Goal: Task Accomplishment & Management: Complete application form

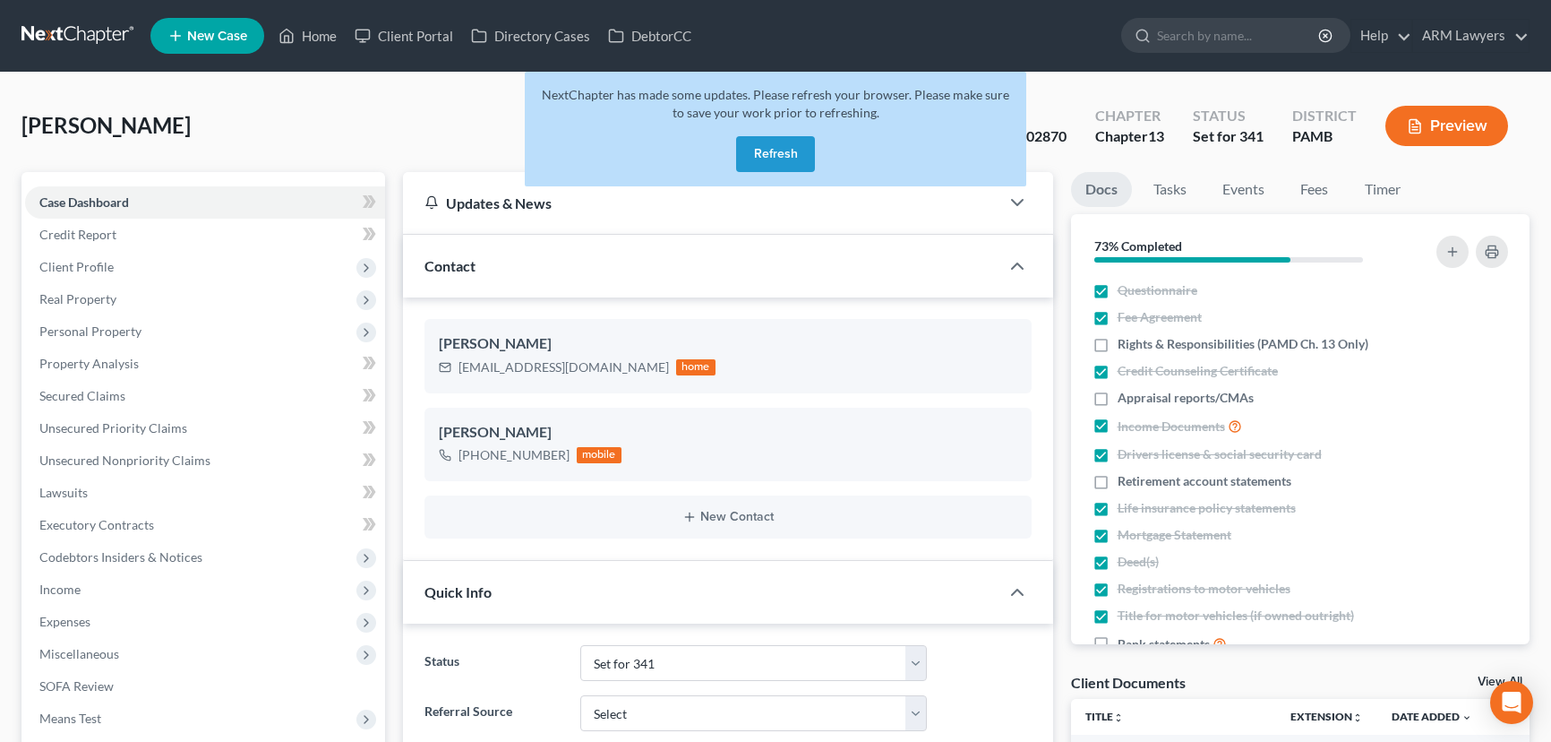
select select "18"
click at [318, 36] on link "Home" at bounding box center [308, 36] width 76 height 32
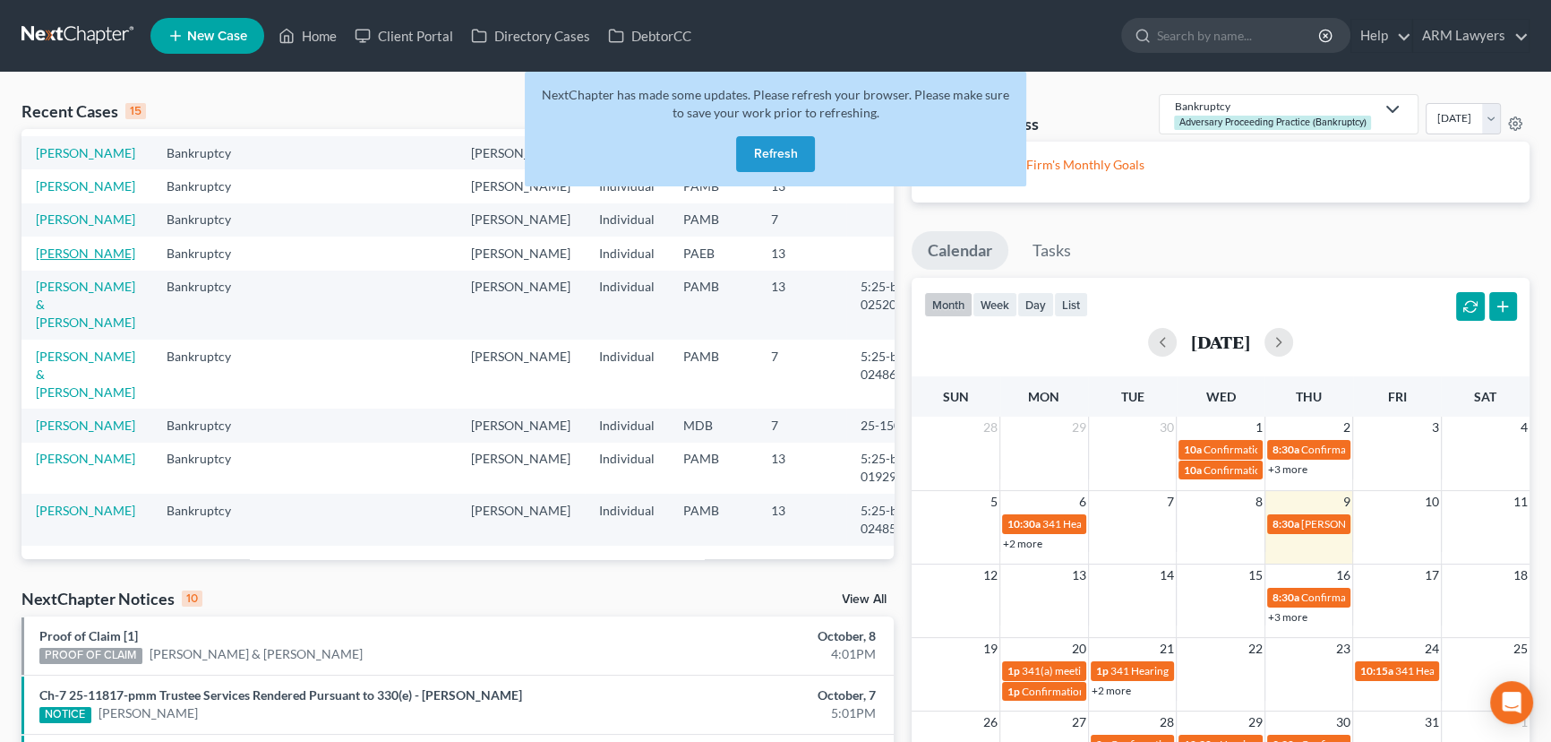
click at [82, 251] on link "[PERSON_NAME]" at bounding box center [85, 252] width 99 height 15
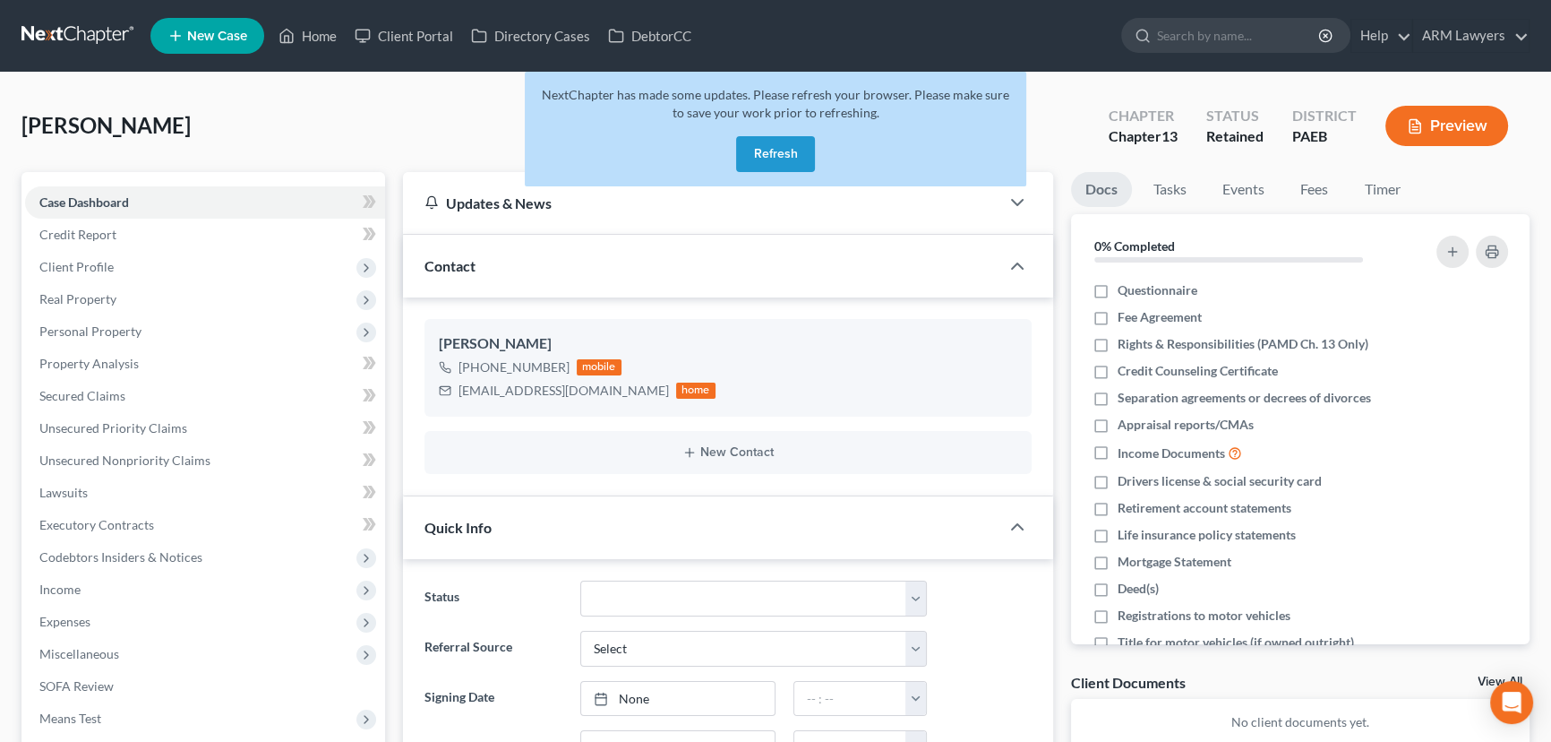
scroll to position [22, 0]
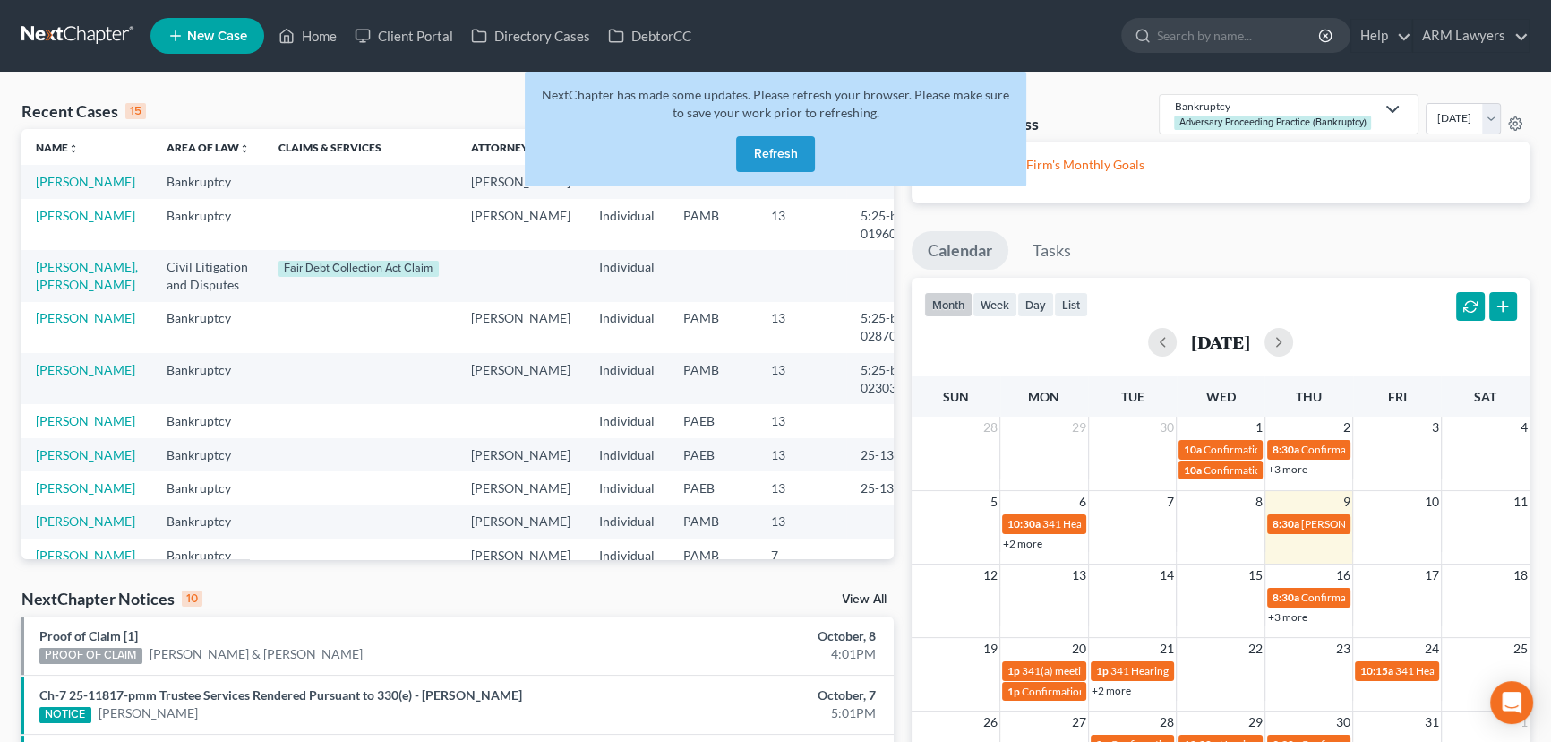
click at [399, 103] on div "Recent Cases 15 View All" at bounding box center [457, 111] width 872 height 35
click at [774, 142] on button "Refresh" at bounding box center [775, 154] width 79 height 36
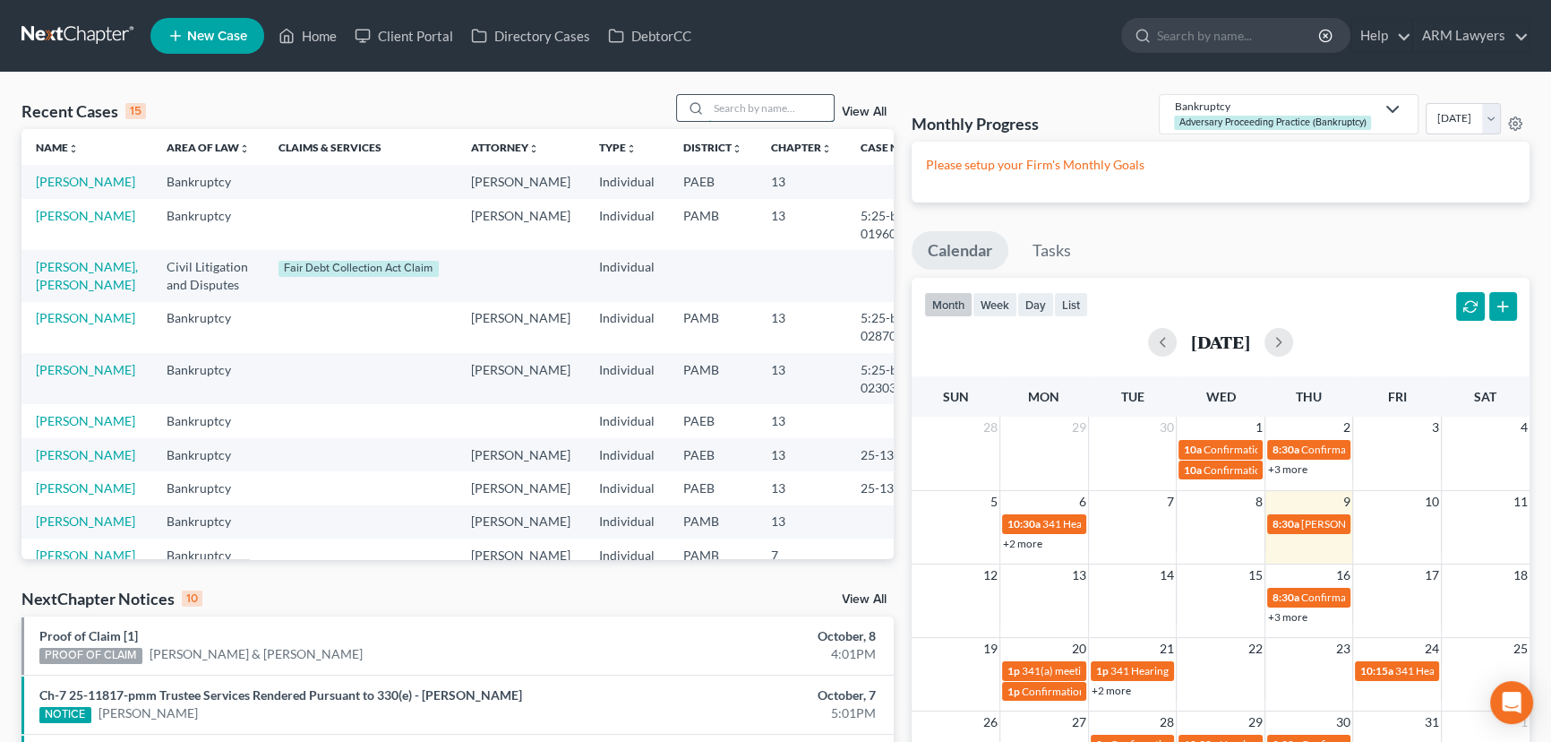
click at [761, 104] on input "search" at bounding box center [770, 108] width 125 height 26
type input "[PERSON_NAME]"
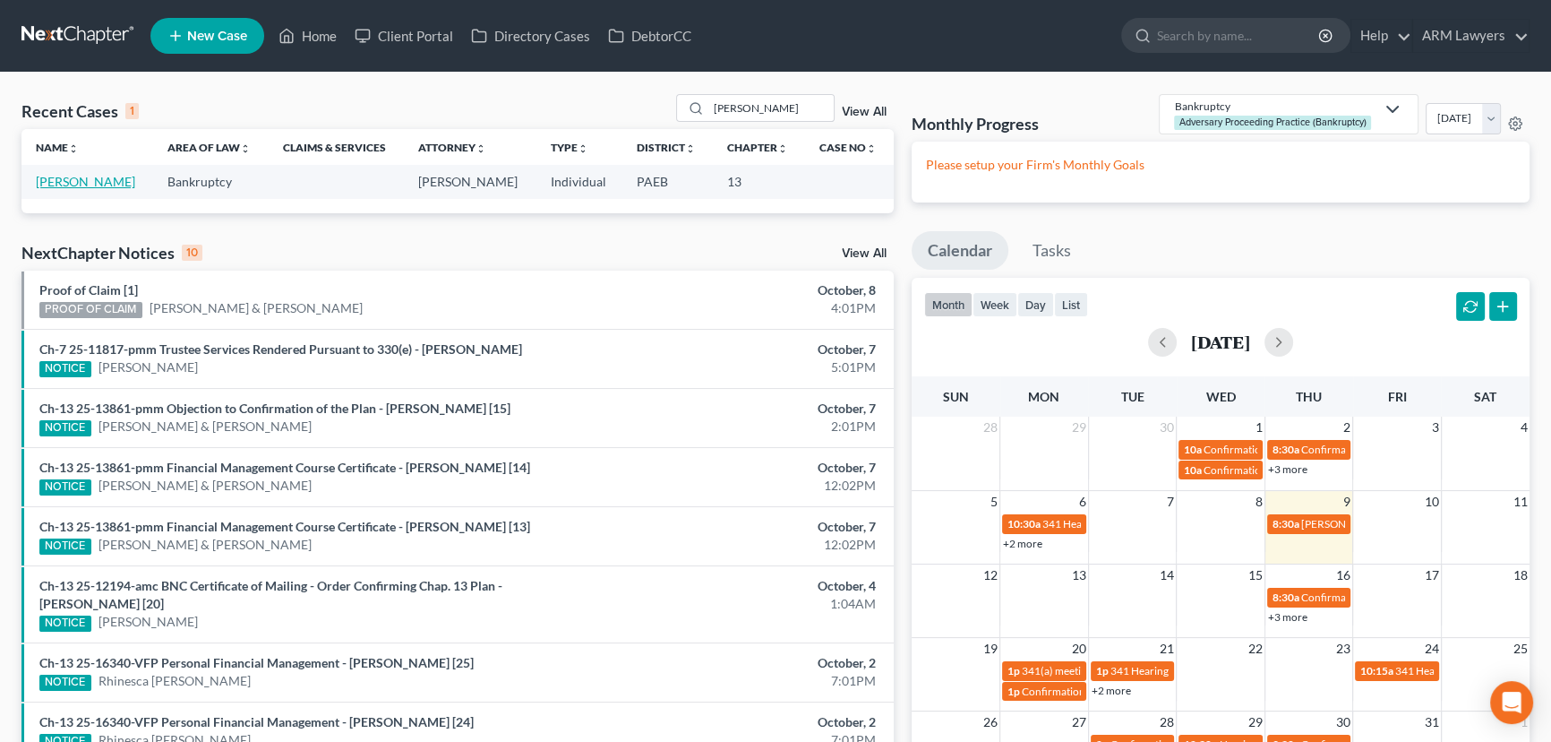
click at [72, 187] on link "[PERSON_NAME]" at bounding box center [85, 181] width 99 height 15
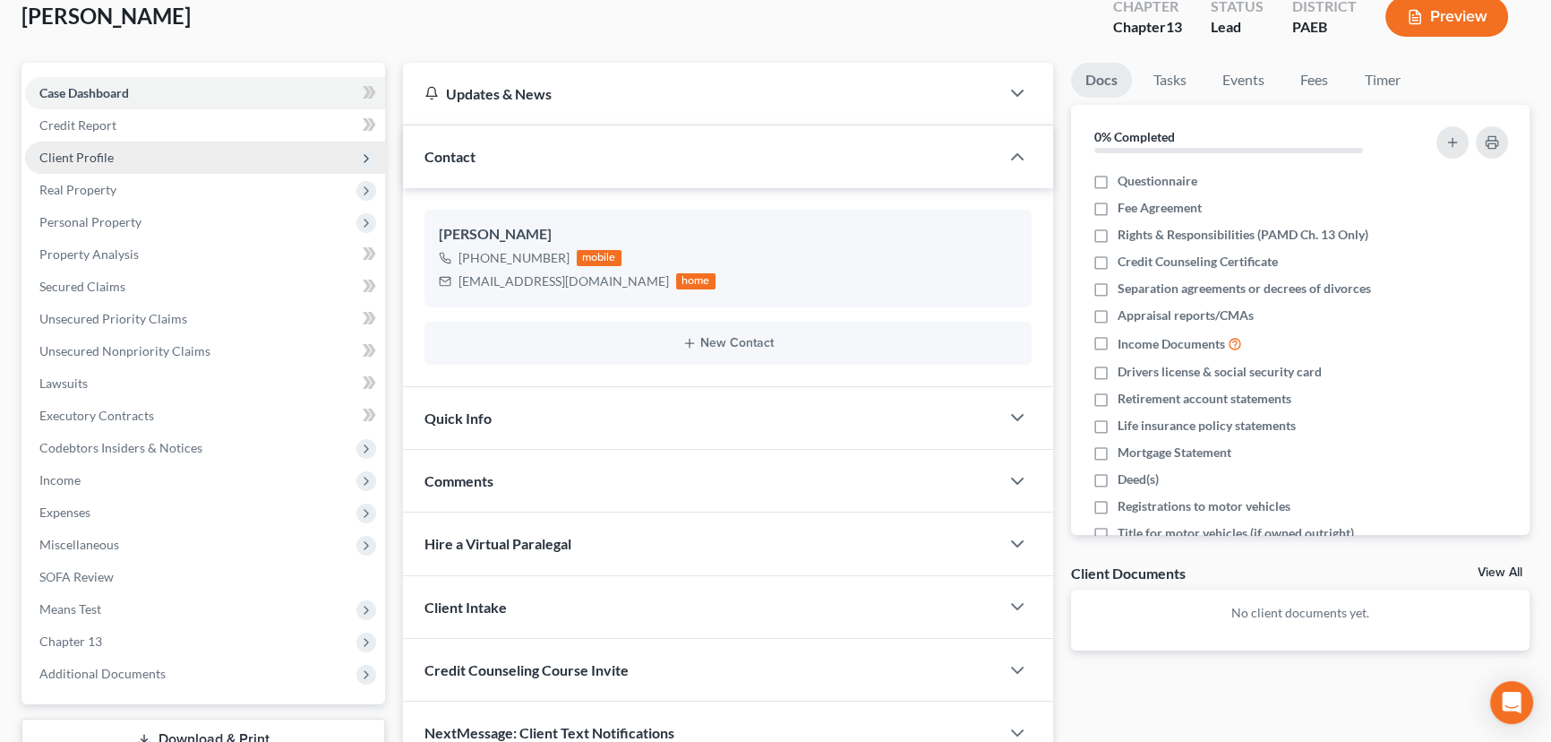
scroll to position [77, 0]
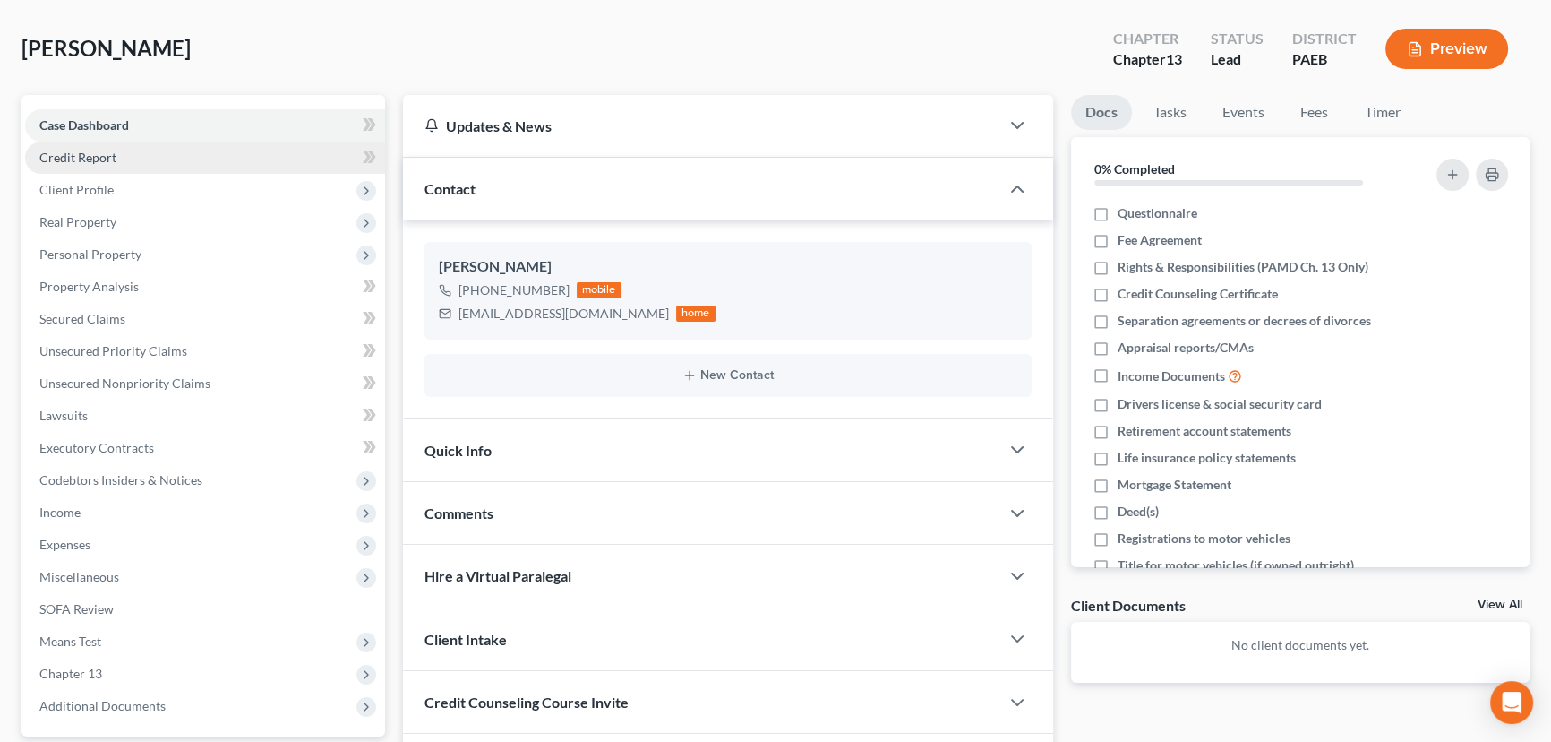
click at [130, 161] on link "Credit Report" at bounding box center [205, 157] width 360 height 32
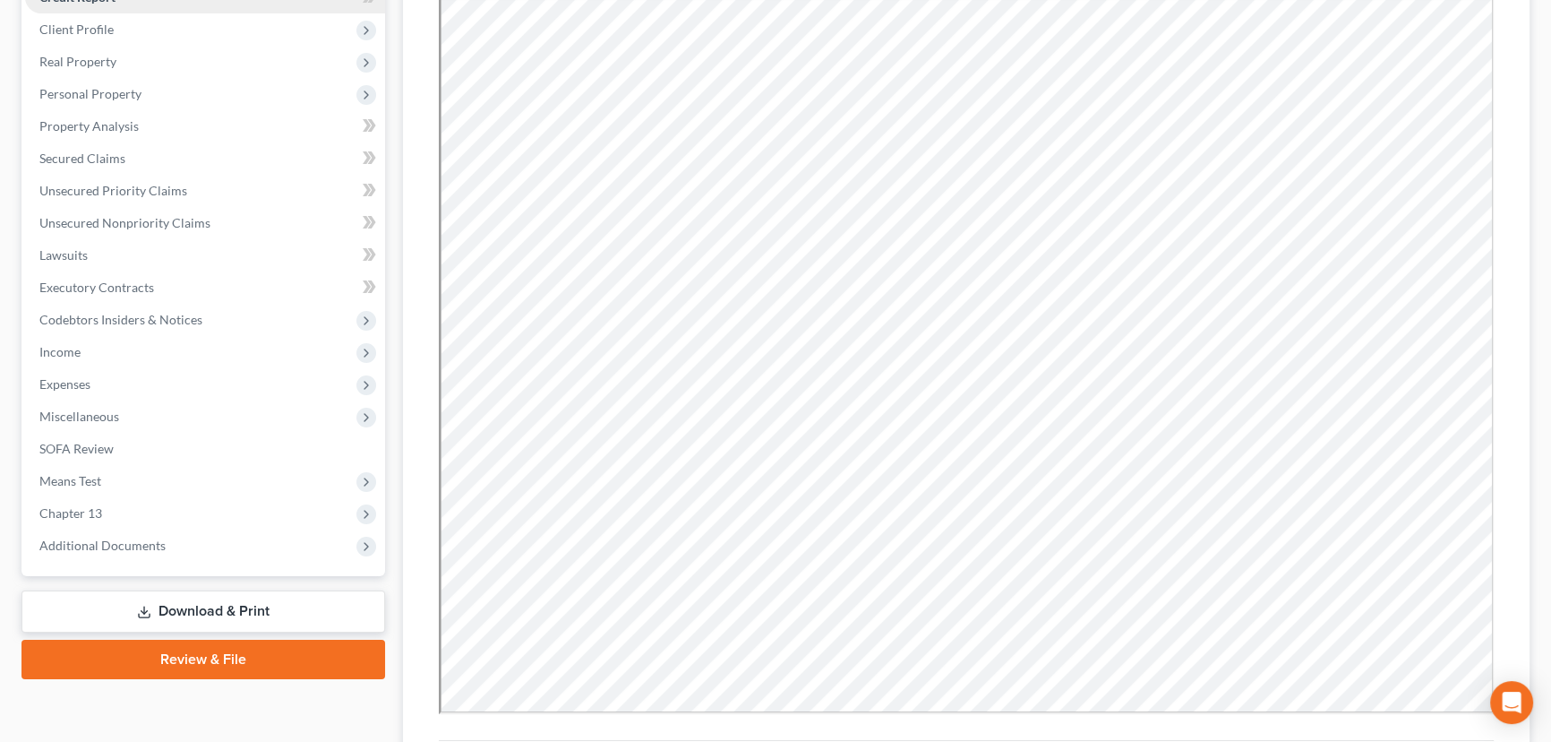
scroll to position [244, 0]
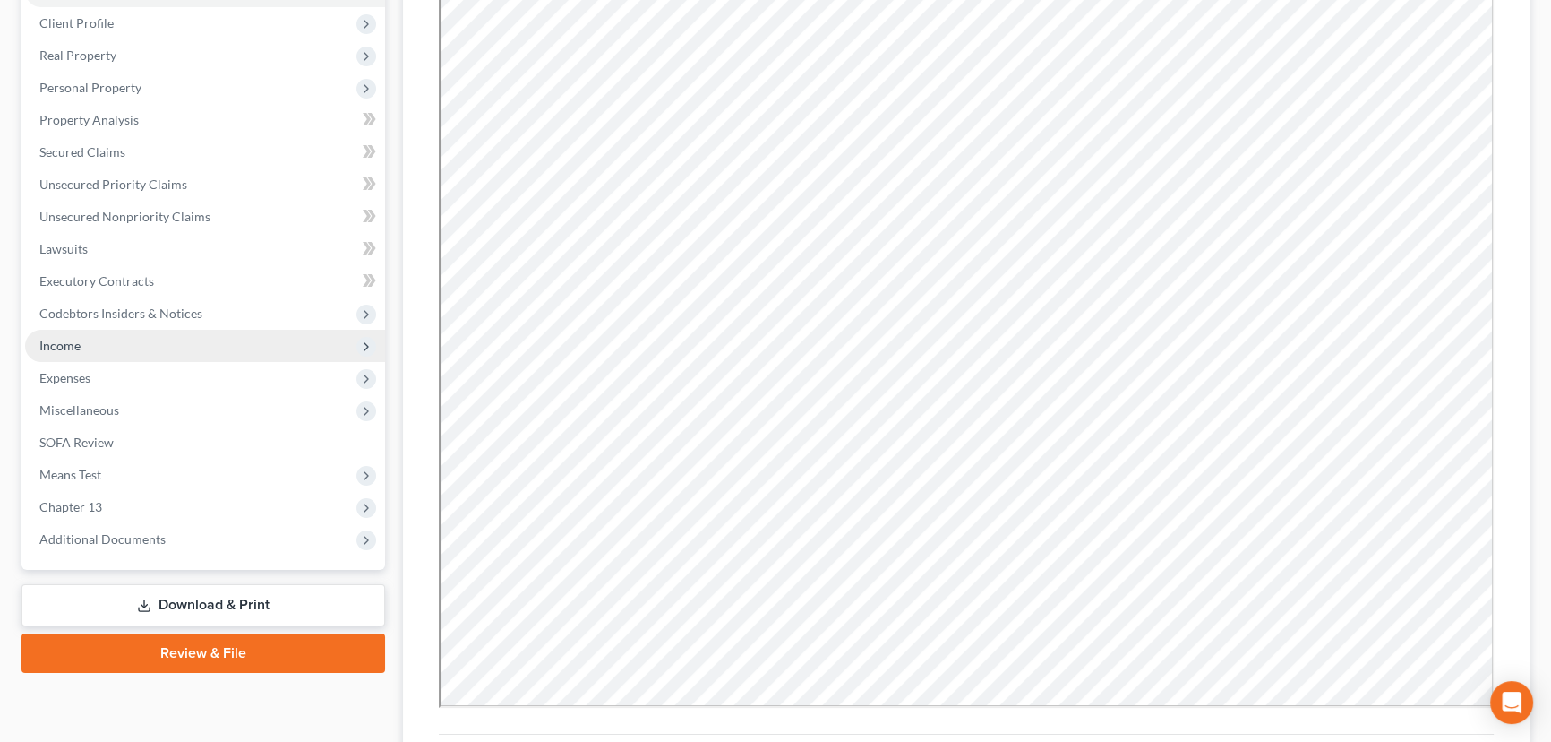
click at [140, 349] on span "Income" at bounding box center [205, 346] width 360 height 32
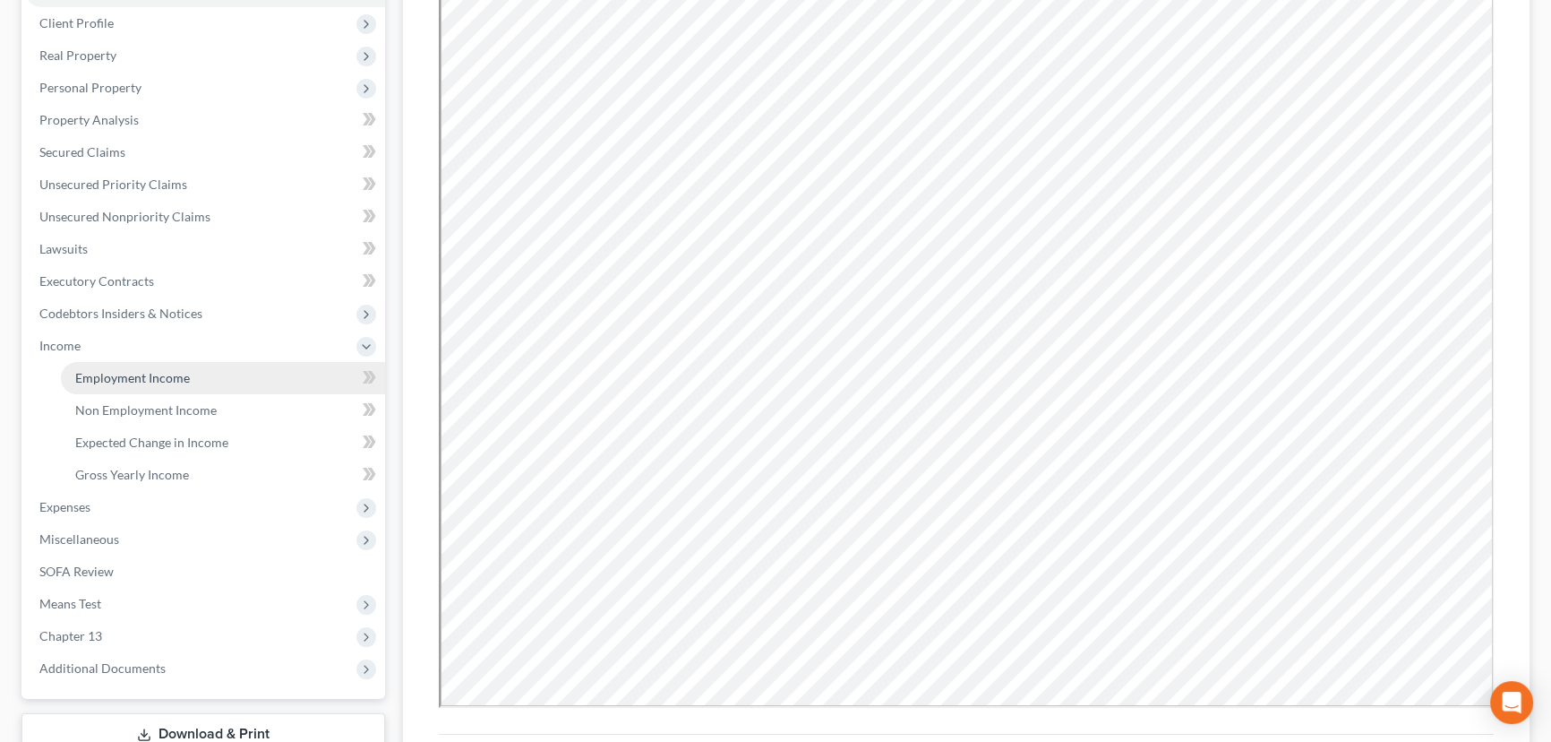
click at [243, 376] on link "Employment Income" at bounding box center [223, 378] width 324 height 32
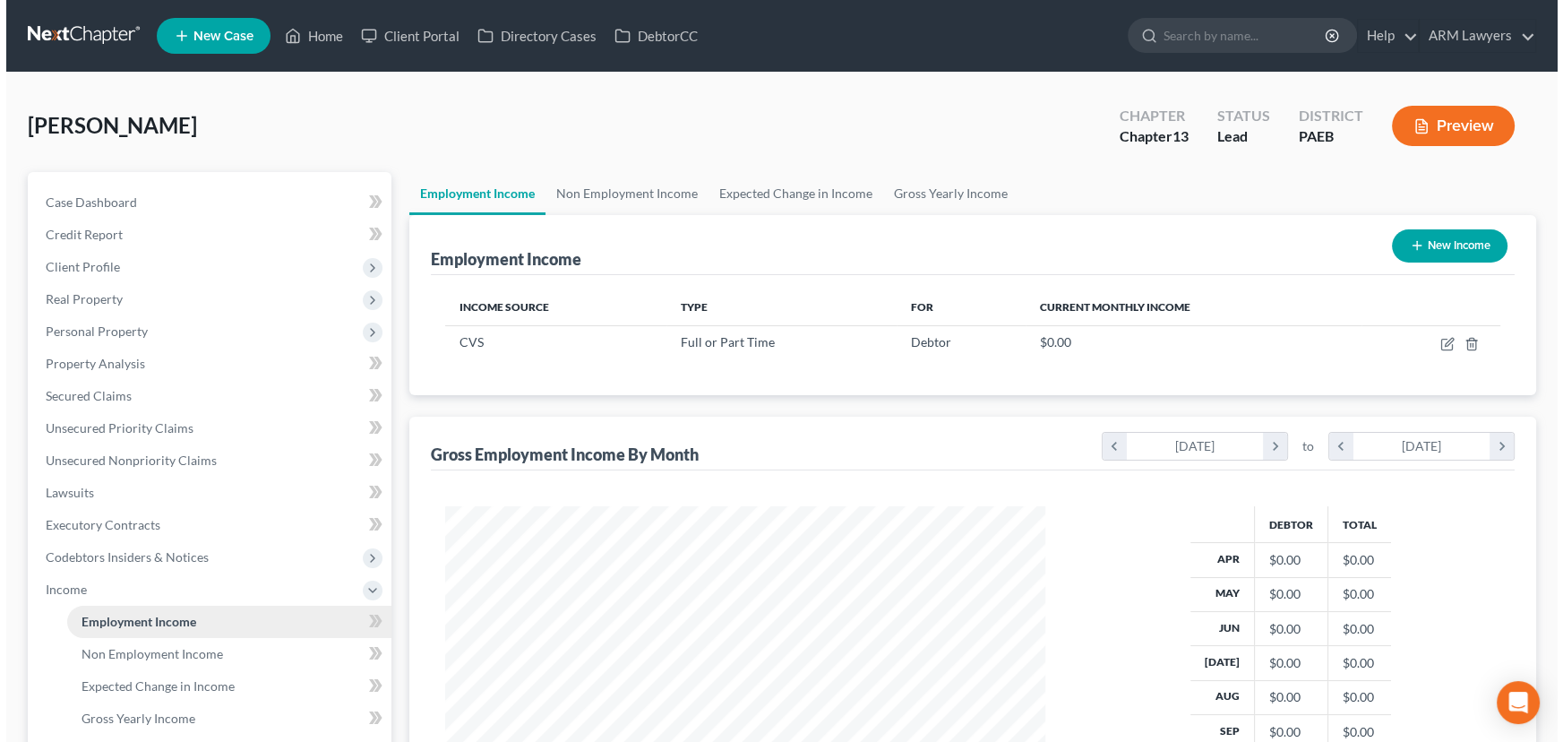
scroll to position [321, 636]
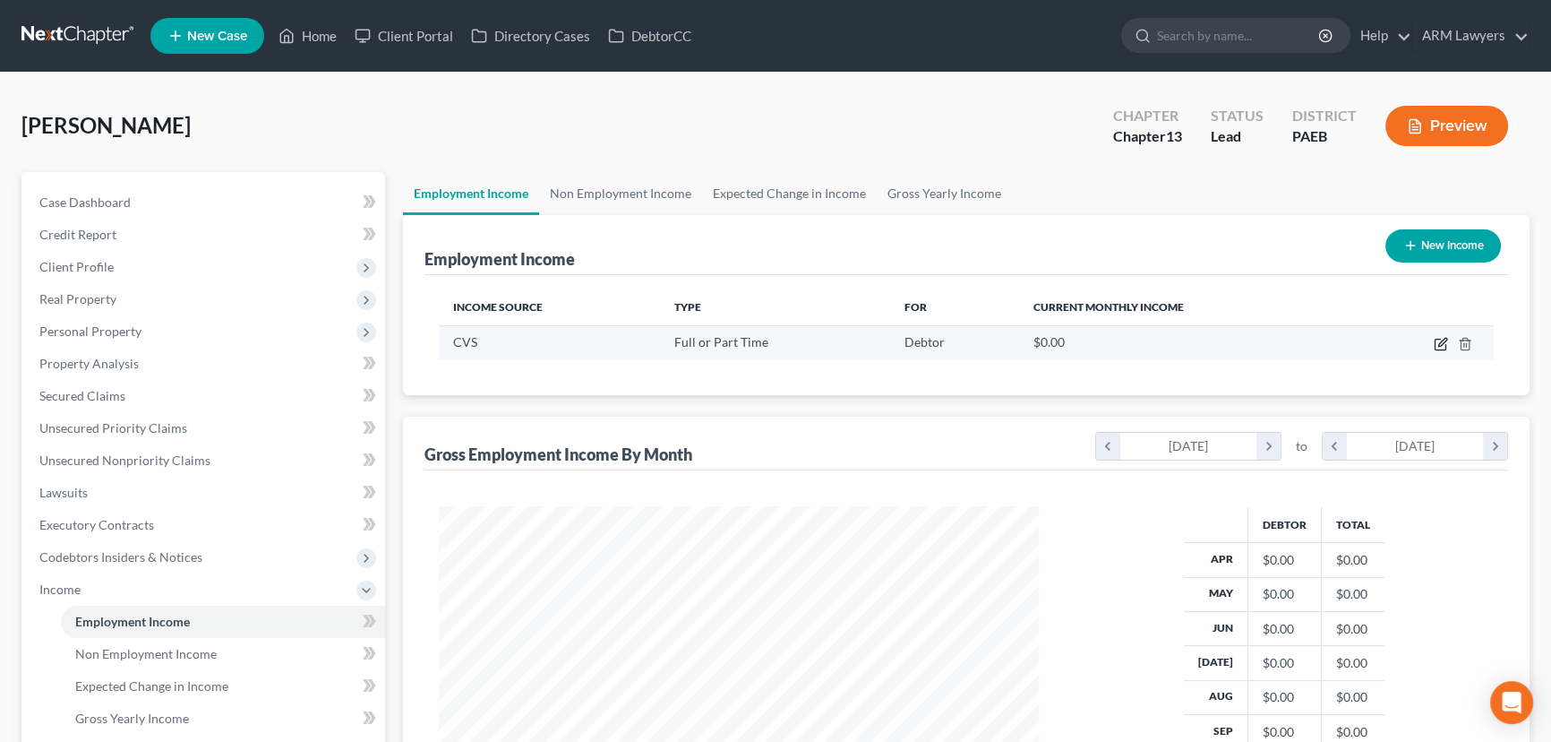
click at [1444, 340] on icon "button" at bounding box center [1441, 344] width 14 height 14
select select "0"
select select "39"
select select "0"
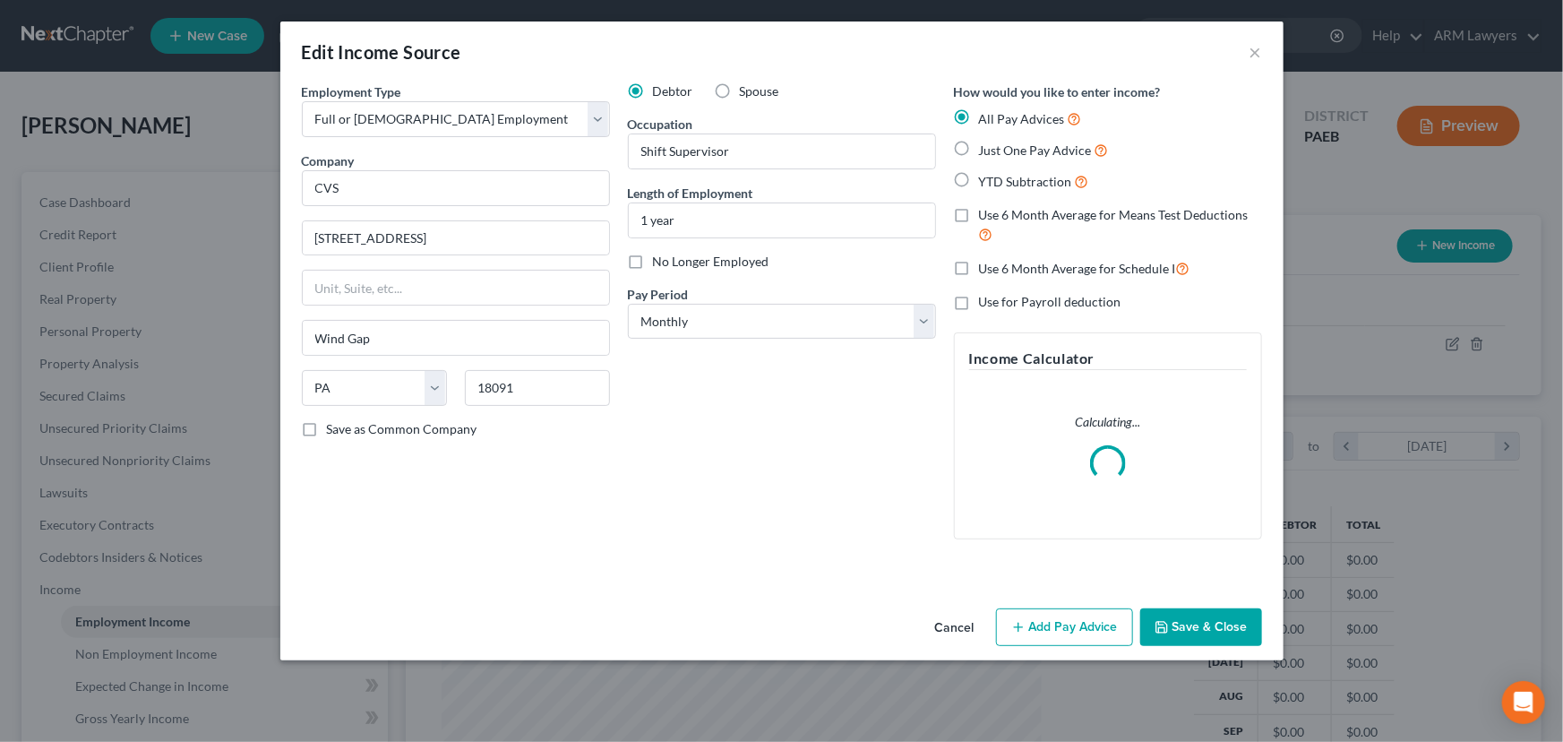
scroll to position [321, 641]
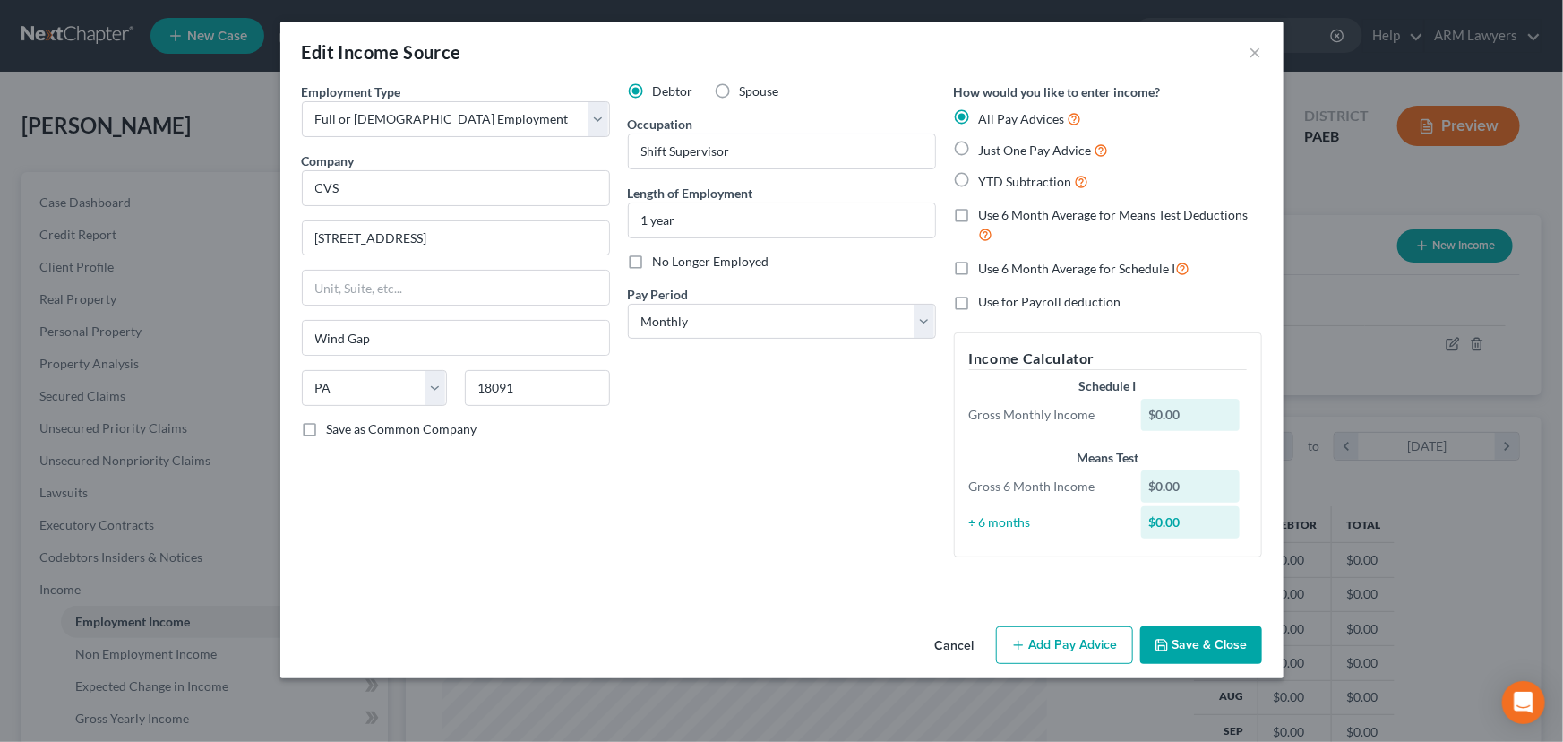
click at [1045, 641] on button "Add Pay Advice" at bounding box center [1064, 645] width 137 height 38
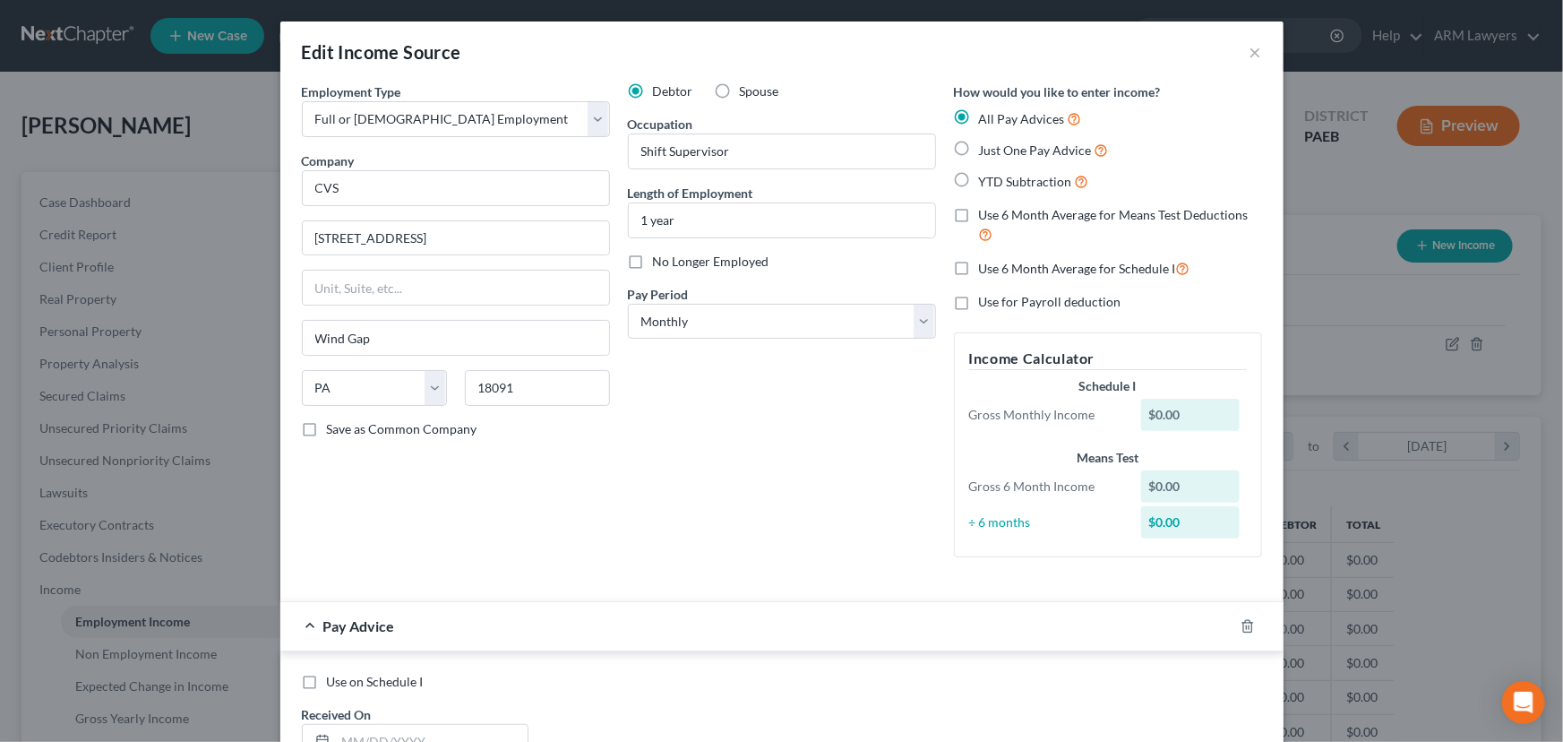
scroll to position [407, 0]
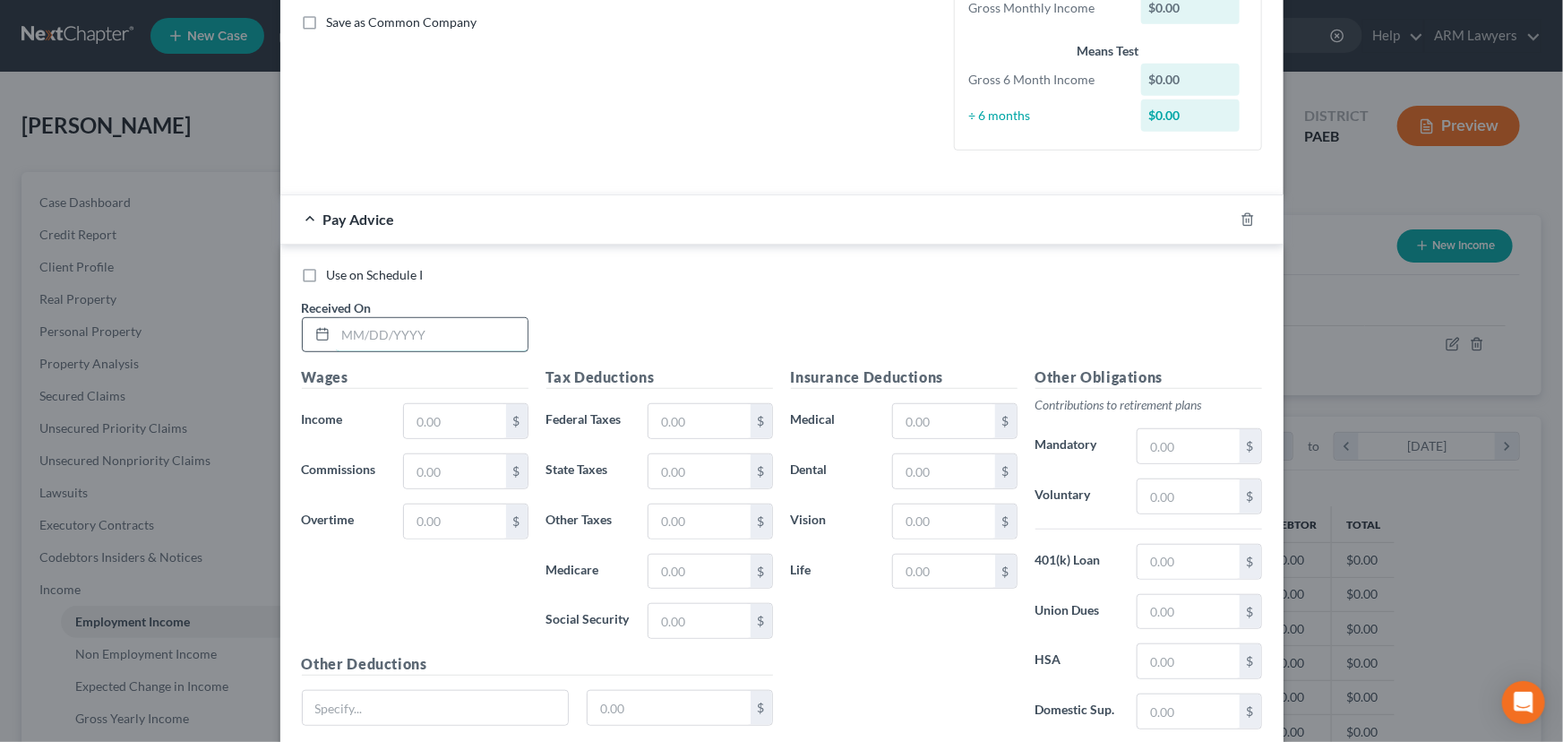
click at [376, 340] on input "text" at bounding box center [432, 335] width 192 height 34
click at [368, 330] on input "text" at bounding box center [432, 335] width 192 height 34
type input "[DATE]"
click at [467, 428] on input "text" at bounding box center [454, 421] width 101 height 34
type input "1,188.08"
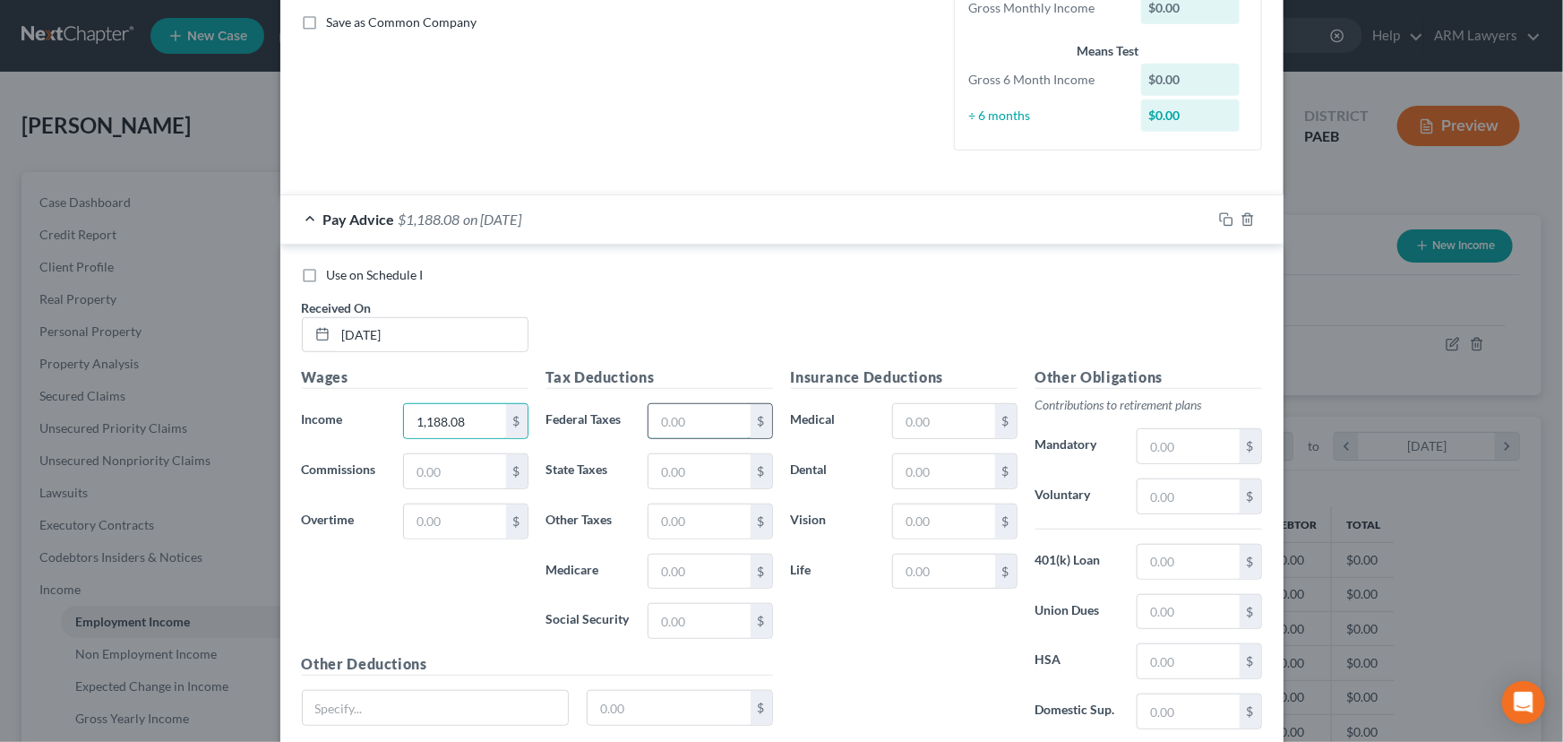
drag, startPoint x: 702, startPoint y: 417, endPoint x: 707, endPoint y: 425, distance: 9.2
click at [707, 425] on input "text" at bounding box center [698, 421] width 101 height 34
type input "60.84"
click at [703, 571] on input "text" at bounding box center [698, 571] width 101 height 34
type input "16.76"
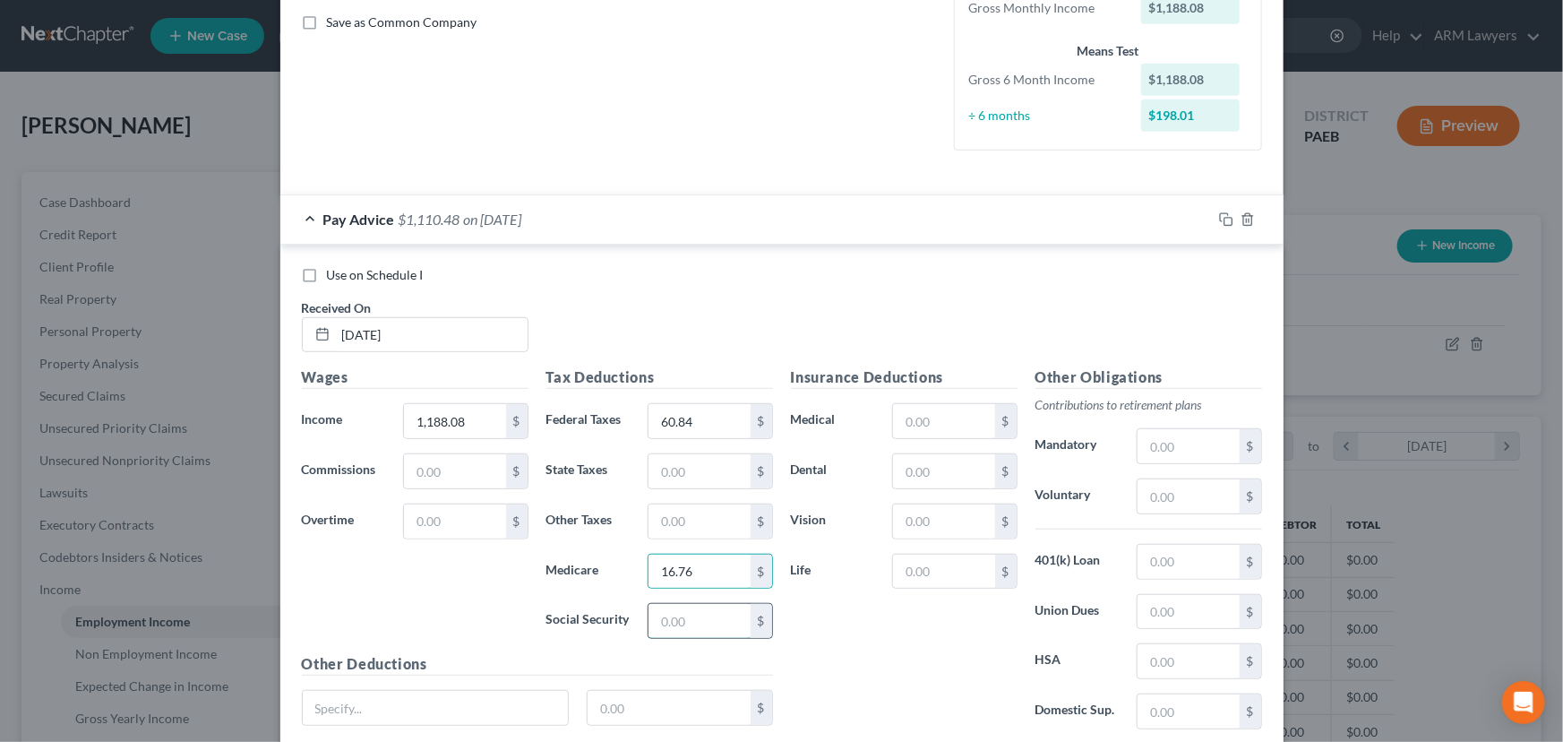
click at [711, 621] on input "text" at bounding box center [698, 621] width 101 height 34
type input "71.64"
click at [695, 464] on input "text" at bounding box center [698, 471] width 101 height 34
type input "35.48"
click at [686, 521] on input "text" at bounding box center [698, 521] width 101 height 34
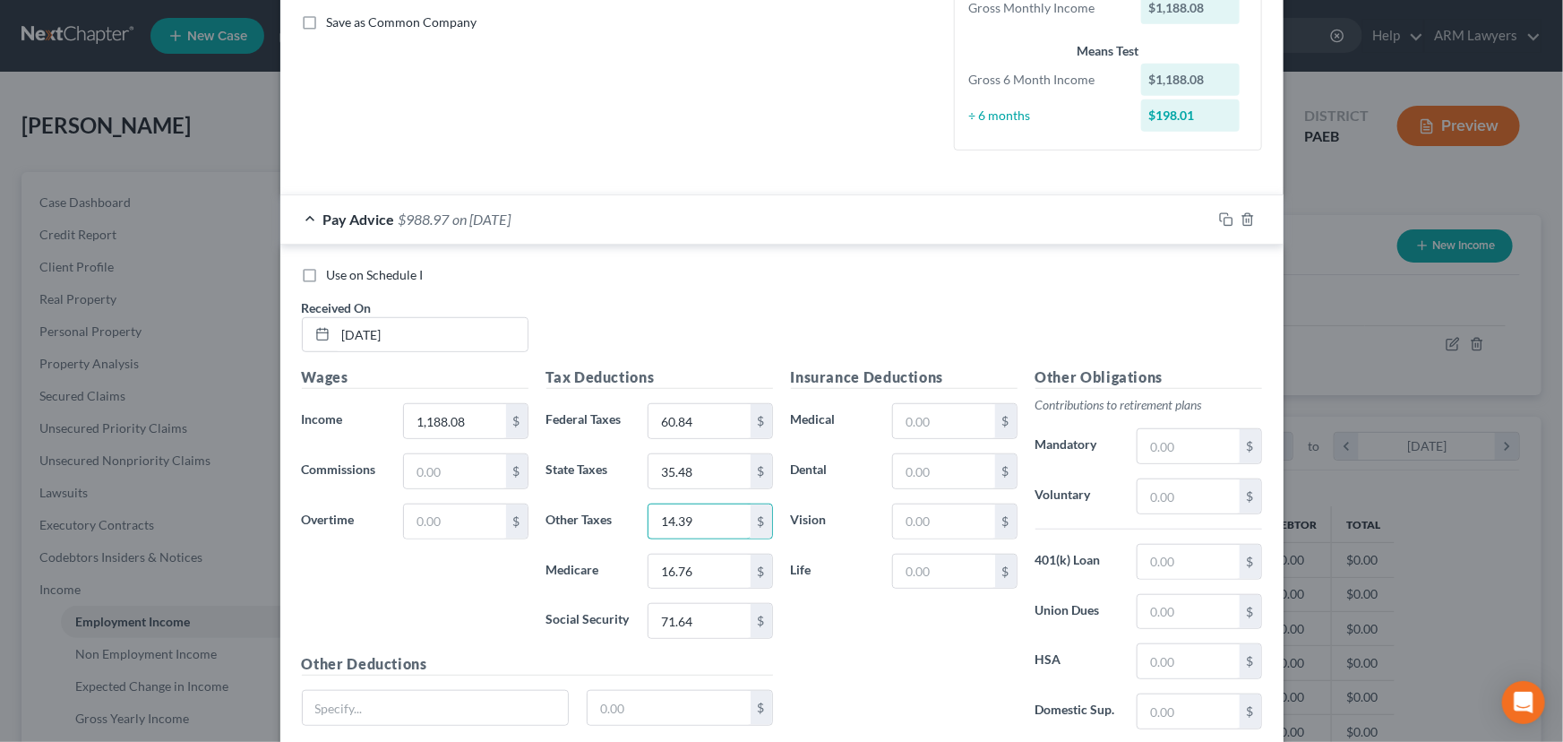
type input "14.39"
click at [915, 482] on input "text" at bounding box center [943, 471] width 101 height 34
type input "8.44"
click at [939, 426] on input "text" at bounding box center [943, 421] width 101 height 34
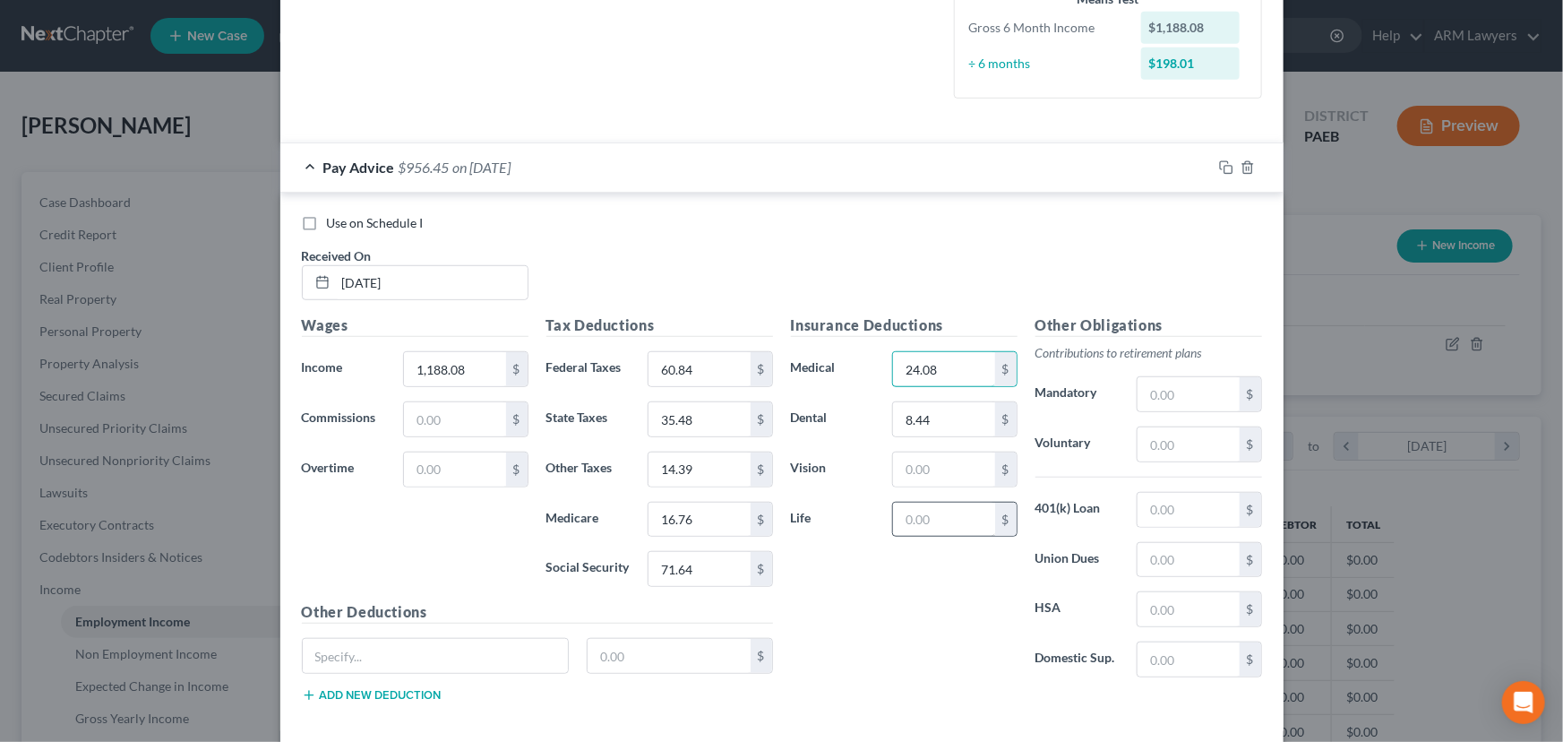
scroll to position [488, 0]
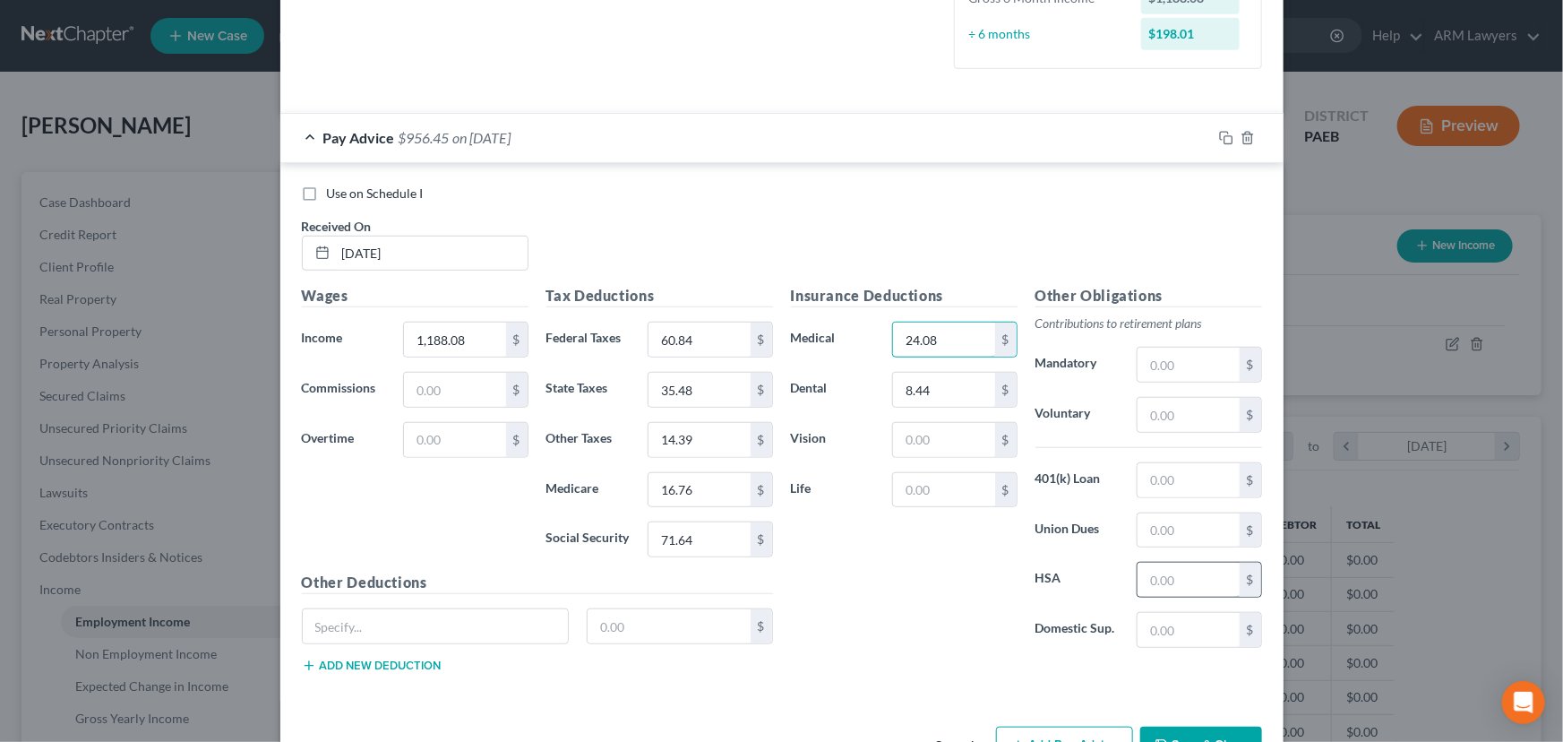
type input "24.08"
click at [1177, 579] on input "text" at bounding box center [1187, 579] width 101 height 34
type input "1.89"
click at [886, 553] on div "Insurance Deductions Medical 24.08 $ Dental 8.44 $ Vision $ Life $" at bounding box center [904, 473] width 244 height 377
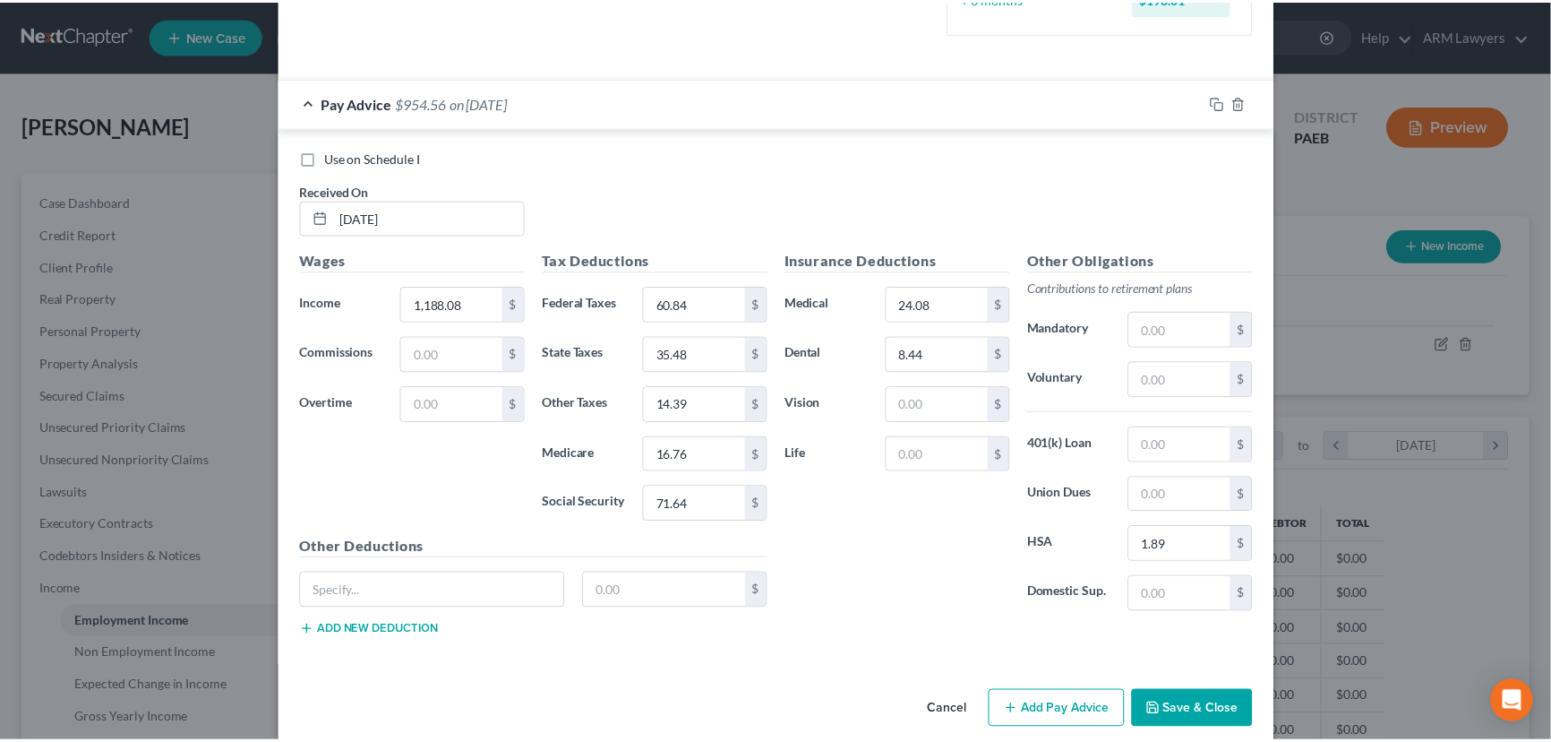
scroll to position [544, 0]
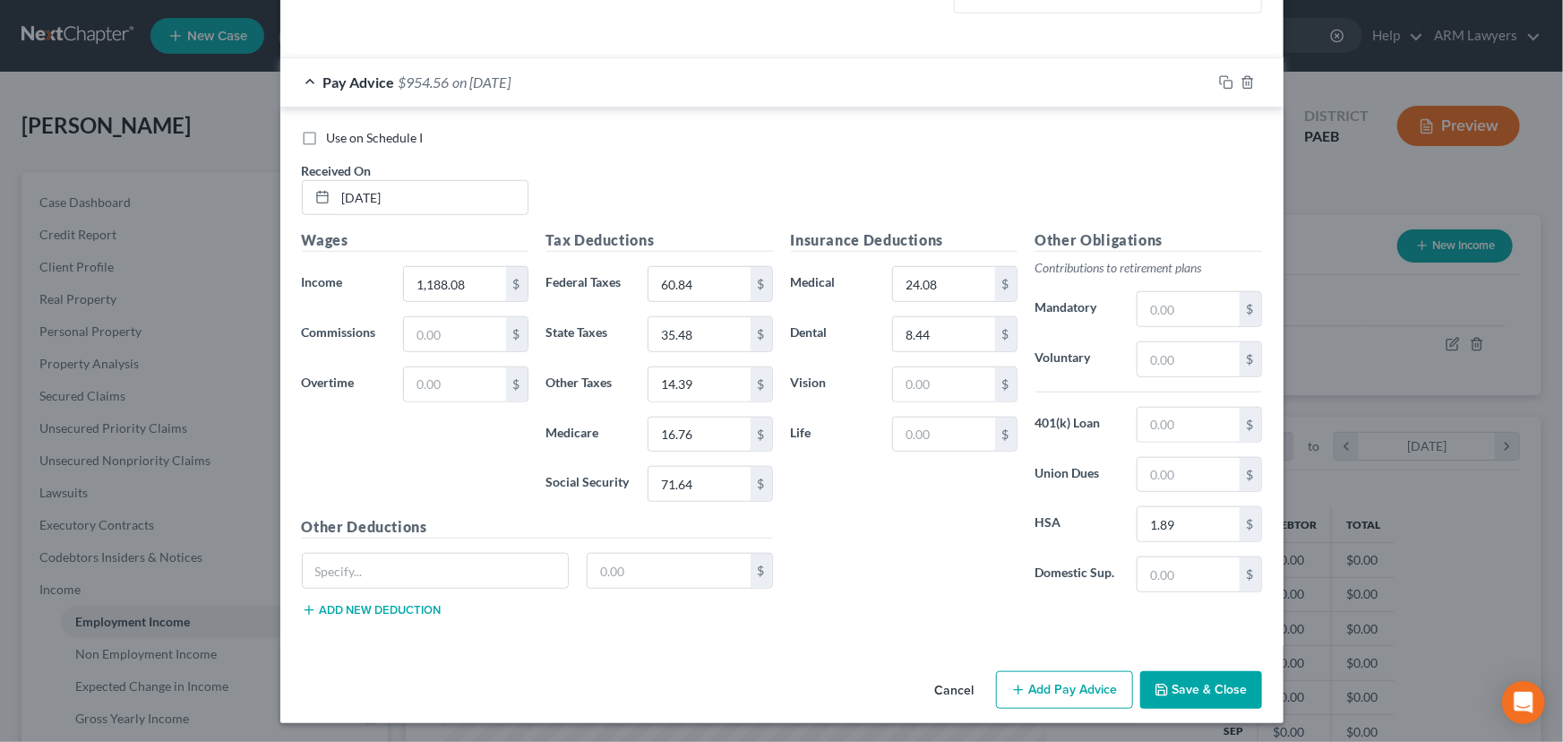
click at [1195, 690] on button "Save & Close" at bounding box center [1201, 690] width 122 height 38
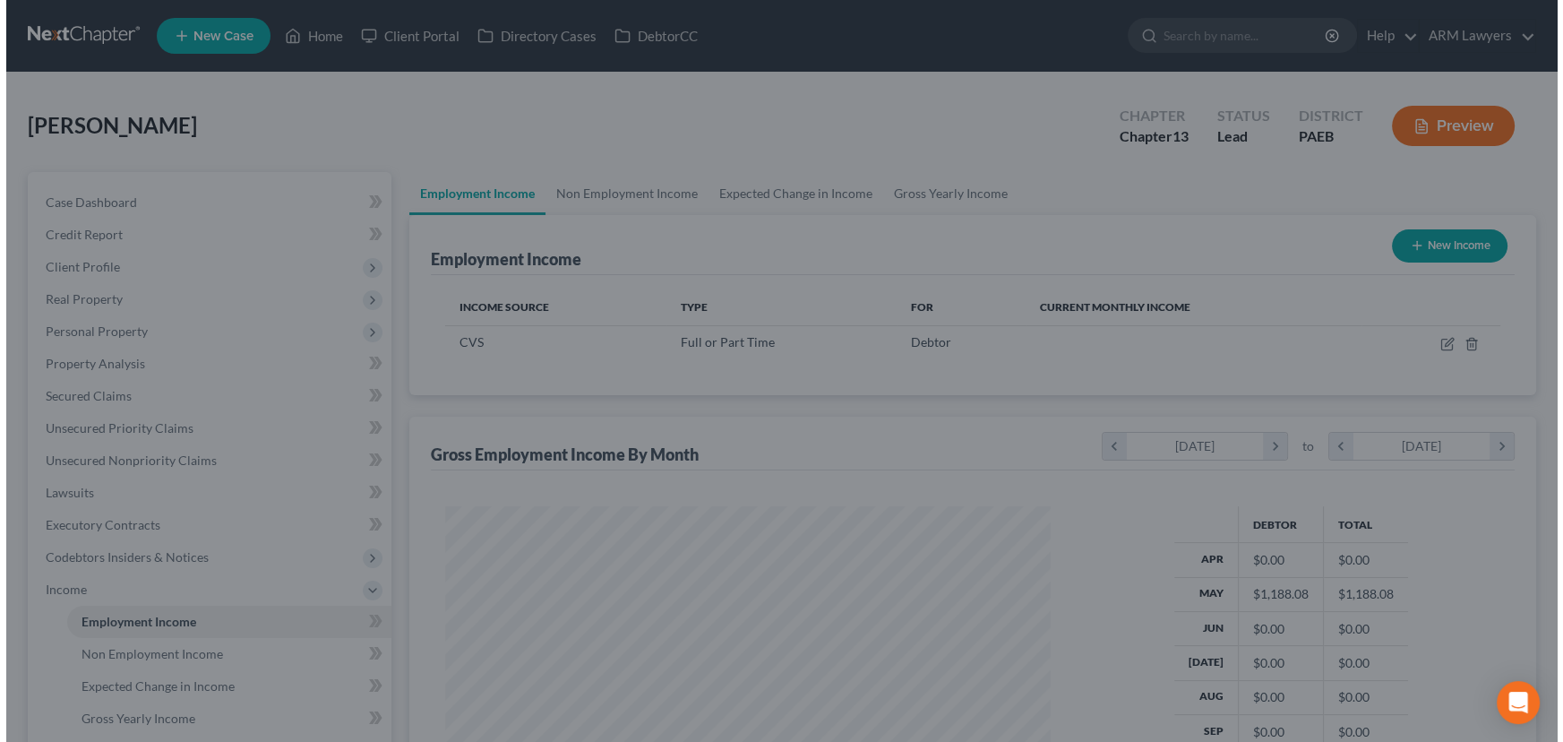
scroll to position [895213, 894898]
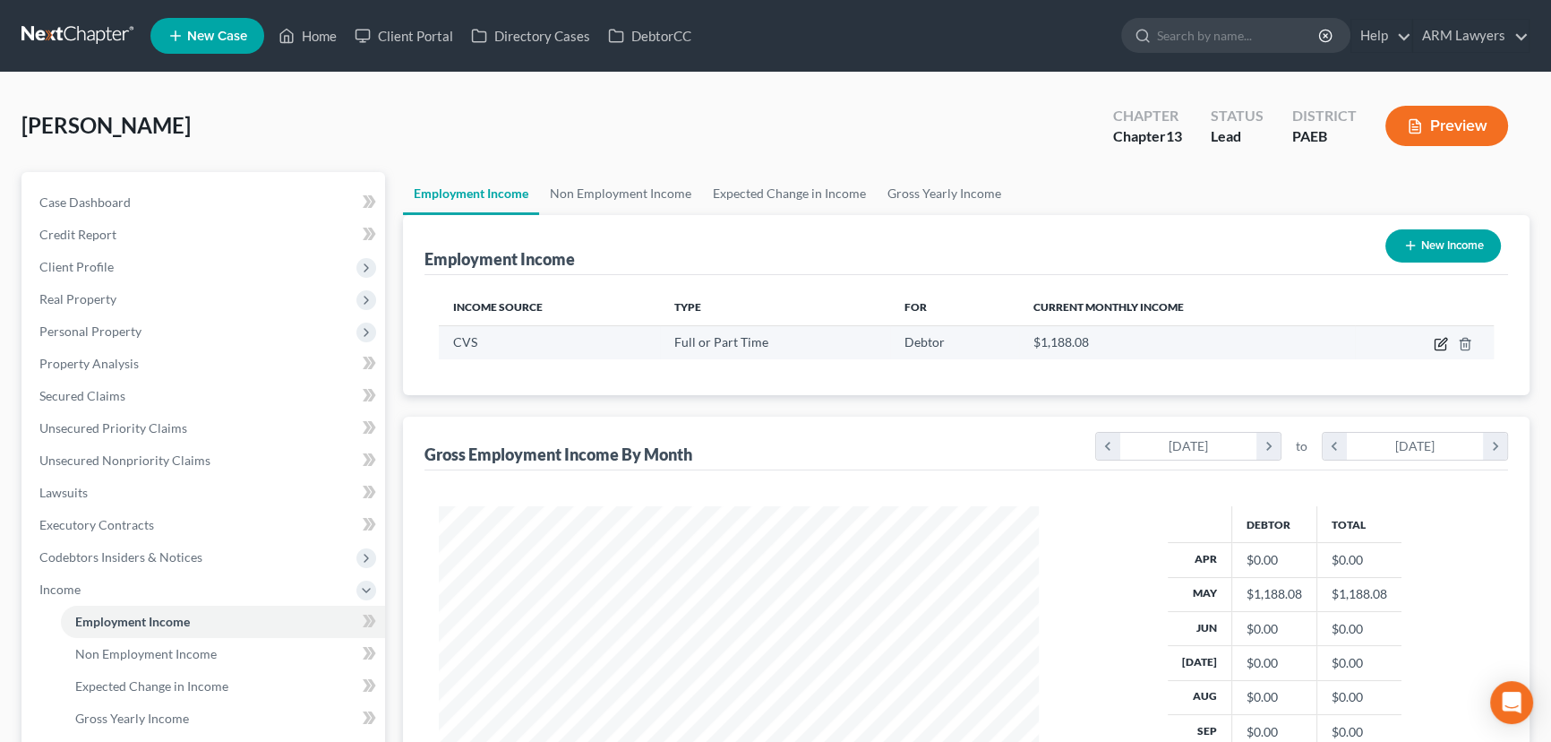
click at [1438, 340] on icon "button" at bounding box center [1441, 344] width 14 height 14
select select "0"
select select "39"
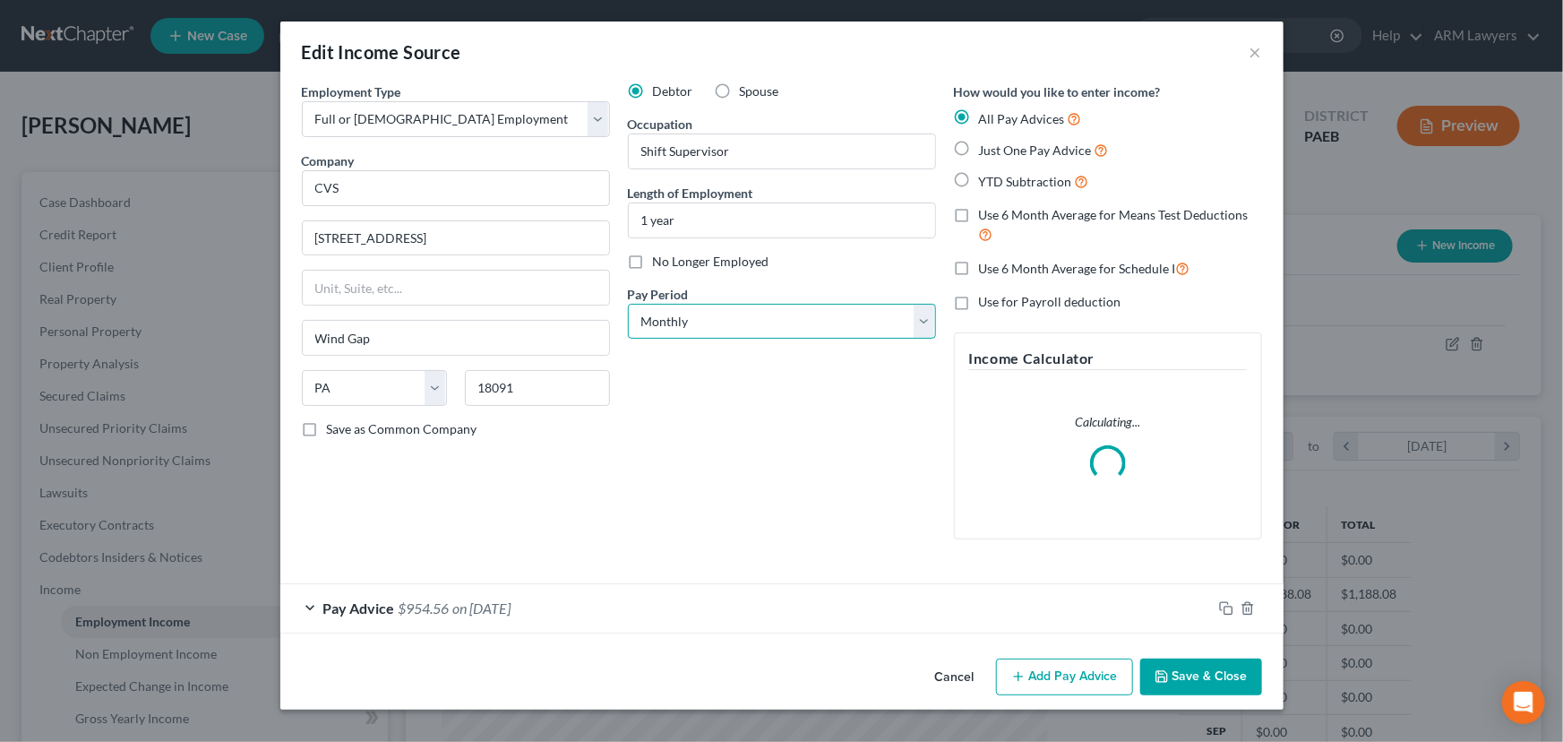
click at [717, 329] on select "Select Monthly Twice Monthly Every Other Week Weekly" at bounding box center [782, 322] width 308 height 36
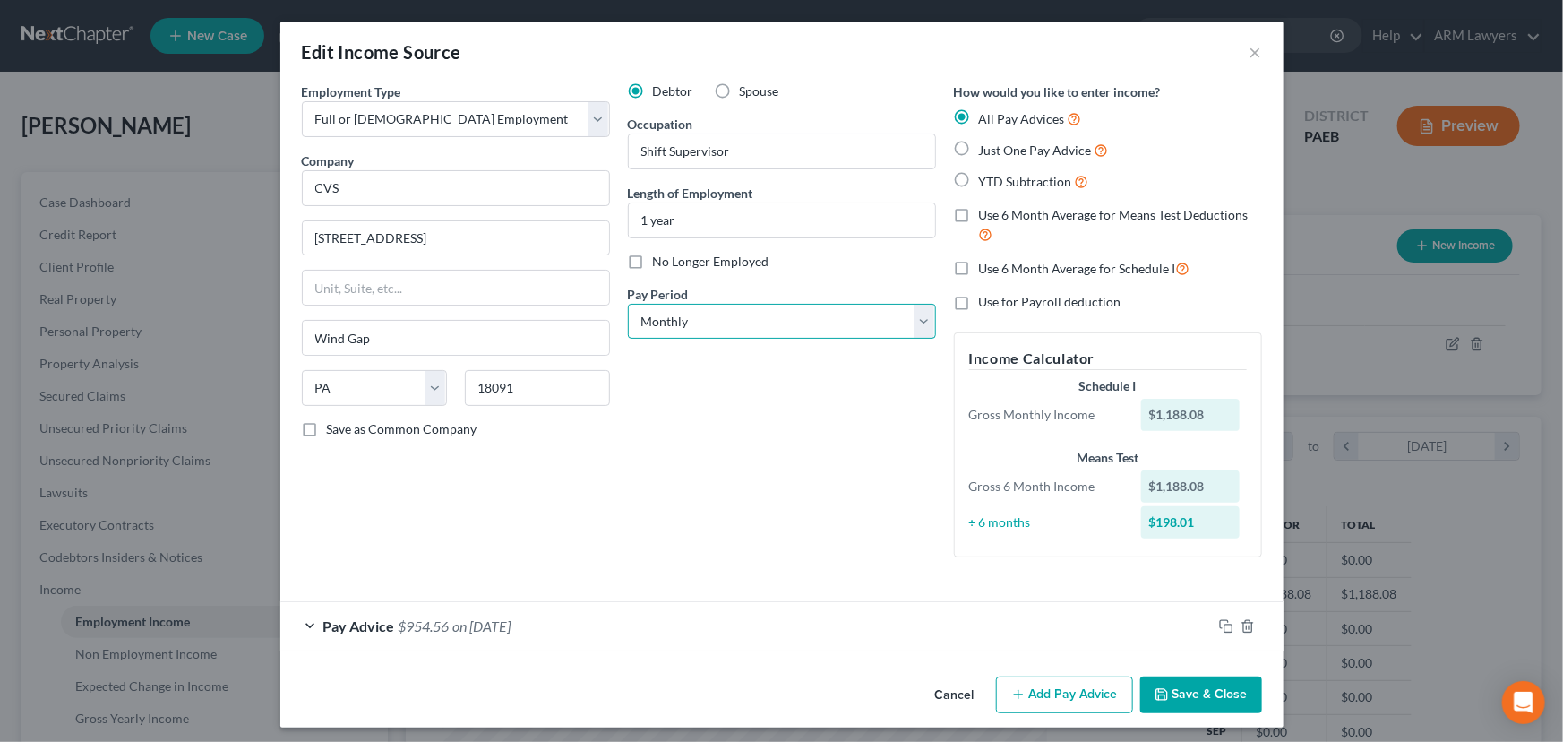
select select "2"
click at [628, 304] on select "Select Monthly Twice Monthly Every Other Week Weekly" at bounding box center [782, 322] width 308 height 36
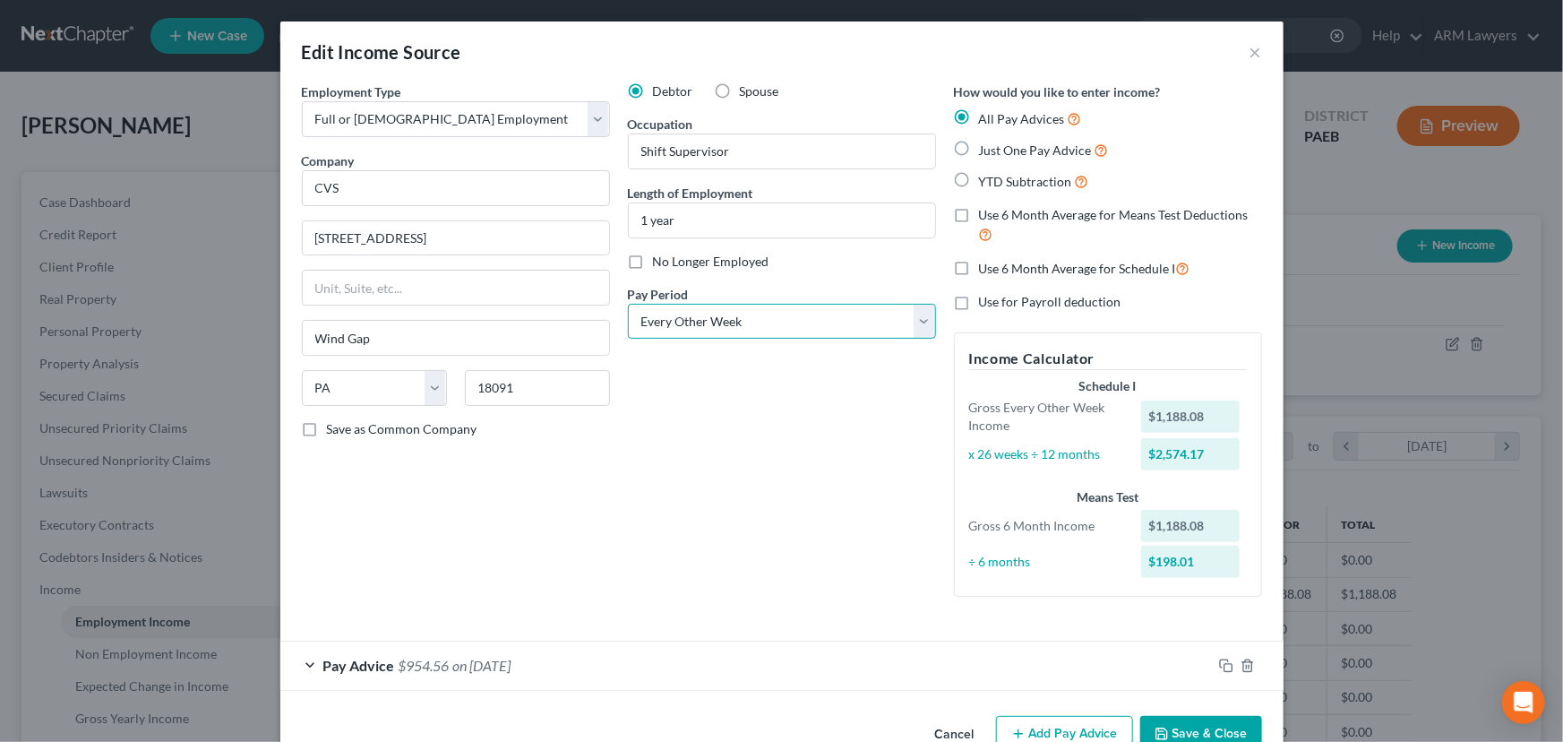
scroll to position [45, 0]
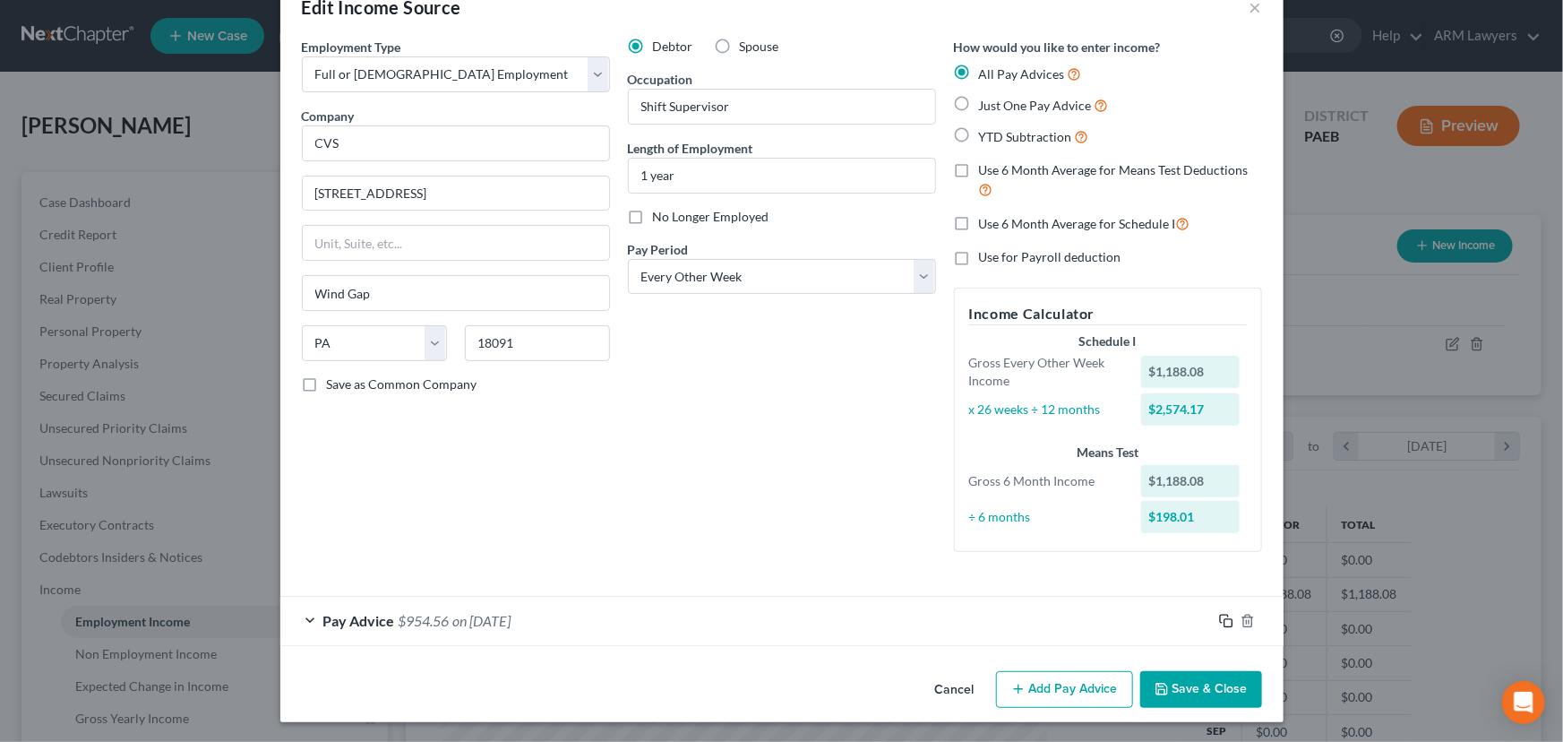
click at [1219, 615] on icon "button" at bounding box center [1226, 620] width 14 height 14
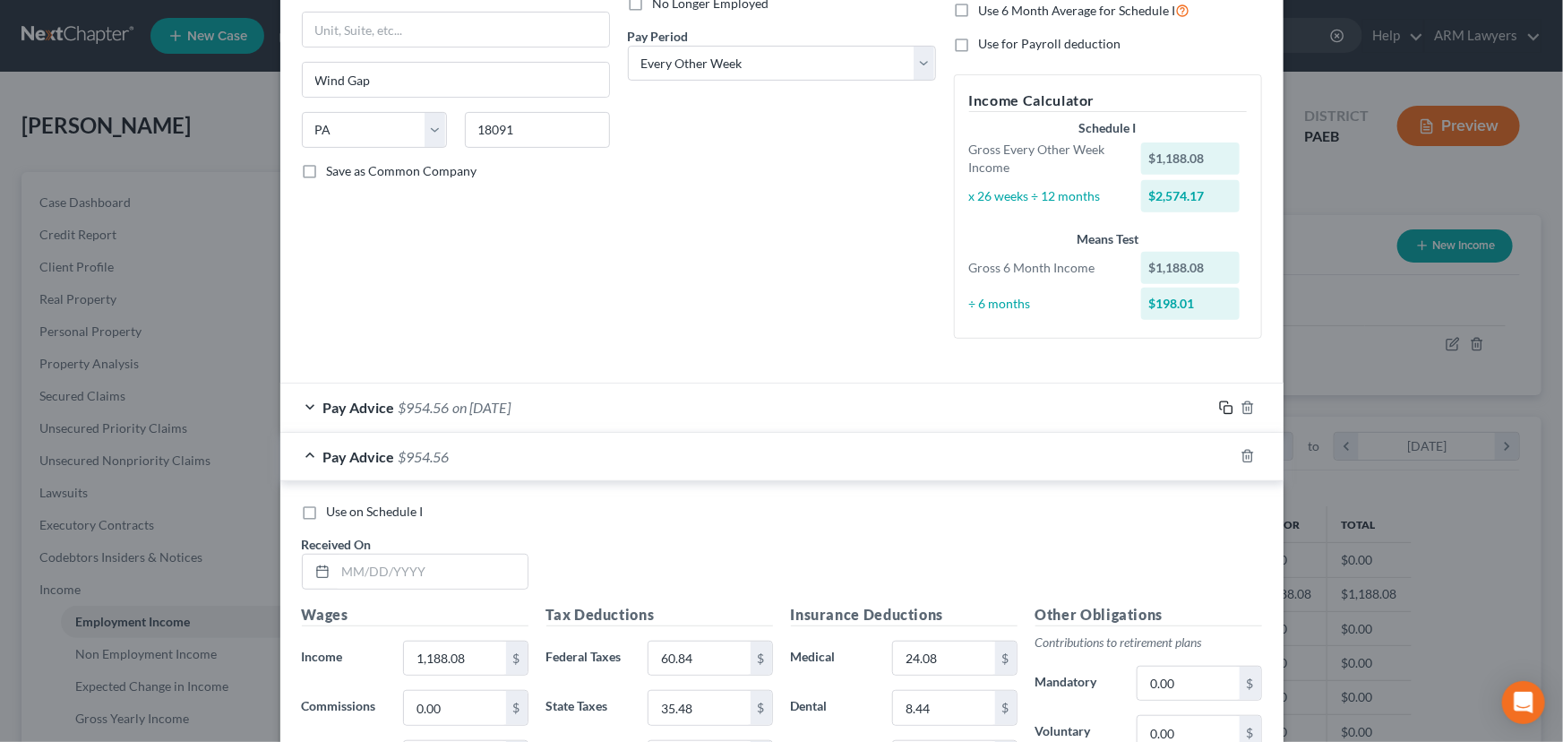
scroll to position [371, 0]
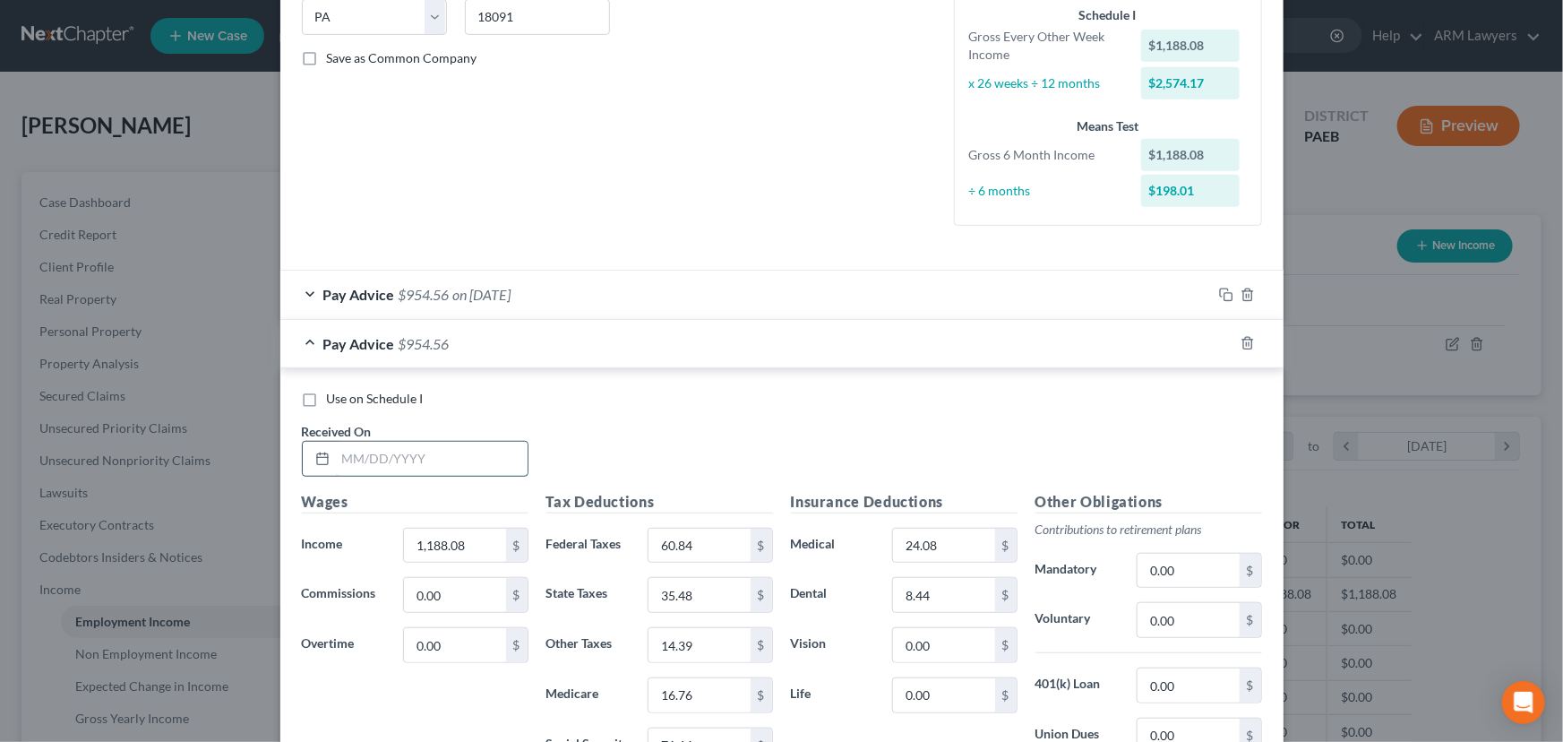
click at [410, 460] on input "text" at bounding box center [432, 458] width 192 height 34
click at [383, 461] on input "text" at bounding box center [432, 458] width 192 height 34
click at [427, 468] on input "text" at bounding box center [432, 458] width 192 height 34
type input "[DATE]"
click at [459, 551] on input "1,188.08" at bounding box center [454, 545] width 101 height 34
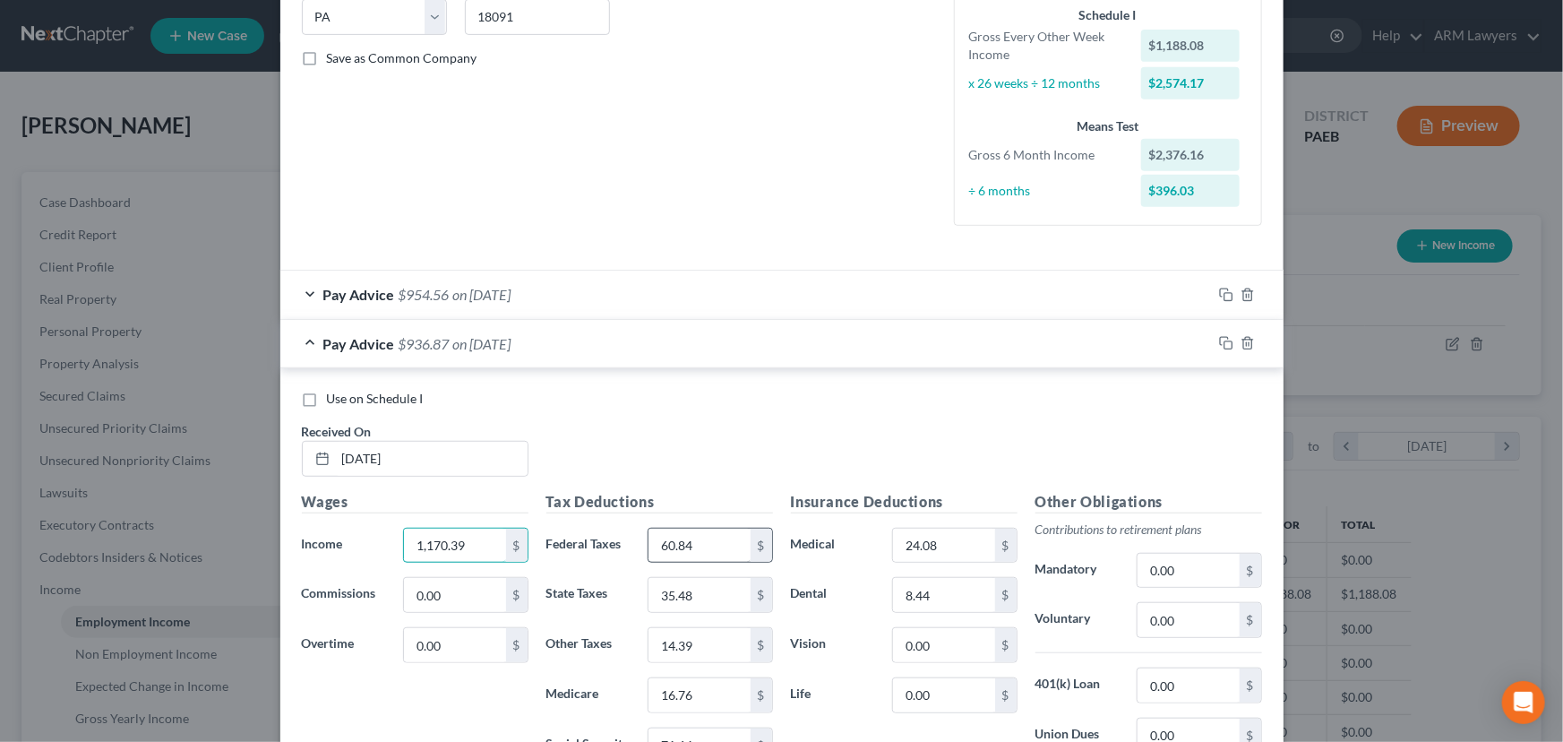
type input "1,170.39"
click at [681, 544] on input "60.84" at bounding box center [698, 545] width 101 height 34
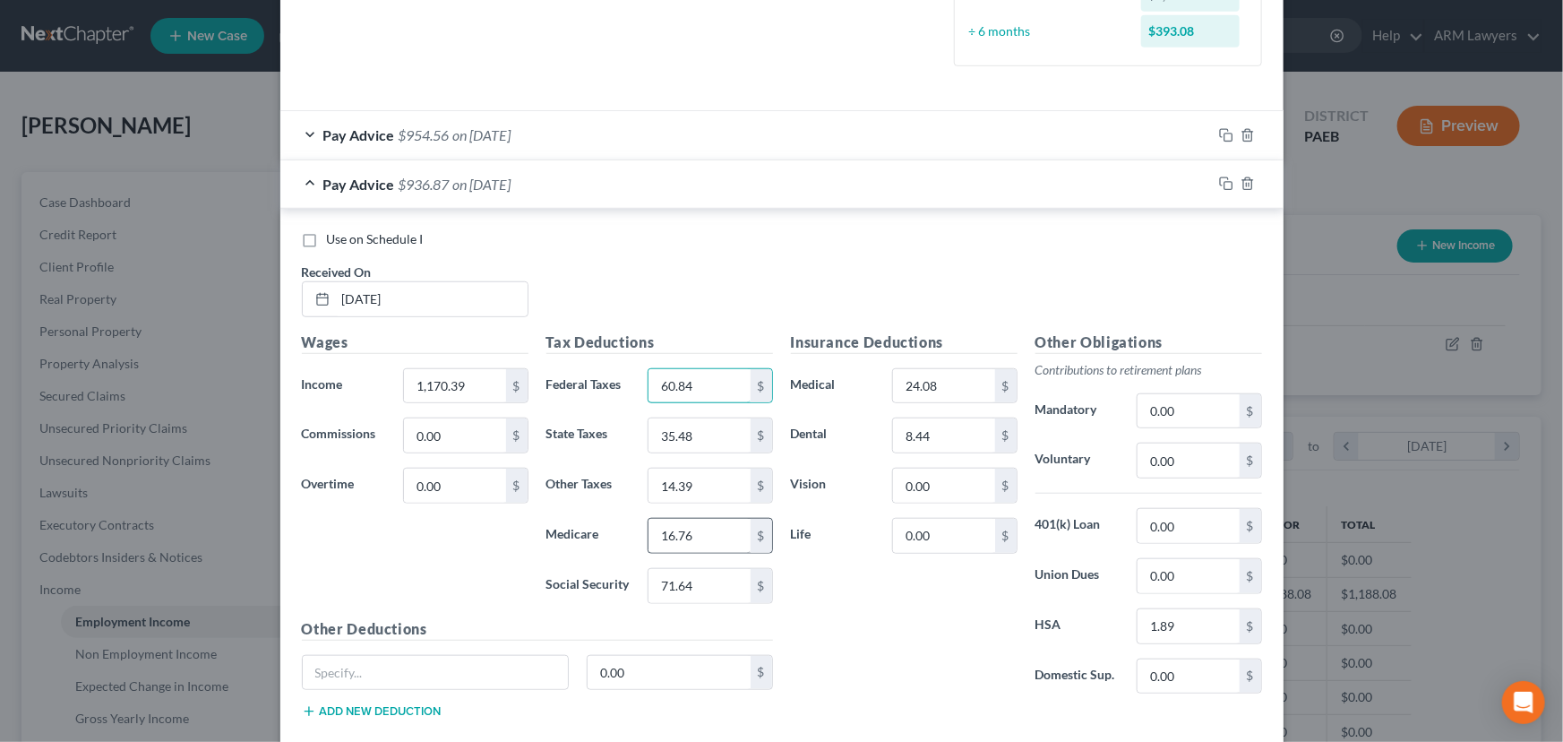
scroll to position [534, 0]
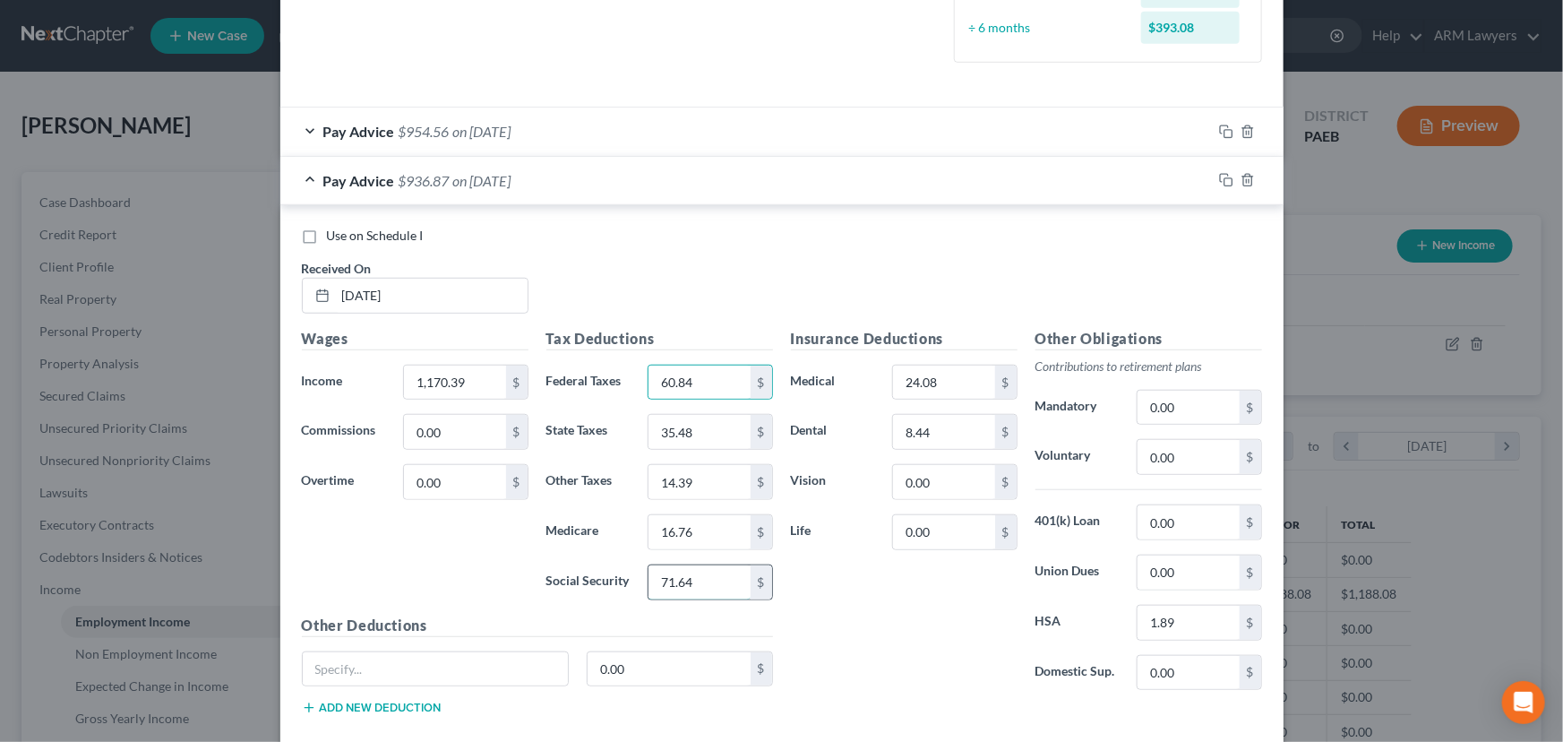
click at [682, 579] on input "71.64" at bounding box center [698, 582] width 101 height 34
type input "70.55"
click at [669, 528] on input "16.76" at bounding box center [698, 532] width 101 height 34
type input "16.50"
click at [679, 424] on input "35.48" at bounding box center [698, 432] width 101 height 34
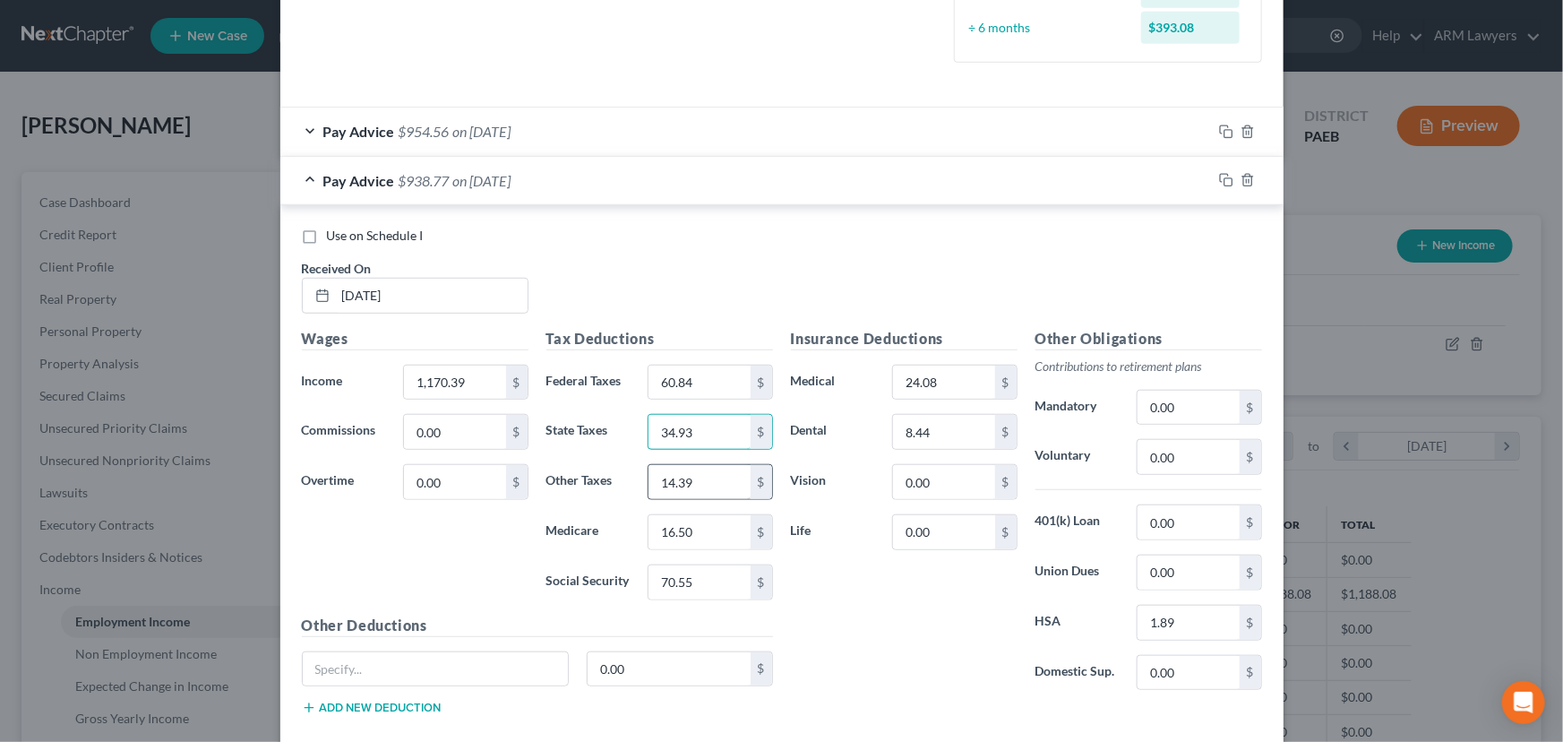
type input "34.93"
click at [699, 478] on input "14.39" at bounding box center [698, 482] width 101 height 34
click at [664, 484] on input "14.39" at bounding box center [698, 482] width 101 height 34
type input "14.20"
click at [666, 376] on input "60.84" at bounding box center [698, 382] width 101 height 34
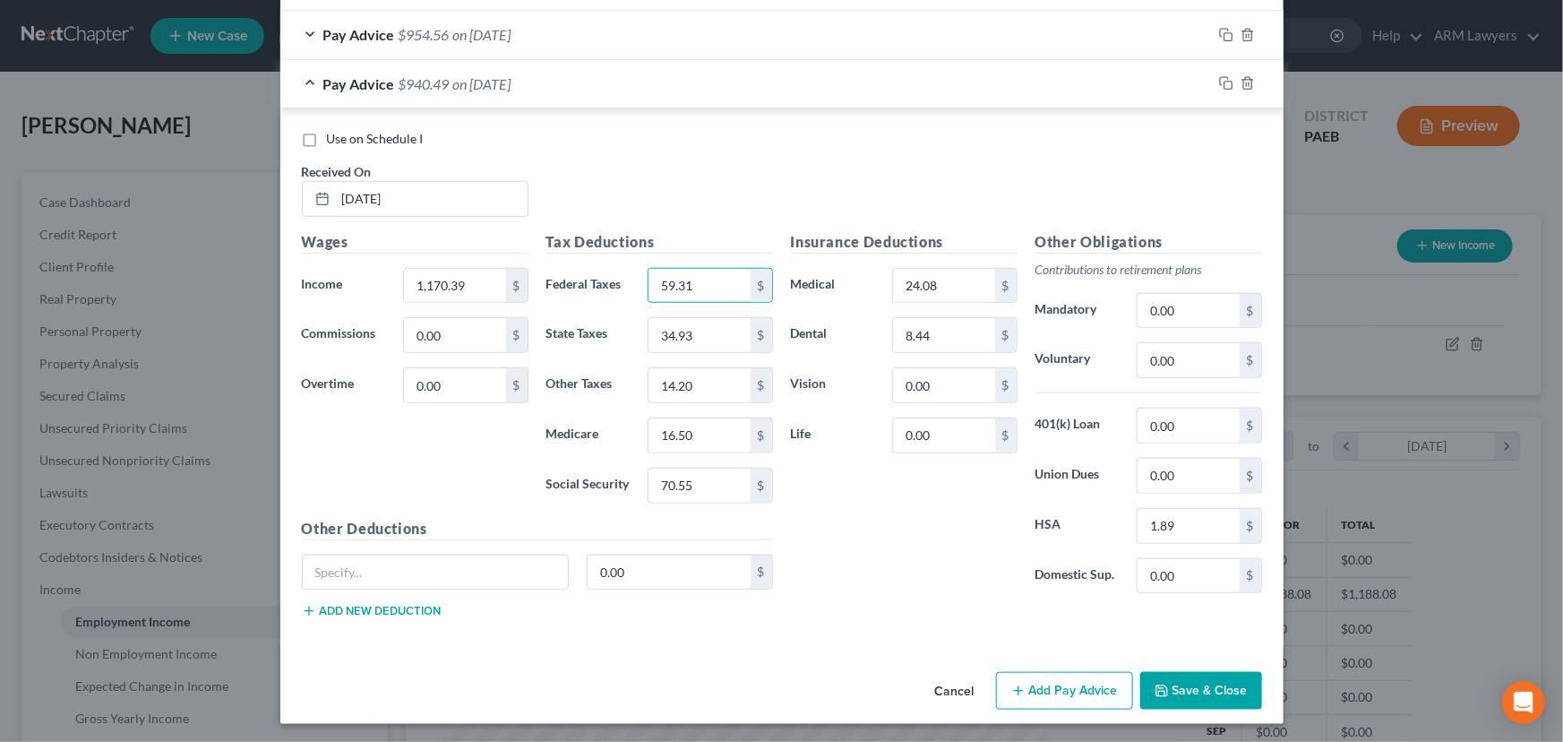
scroll to position [631, 0]
type input "59.31"
click at [1212, 85] on div at bounding box center [1248, 82] width 72 height 29
click at [1220, 82] on icon "button" at bounding box center [1224, 81] width 8 height 8
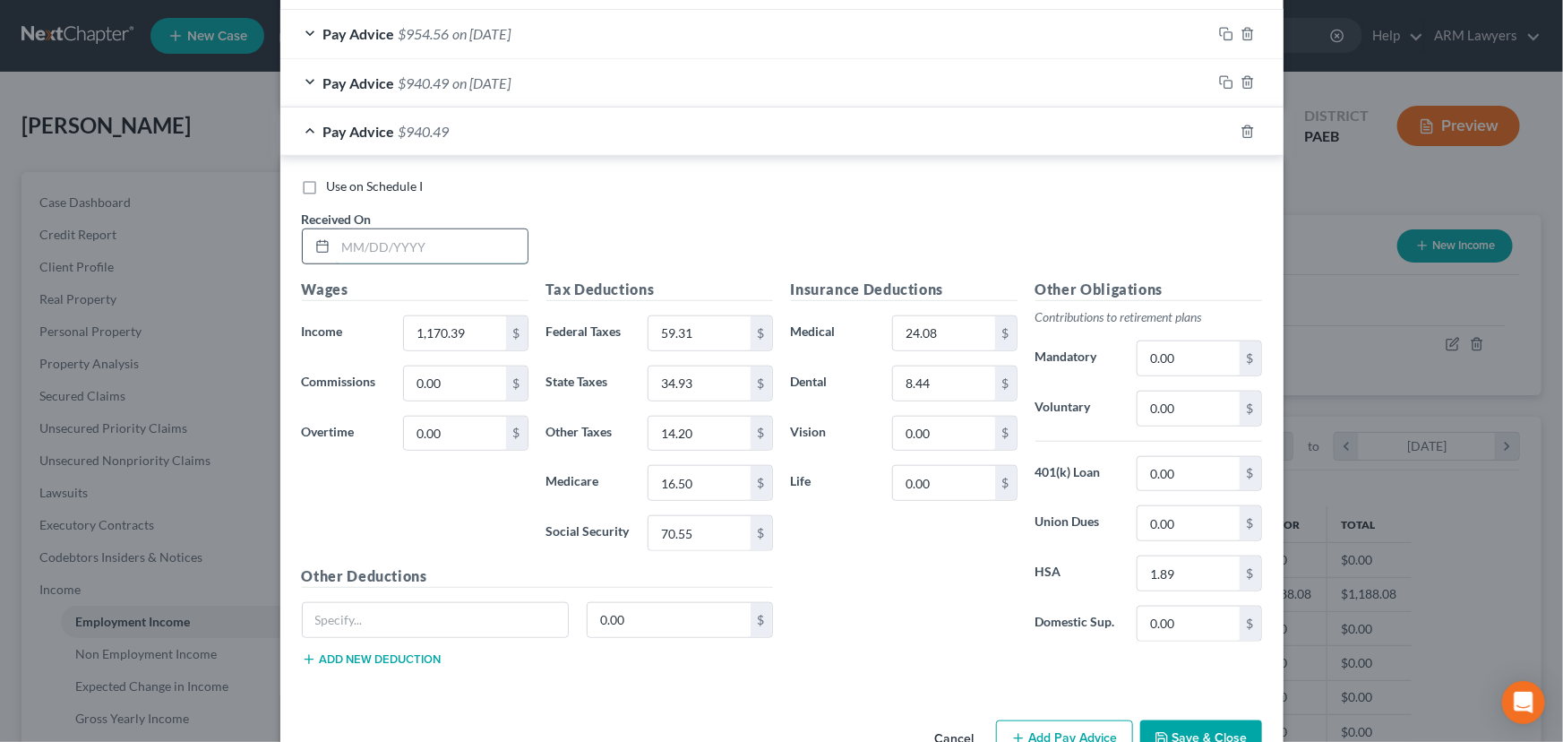
click at [393, 249] on input "text" at bounding box center [432, 246] width 192 height 34
type input "[DATE]"
click at [459, 327] on input "1,170.39" at bounding box center [454, 333] width 101 height 34
type input "1,134.02"
click at [699, 336] on input "59.31" at bounding box center [698, 333] width 101 height 34
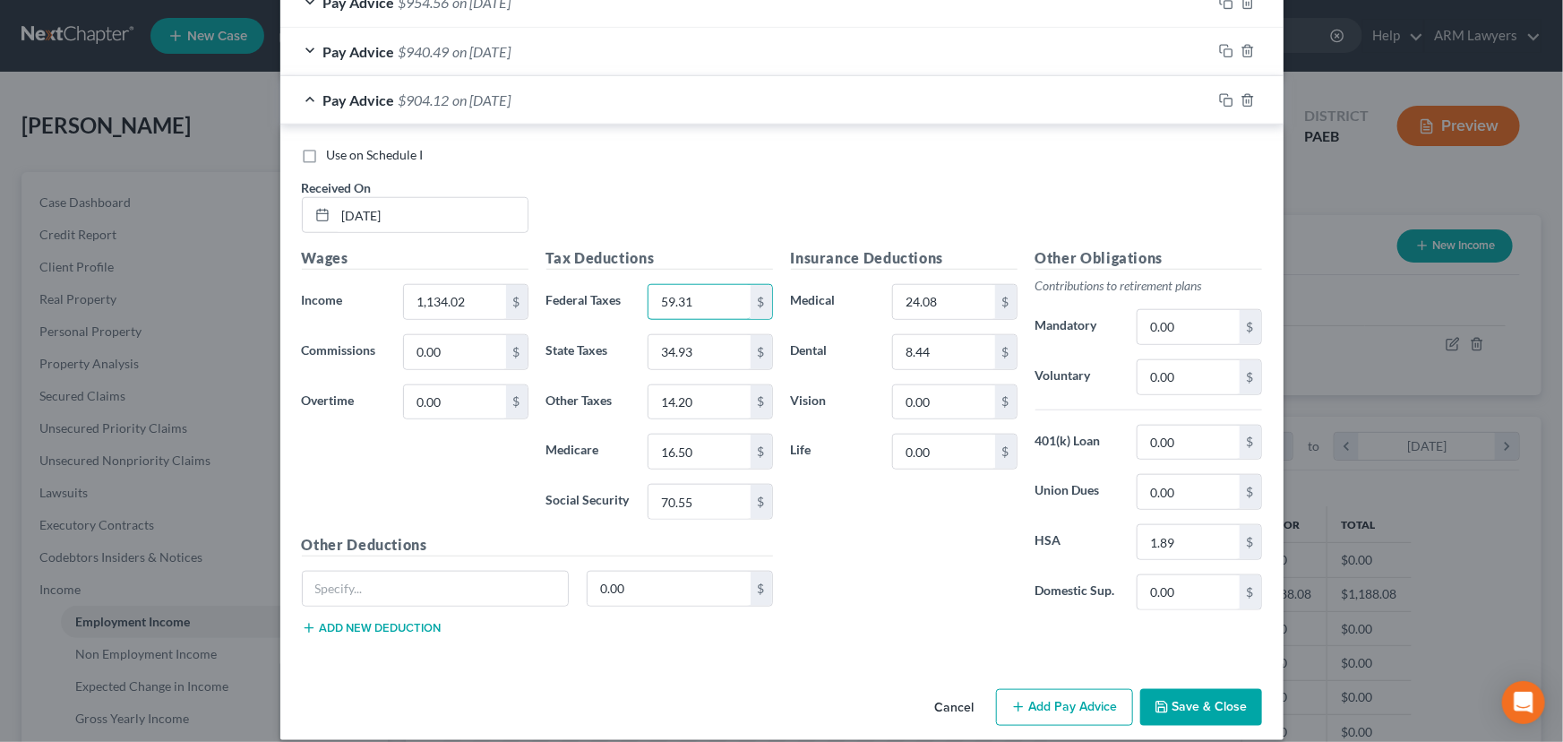
scroll to position [681, 0]
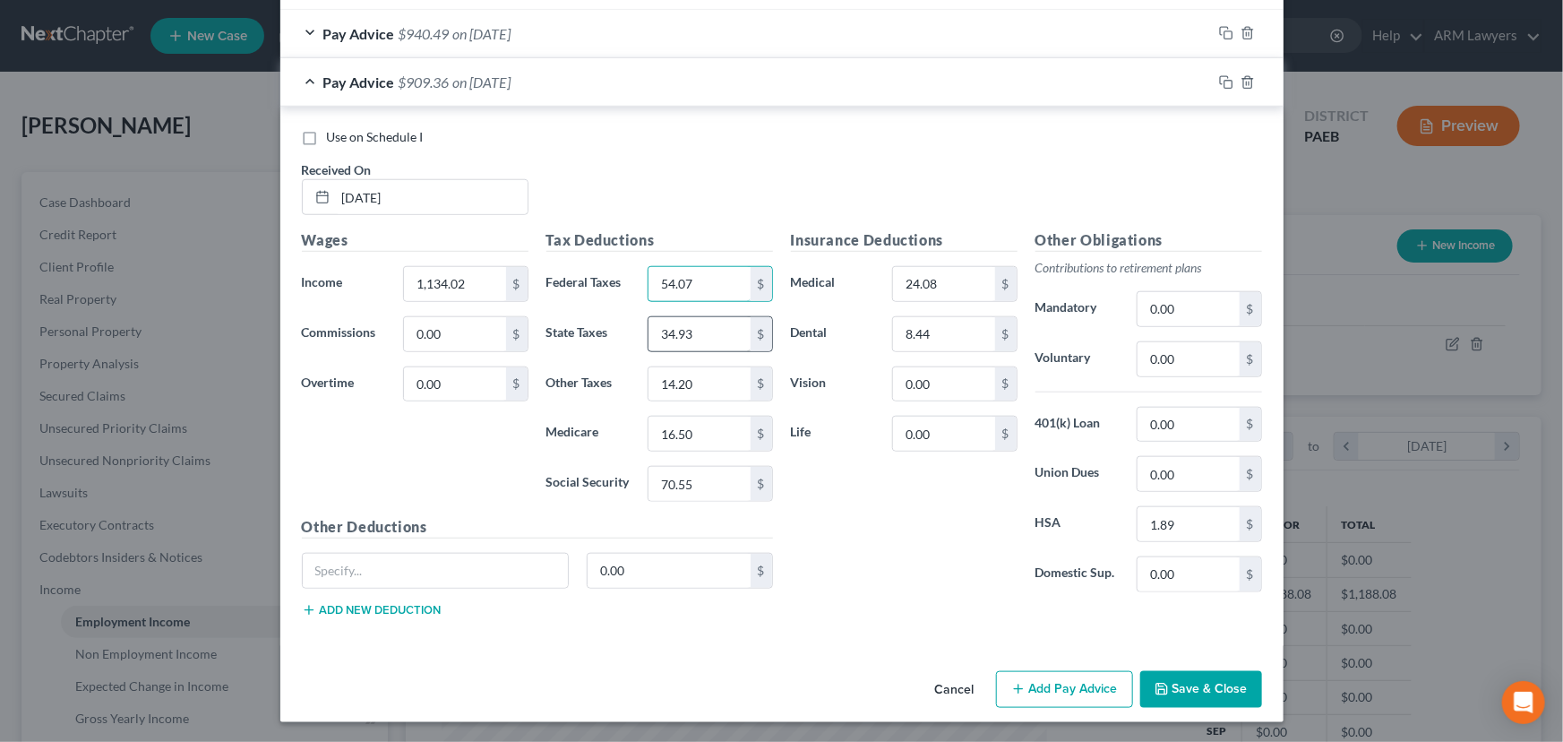
type input "54.07"
click at [682, 341] on input "34.93" at bounding box center [698, 334] width 101 height 34
type input "33.82"
click at [695, 433] on input "16.50" at bounding box center [698, 433] width 101 height 34
type input "15.97"
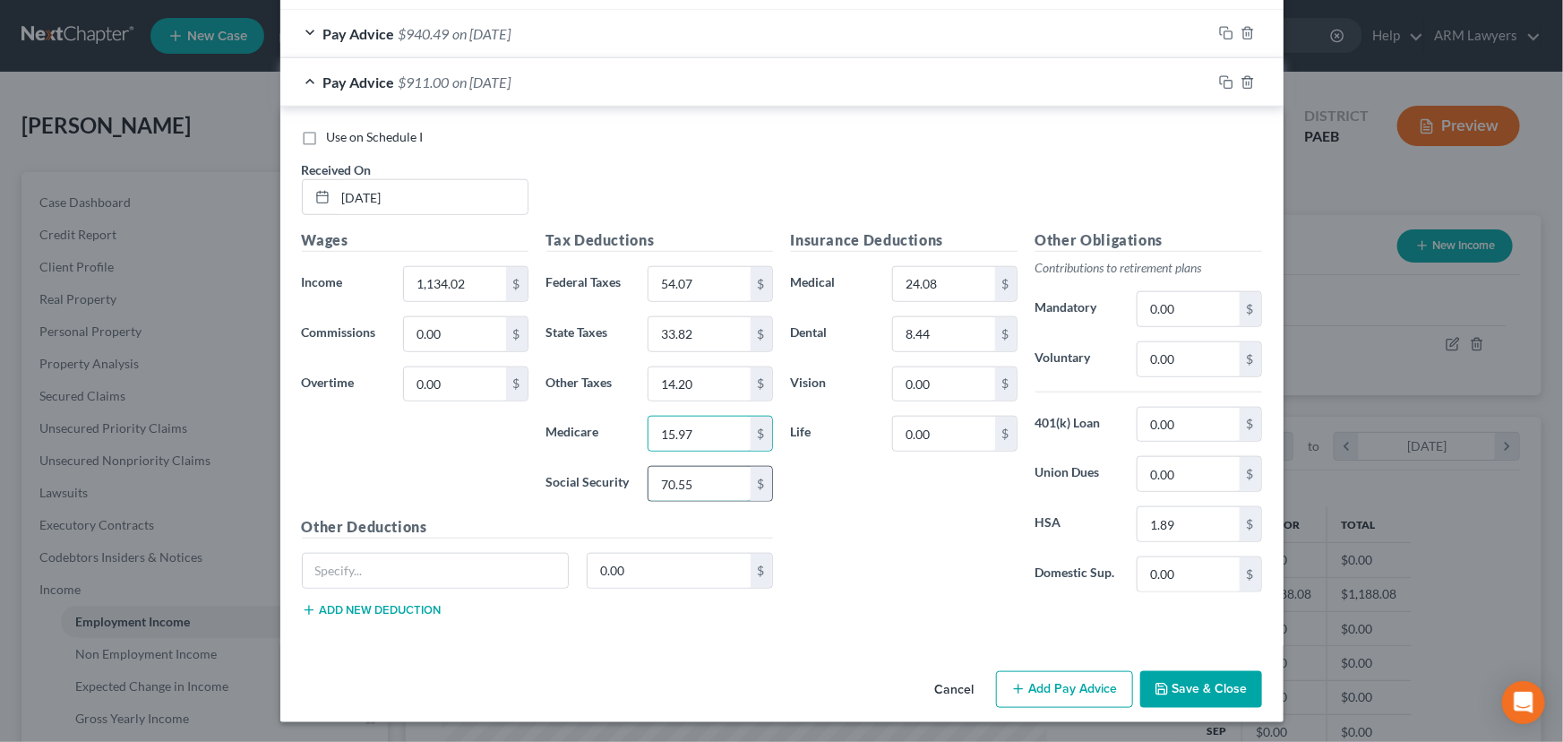
click at [682, 486] on input "70.55" at bounding box center [698, 484] width 101 height 34
type input "68.30"
click at [695, 382] on input "14.20" at bounding box center [698, 384] width 101 height 34
type input "1"
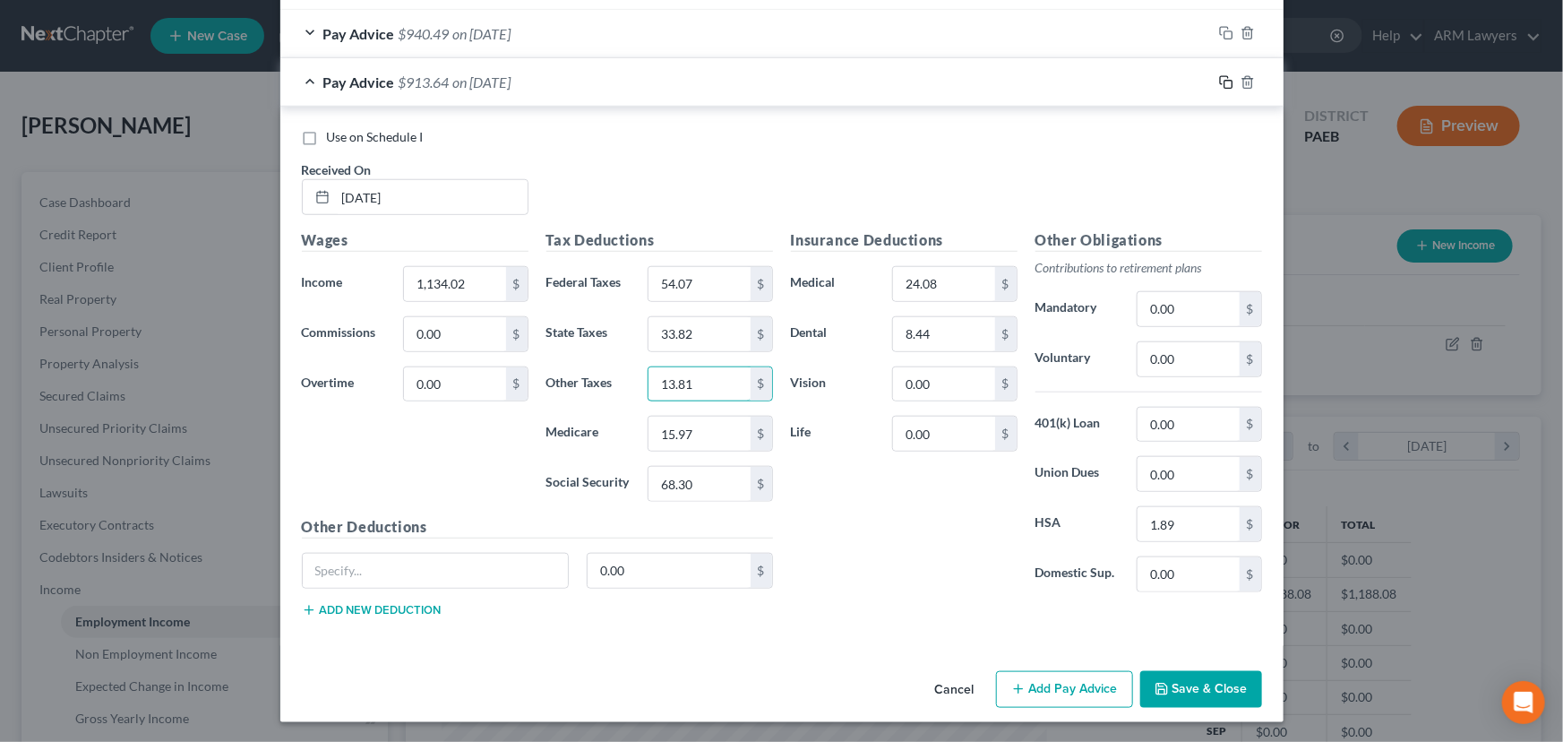
type input "13.81"
drag, startPoint x: 1218, startPoint y: 81, endPoint x: 1234, endPoint y: 122, distance: 44.2
click at [1224, 81] on rect "button" at bounding box center [1228, 85] width 8 height 8
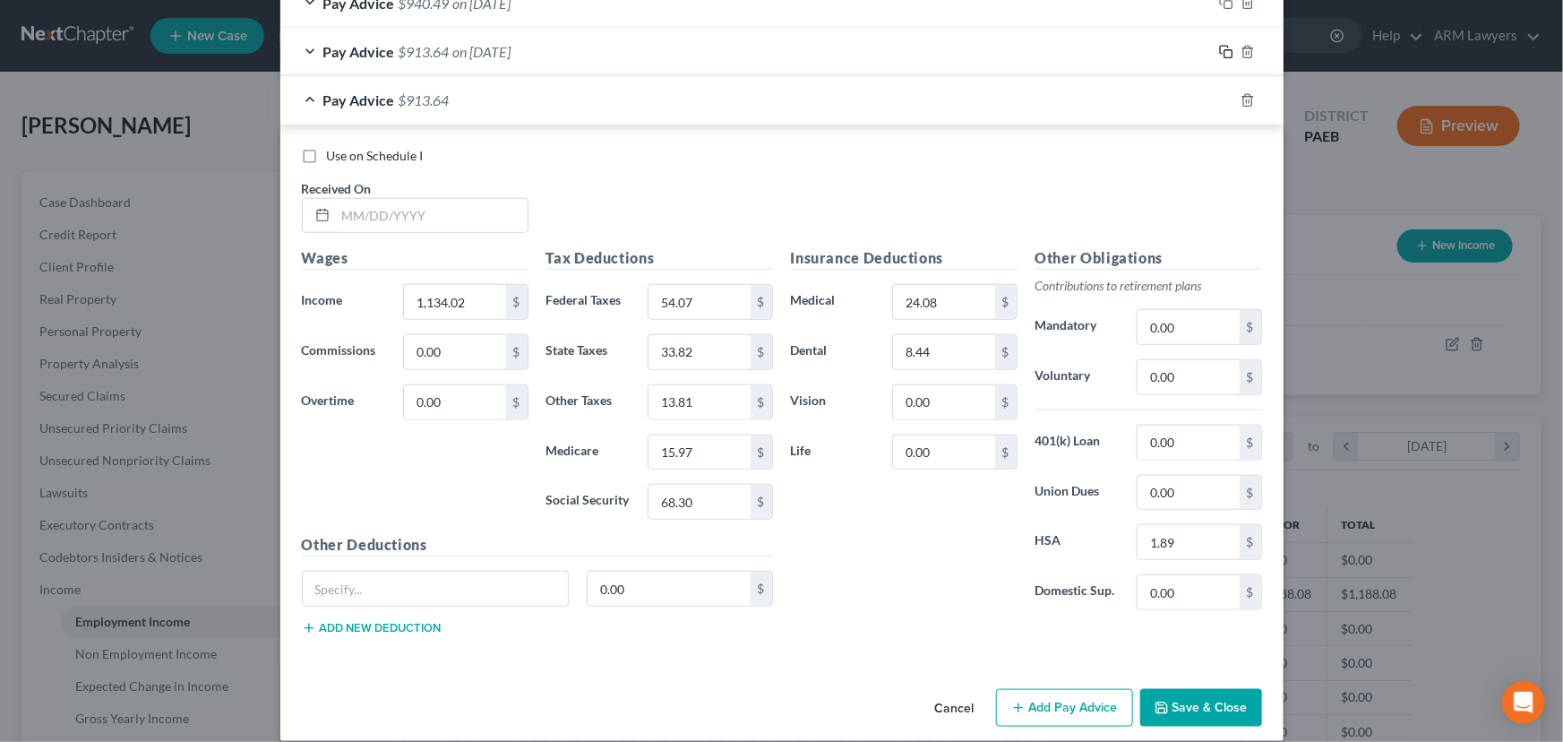
scroll to position [728, 0]
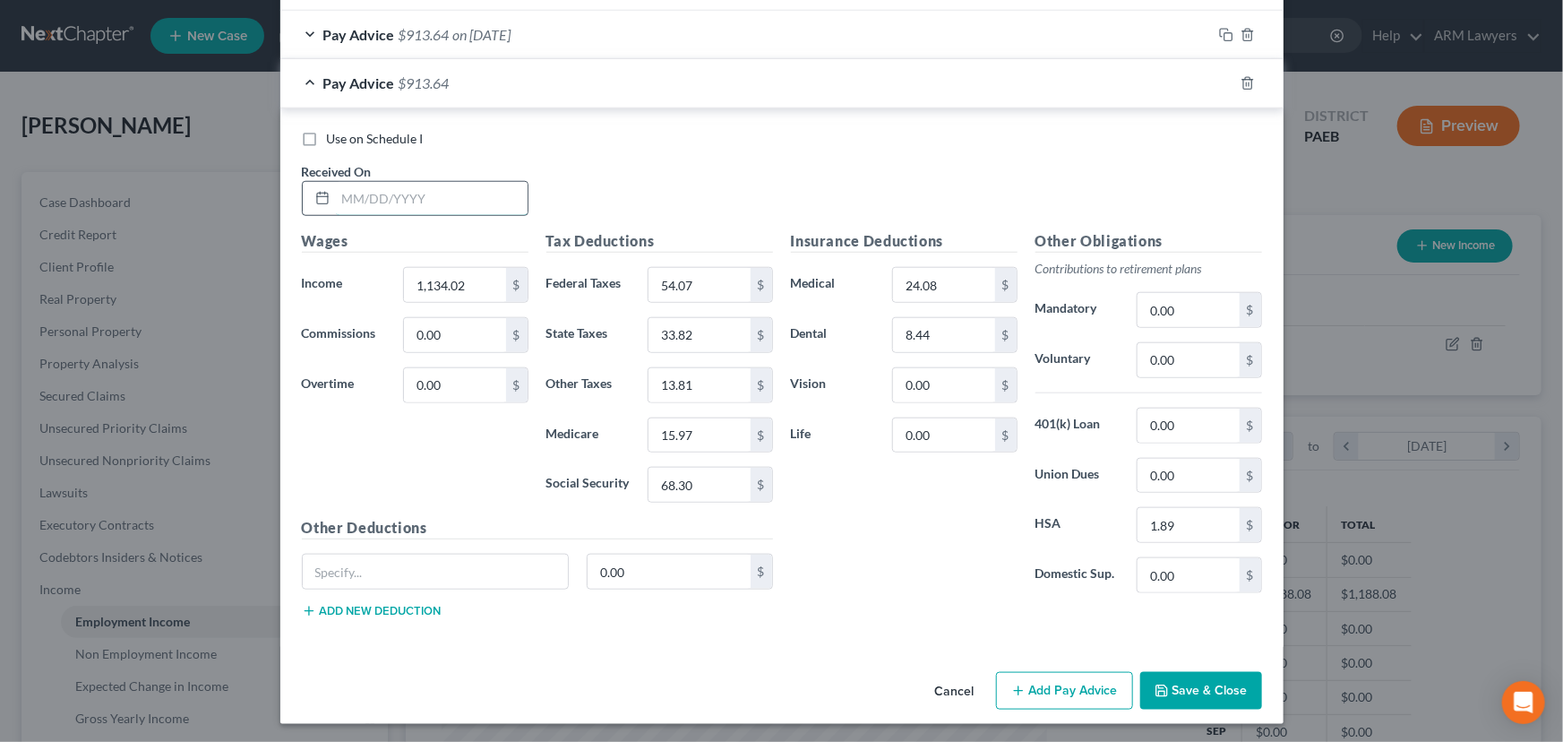
click at [393, 193] on input "text" at bounding box center [432, 199] width 192 height 34
type input "[DATE]"
click at [447, 292] on input "1,134.02" at bounding box center [454, 285] width 101 height 34
type input "1,341.63"
click at [687, 295] on input "54.07" at bounding box center [698, 285] width 101 height 34
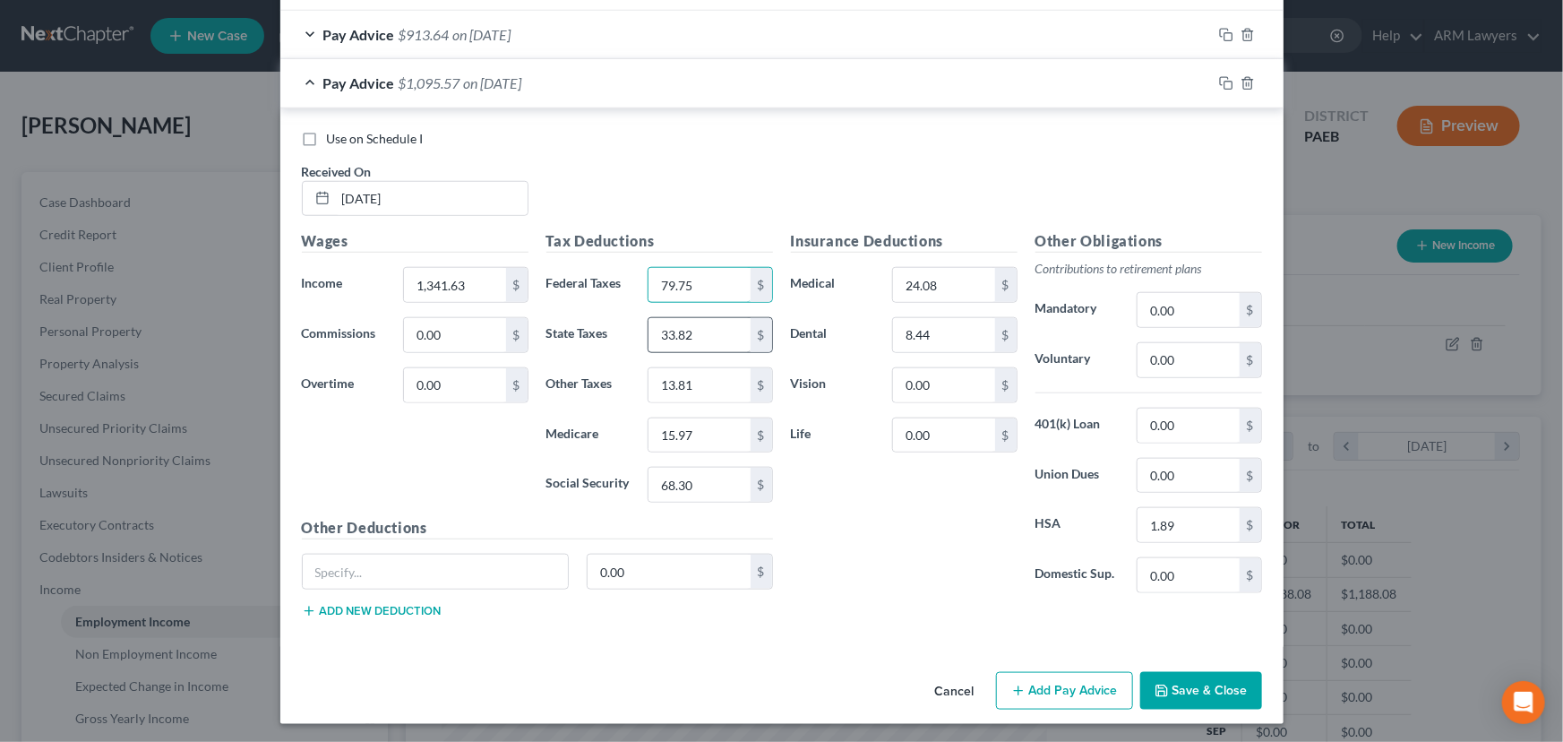
type input "79.75"
click at [690, 330] on input "33.82" at bounding box center [698, 335] width 101 height 34
type input "40.16"
click at [700, 438] on input "15.97" at bounding box center [698, 435] width 101 height 34
type input "18.97"
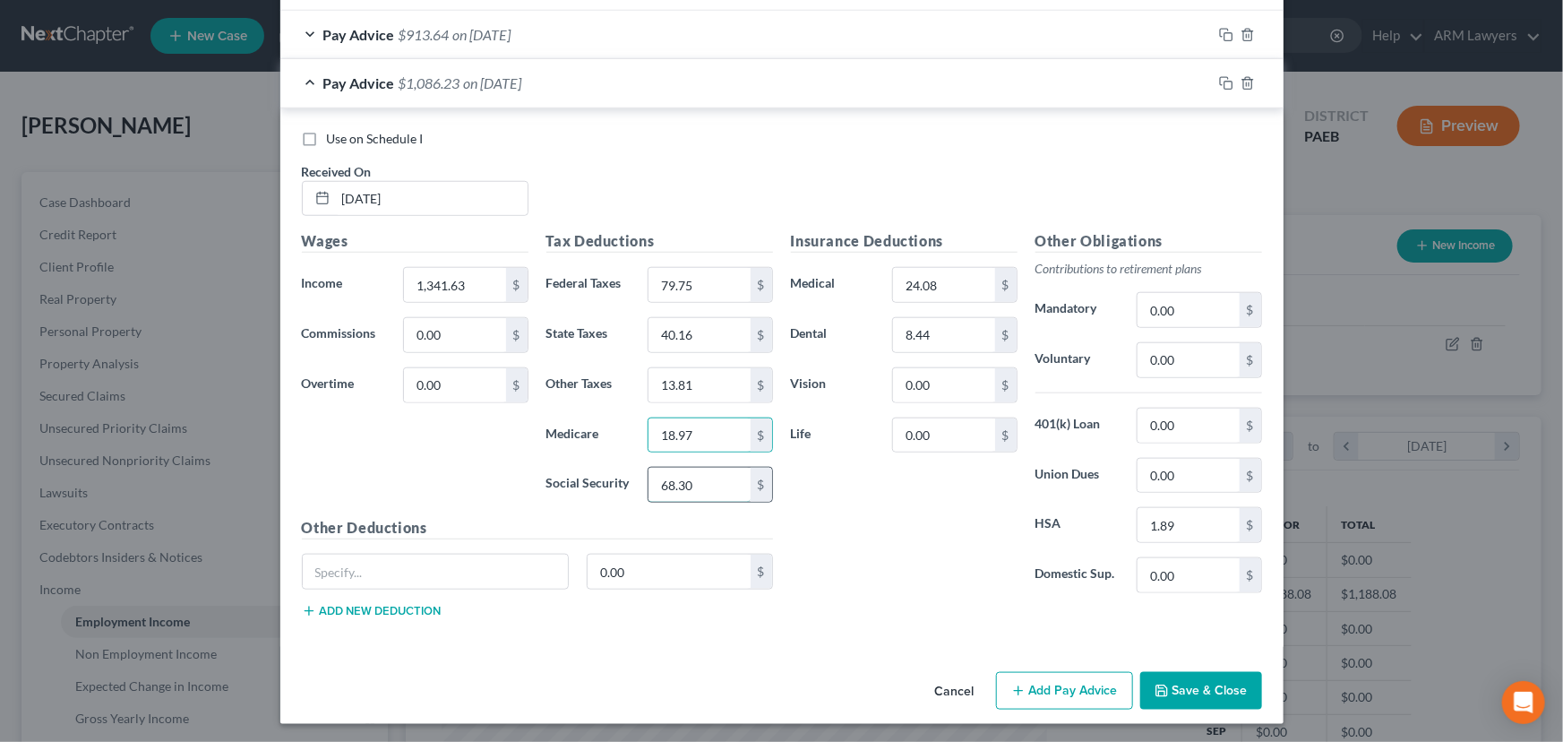
click at [698, 483] on input "68.30" at bounding box center [698, 484] width 101 height 34
type input "81.10"
click at [690, 395] on input "13.81" at bounding box center [698, 385] width 101 height 34
type input "16.02"
click at [934, 278] on input "24.08" at bounding box center [943, 285] width 101 height 34
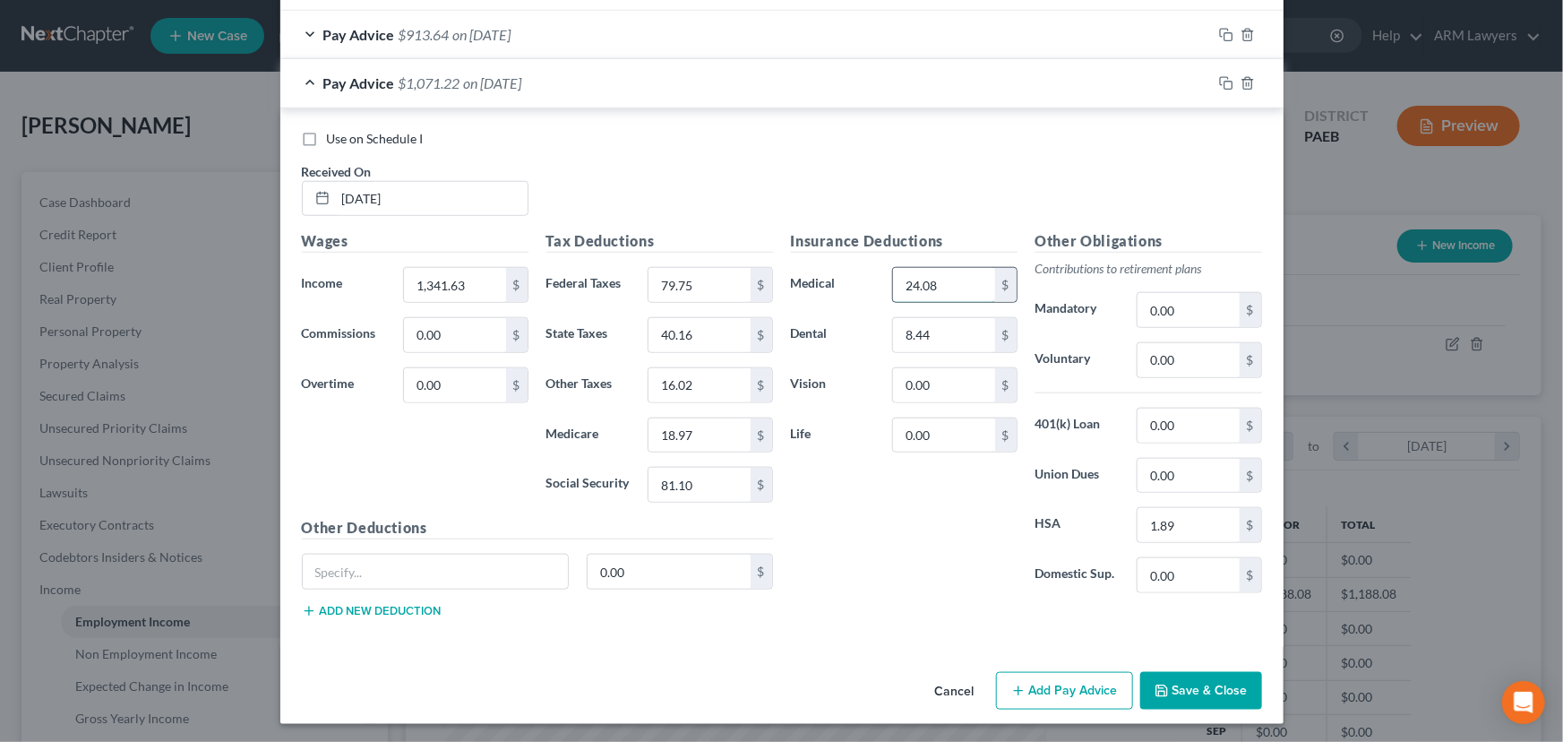
click at [934, 278] on input "24.08" at bounding box center [943, 285] width 101 height 34
type input "24.81"
click at [931, 334] on input "8.44" at bounding box center [943, 335] width 101 height 34
type input "8.62"
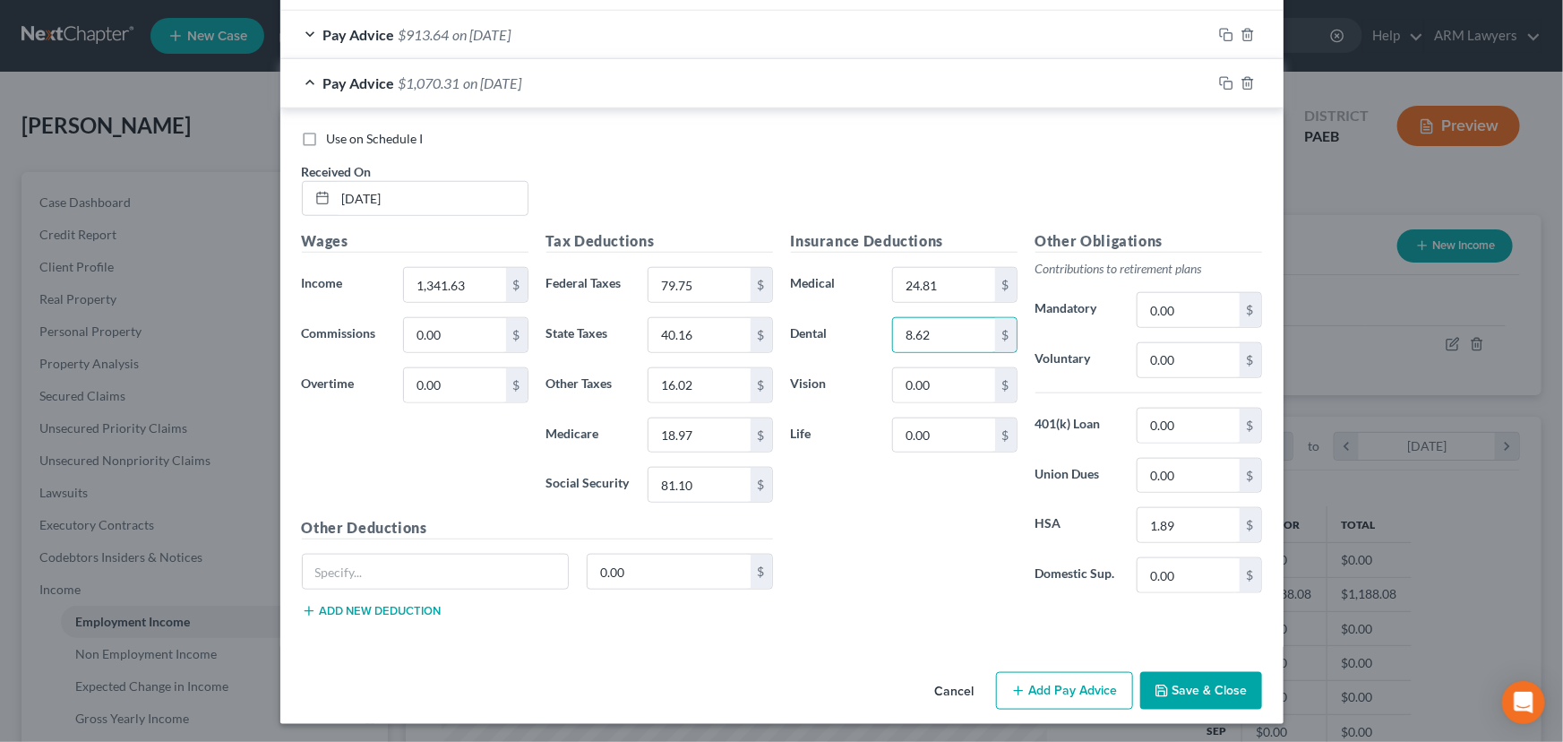
click at [892, 540] on div "Insurance Deductions Medical 24.81 $ Dental 8.62 $ Vision 0.00 $ Life 0.00 $" at bounding box center [904, 418] width 244 height 377
click at [1219, 87] on icon "button" at bounding box center [1226, 83] width 14 height 14
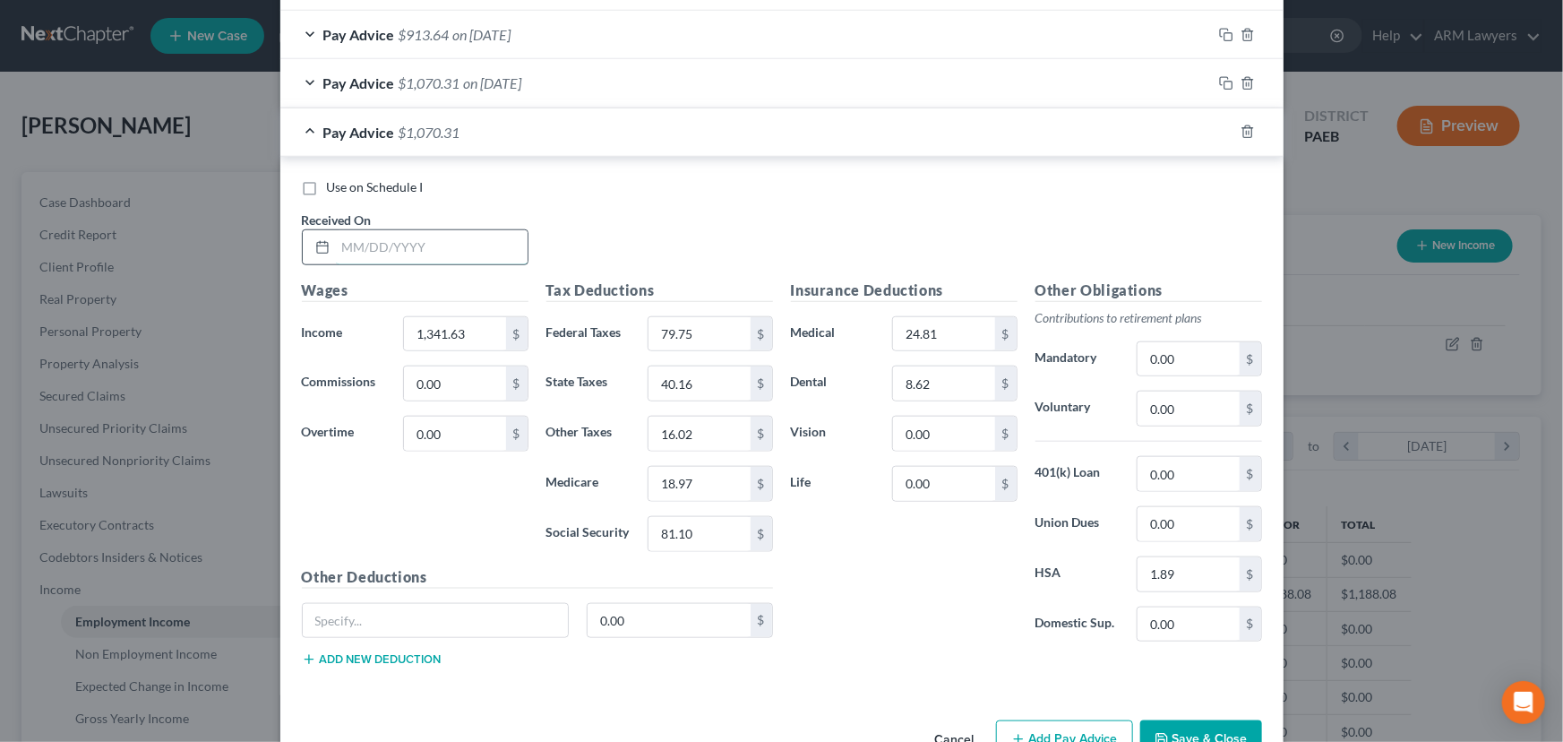
click at [393, 230] on input "text" at bounding box center [432, 247] width 192 height 34
type input "[DATE]"
click at [472, 325] on input "1,341.63" at bounding box center [454, 334] width 101 height 34
click at [440, 328] on input "1,341.63" at bounding box center [454, 334] width 101 height 34
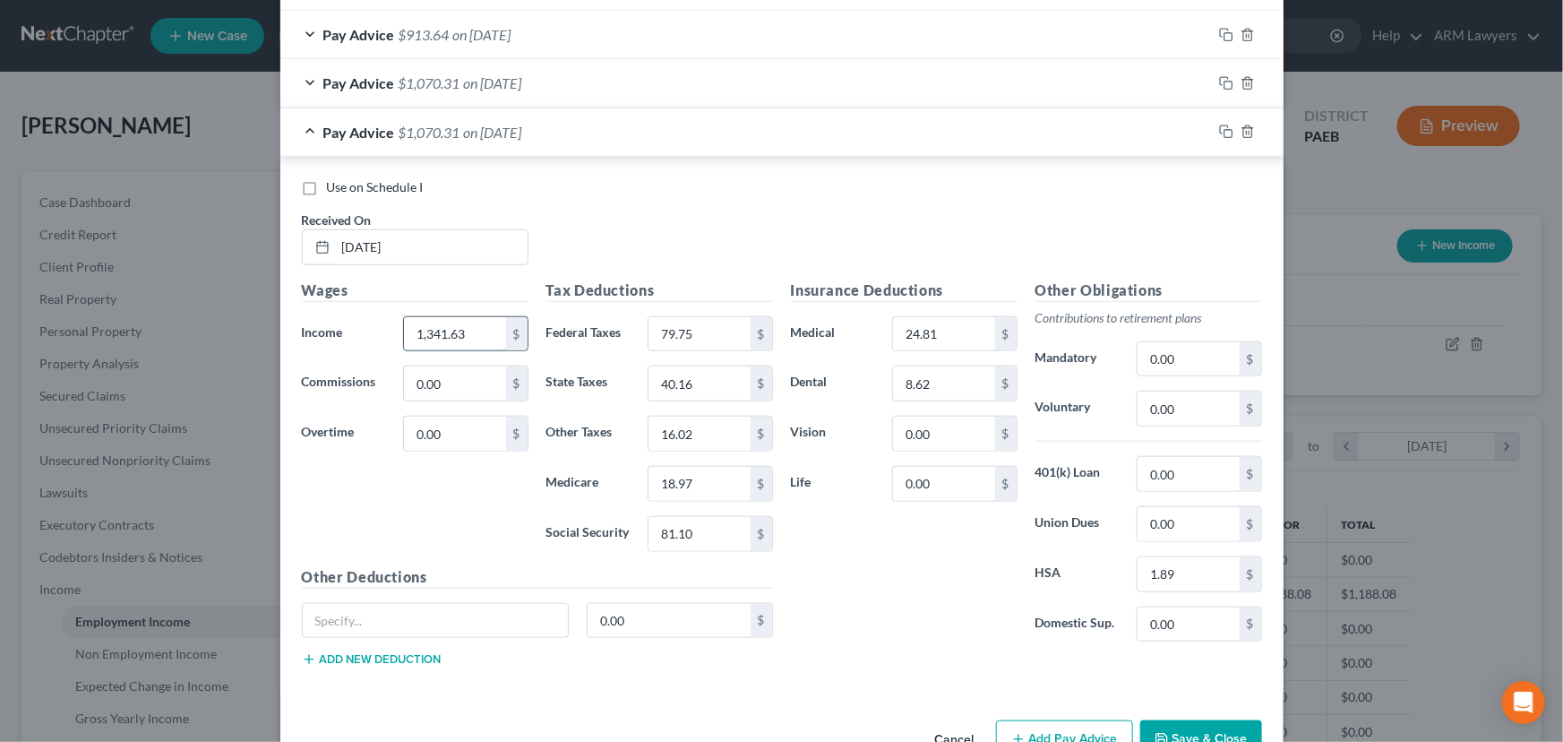
click at [440, 328] on input "1,341.63" at bounding box center [454, 334] width 101 height 34
type input "1,149.16"
click at [709, 329] on input "79.75" at bounding box center [698, 334] width 101 height 34
type input "56.65"
click at [681, 389] on input "40.16" at bounding box center [698, 383] width 101 height 34
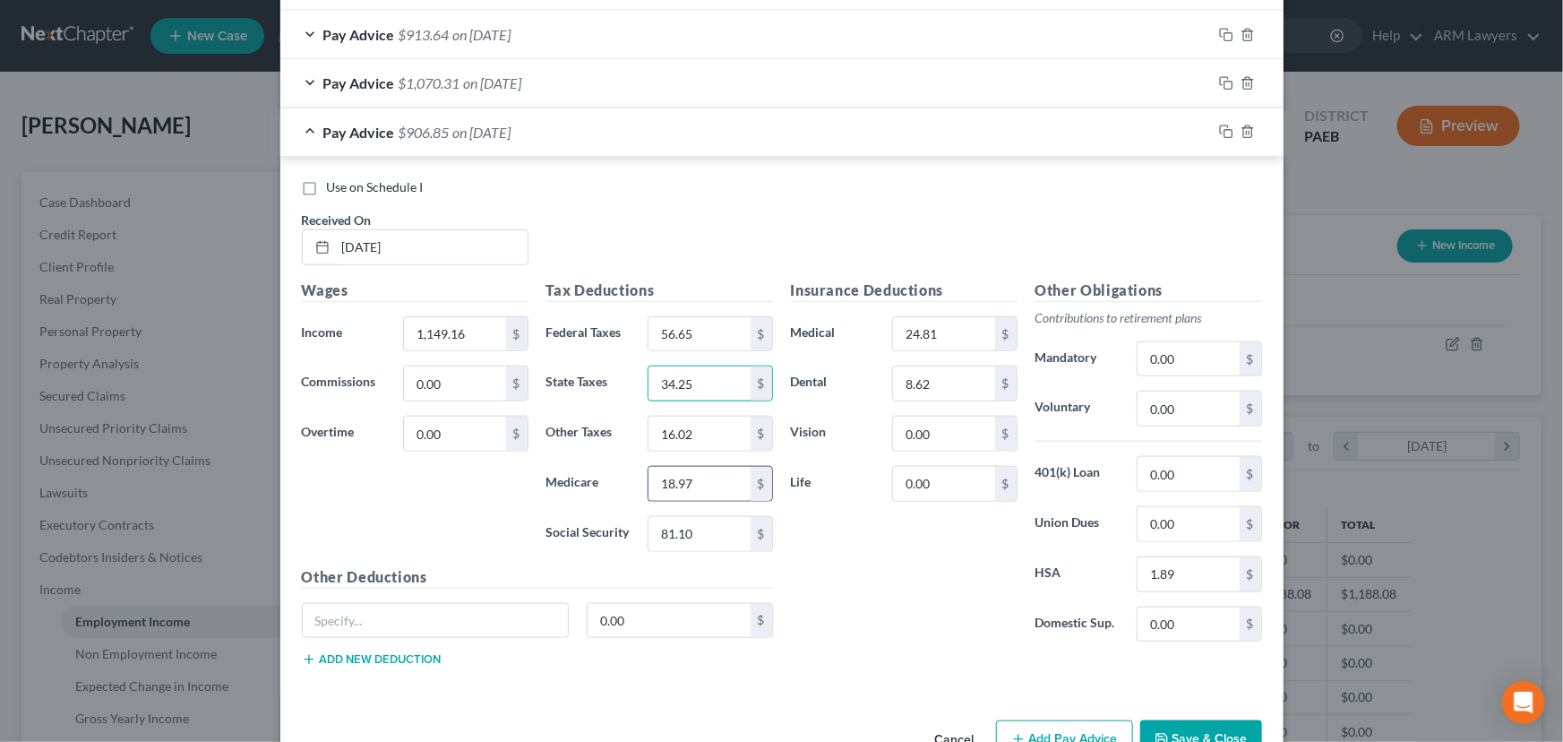
type input "34.25"
click at [683, 474] on input "18.97" at bounding box center [698, 484] width 101 height 34
type input "16.18"
click at [691, 524] on input "81.10" at bounding box center [698, 534] width 101 height 34
type input "69.18"
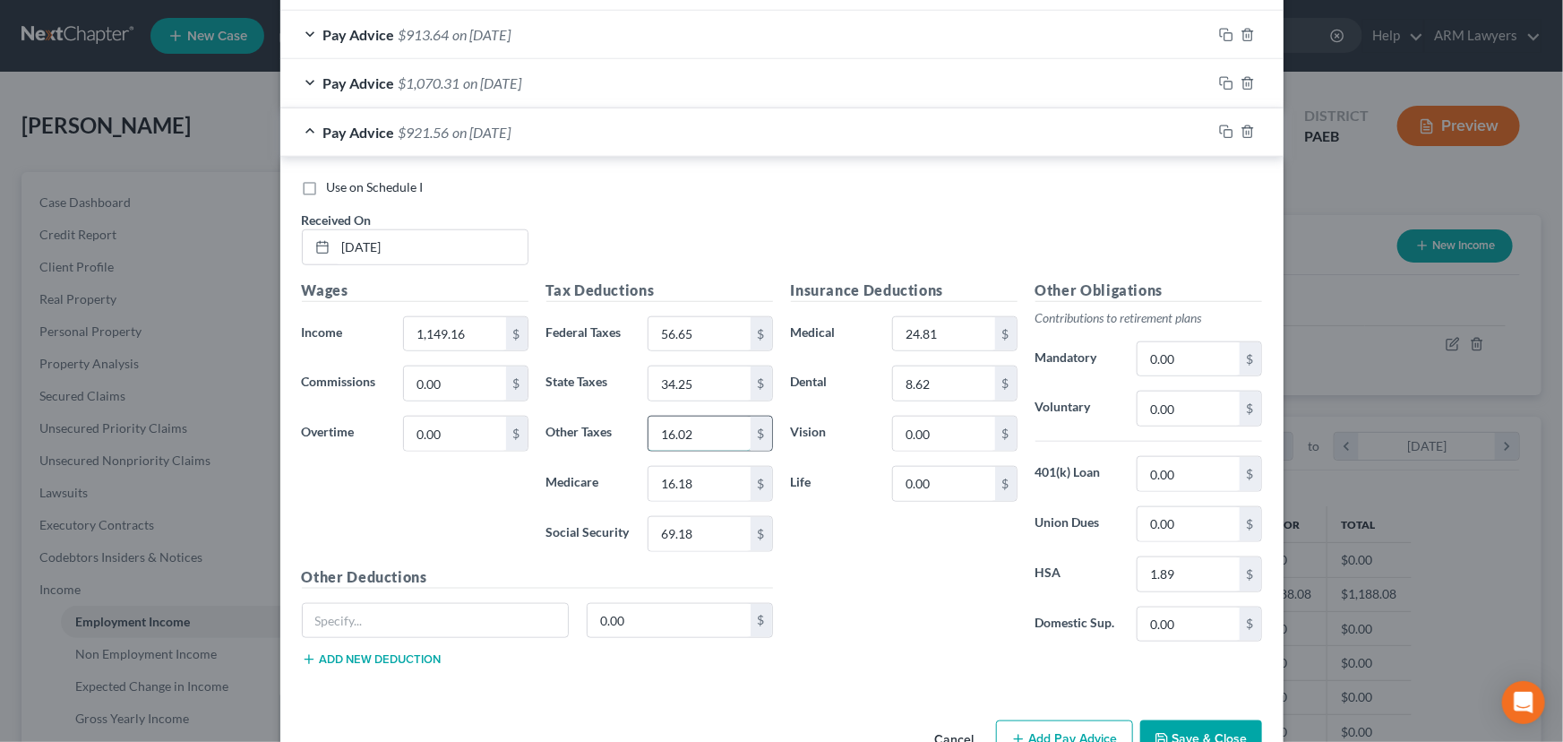
click at [682, 433] on input "16.02" at bounding box center [698, 433] width 101 height 34
click at [877, 609] on div "Insurance Deductions Medical 24.81 $ Dental 8.62 $ Vision 0.00 $ Life 0.00 $" at bounding box center [904, 467] width 244 height 377
drag, startPoint x: 665, startPoint y: 428, endPoint x: 665, endPoint y: 451, distance: 23.3
click at [665, 429] on input "12.96" at bounding box center [698, 433] width 101 height 34
click at [665, 435] on input "12.96" at bounding box center [698, 433] width 101 height 34
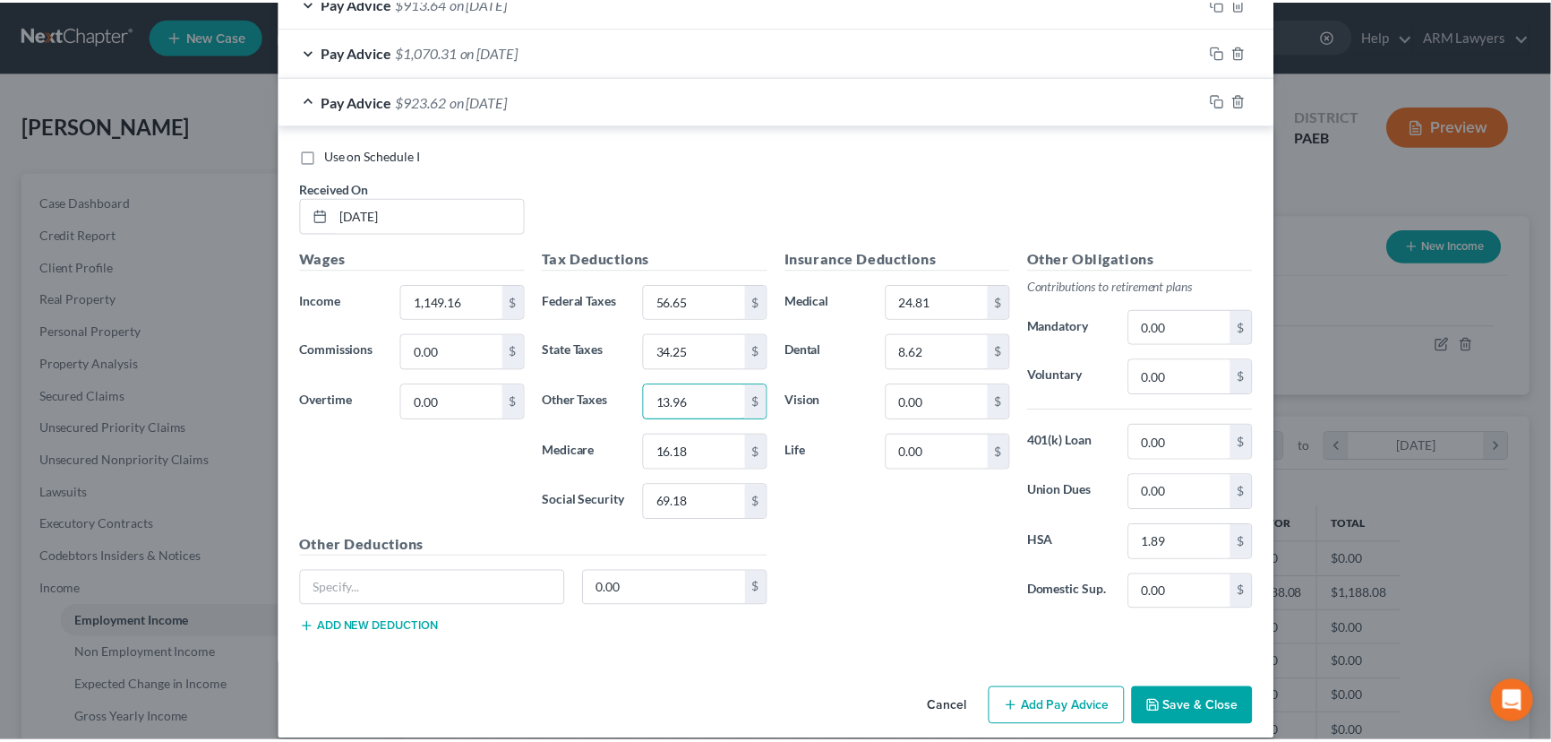
scroll to position [777, 0]
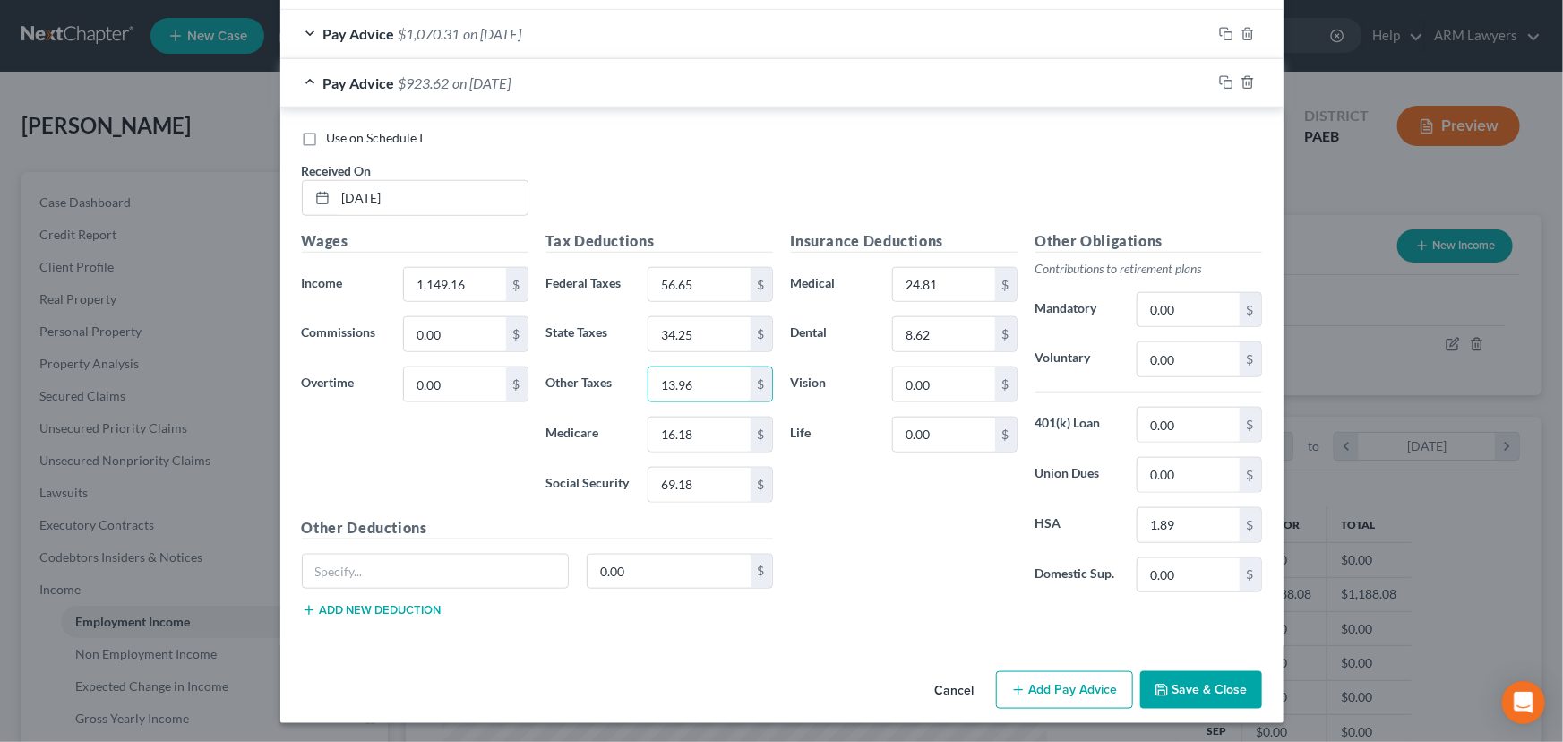
type input "13.96"
click at [1179, 674] on button "Save & Close" at bounding box center [1201, 690] width 122 height 38
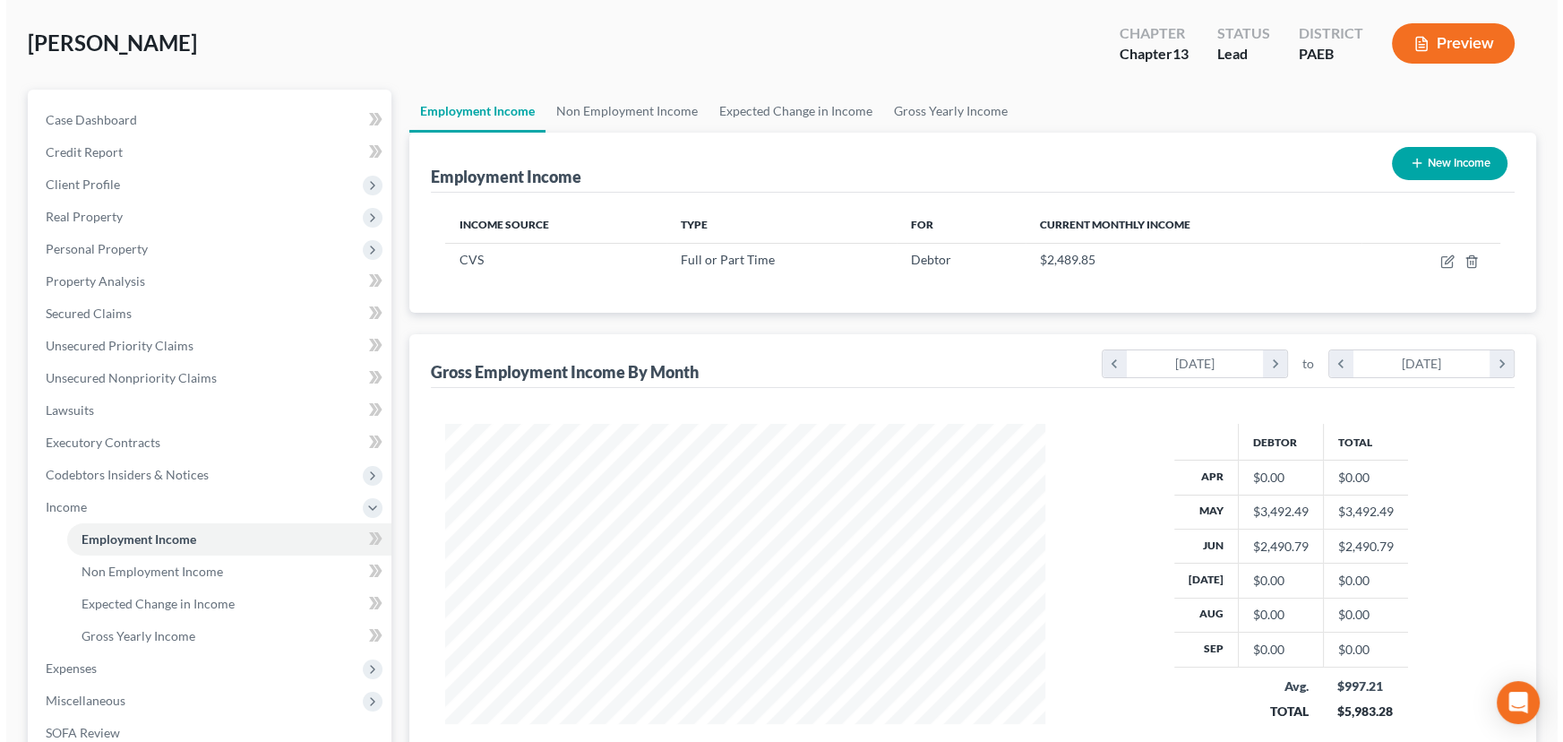
scroll to position [81, 0]
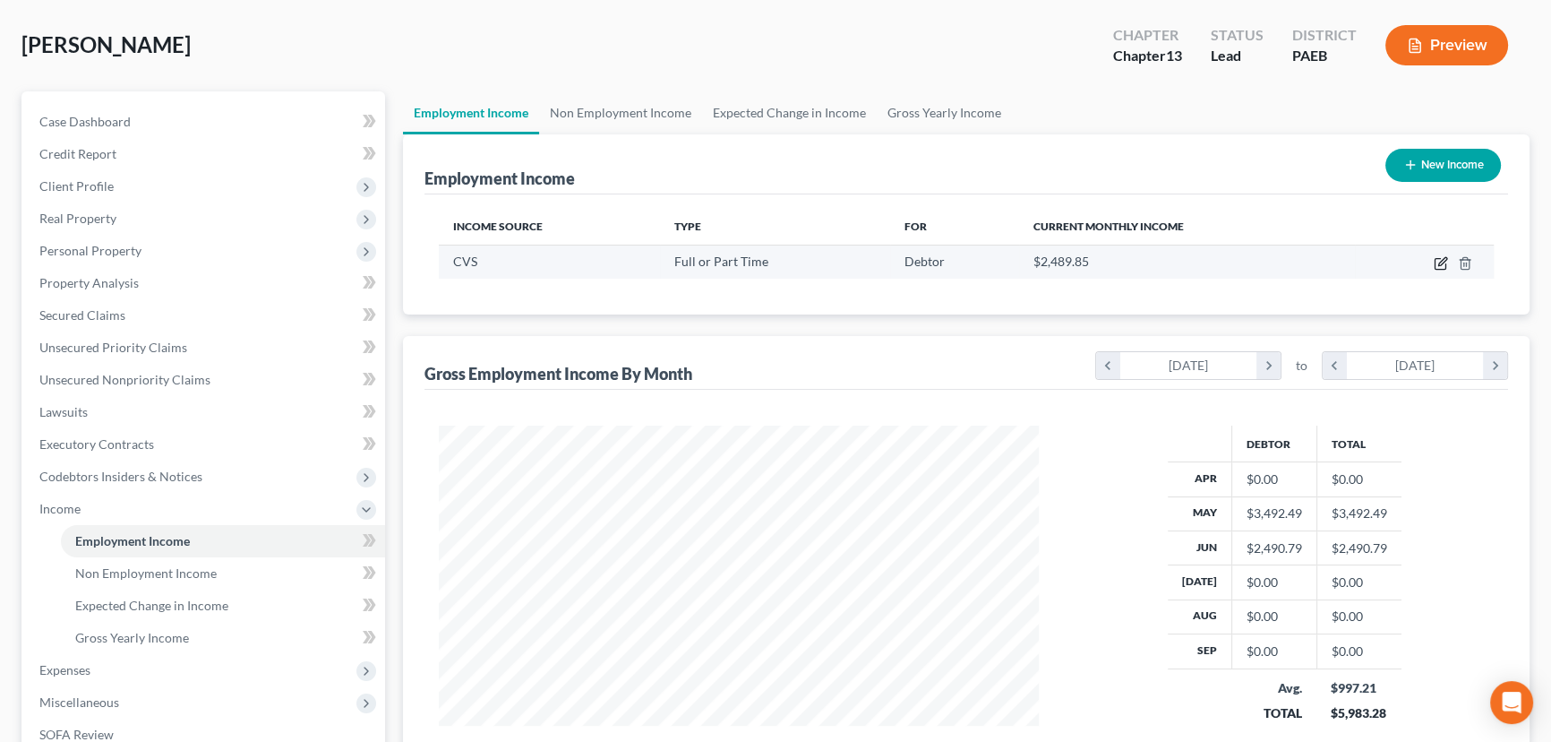
click at [1444, 260] on icon "button" at bounding box center [1442, 261] width 8 height 8
select select "0"
select select "39"
select select "2"
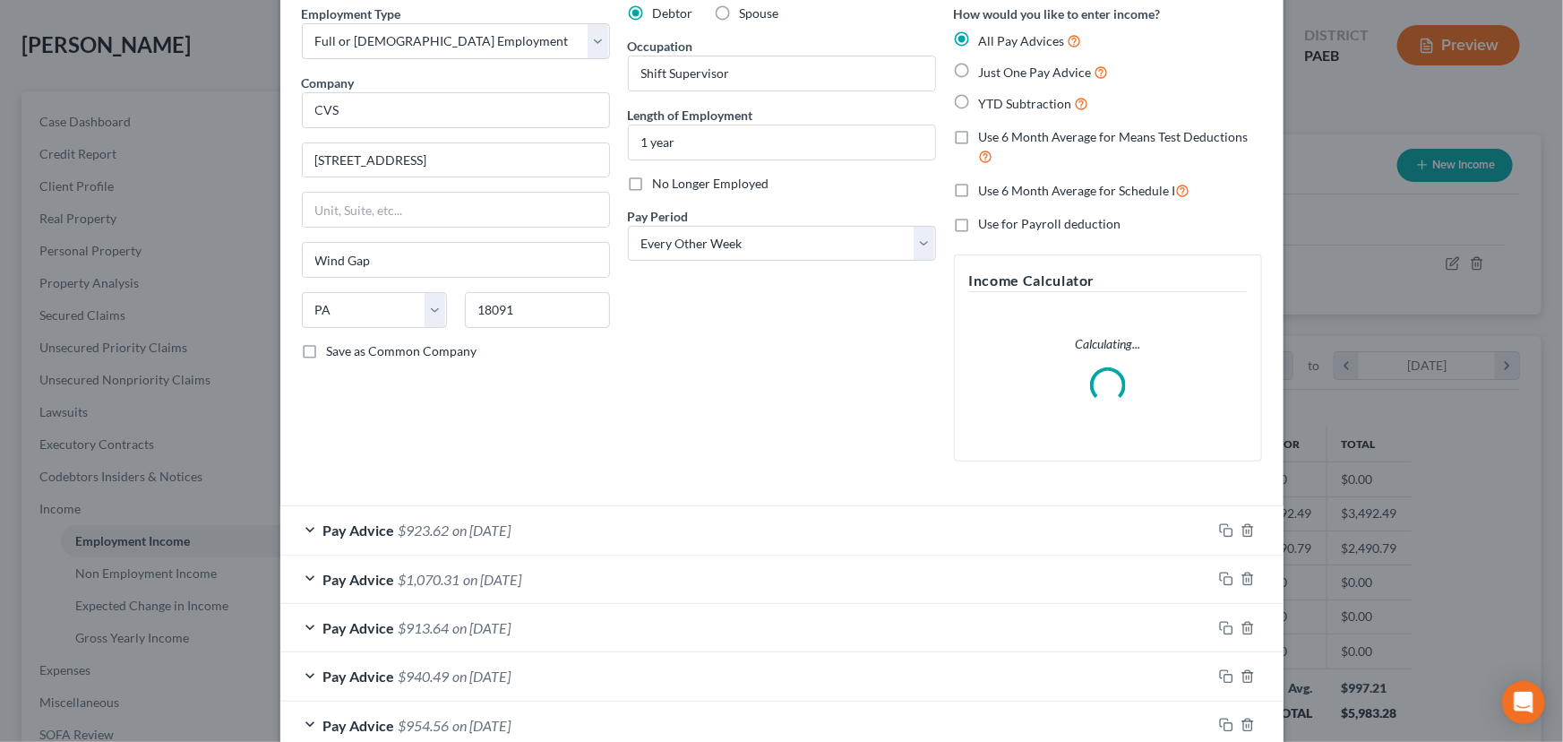
scroll to position [183, 0]
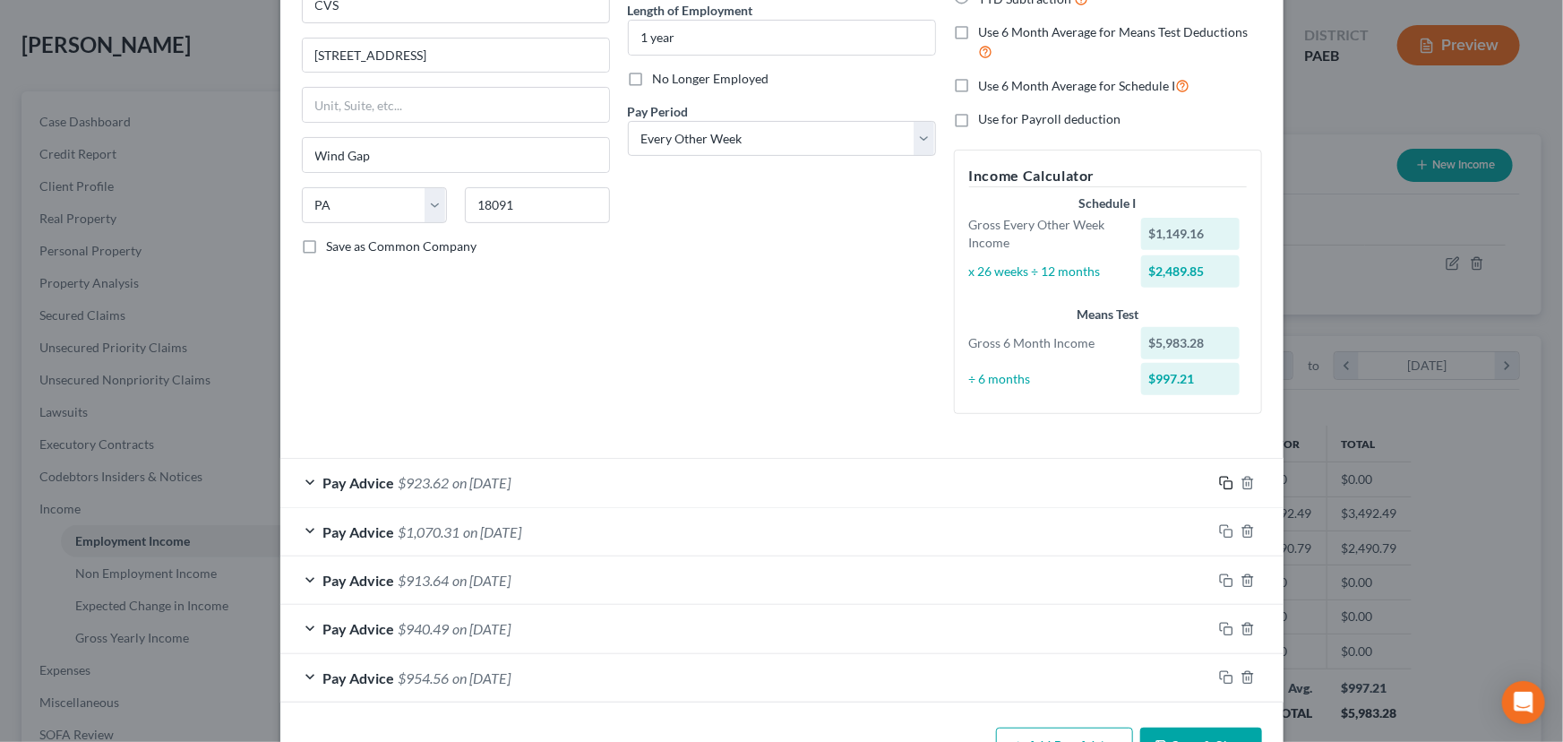
click at [1219, 477] on icon "button" at bounding box center [1226, 483] width 14 height 14
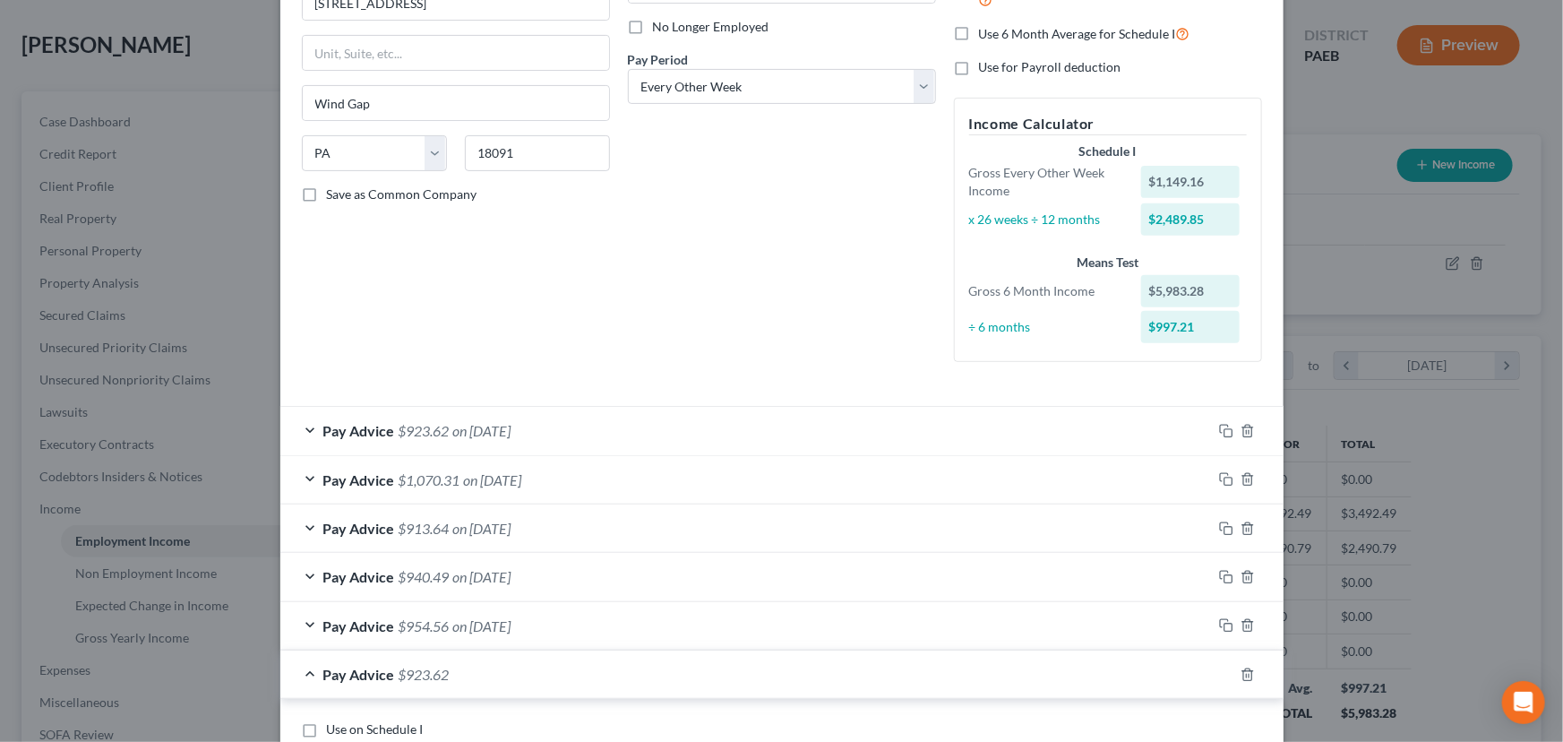
scroll to position [427, 0]
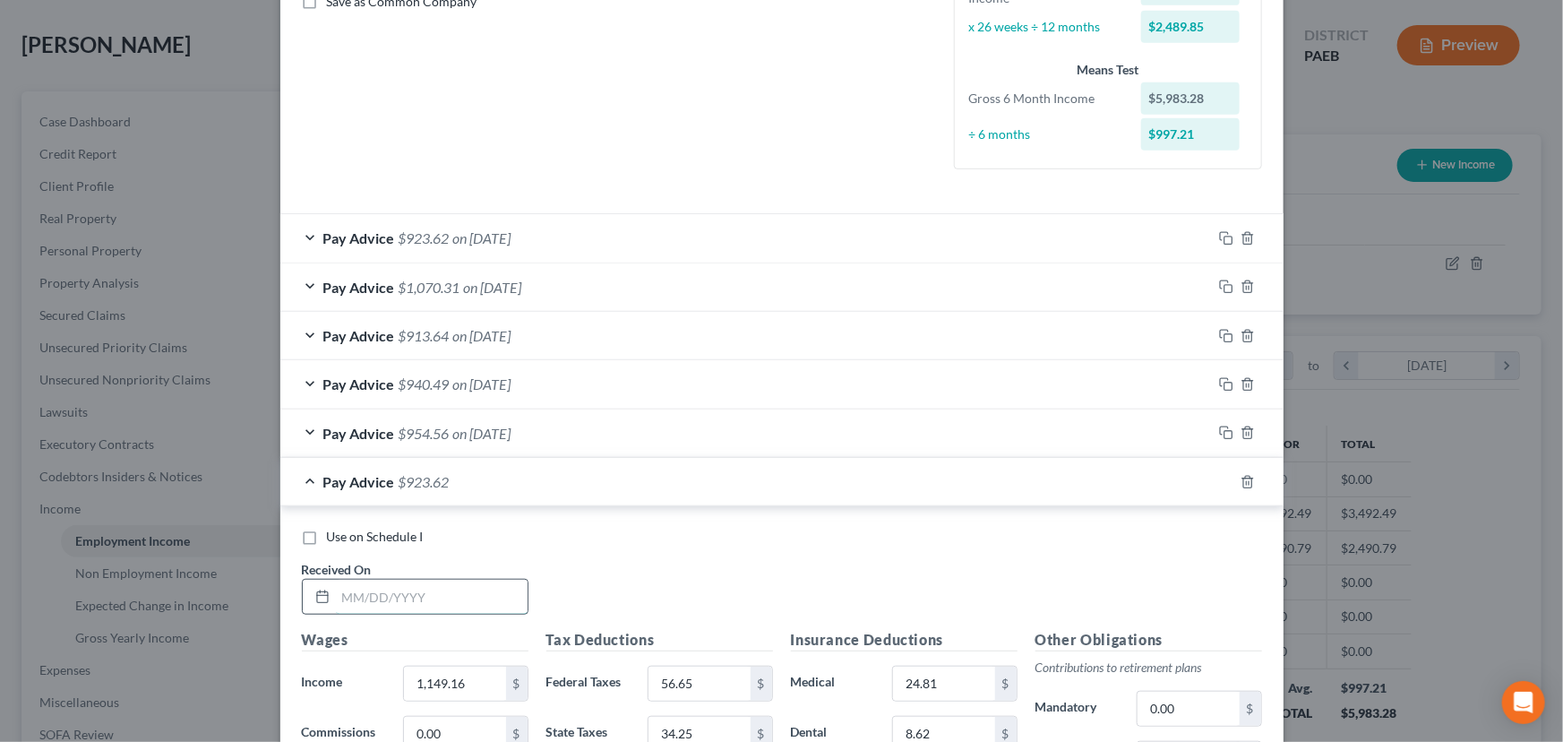
click at [443, 591] on input "text" at bounding box center [432, 596] width 192 height 34
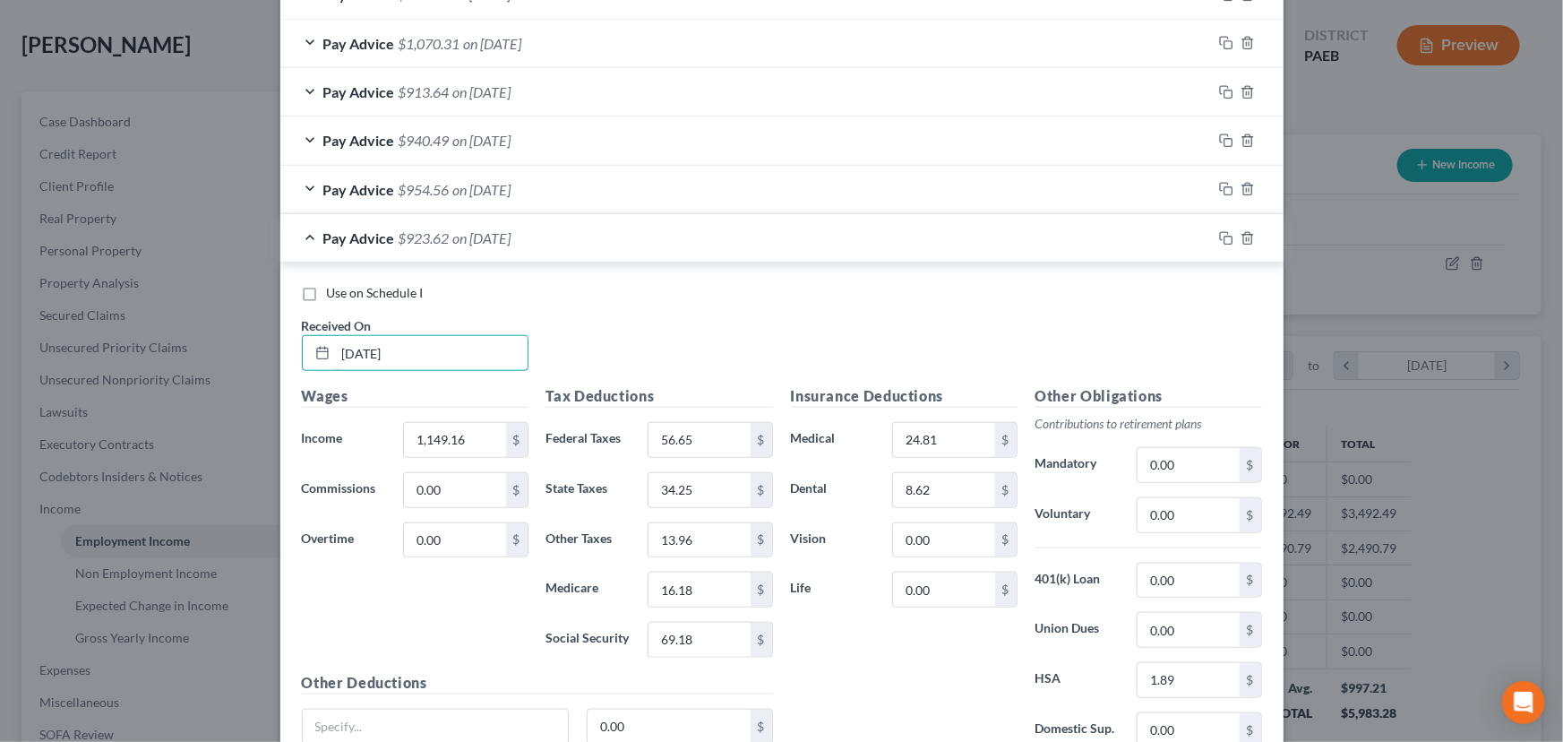
scroll to position [672, 0]
type input "[DATE]"
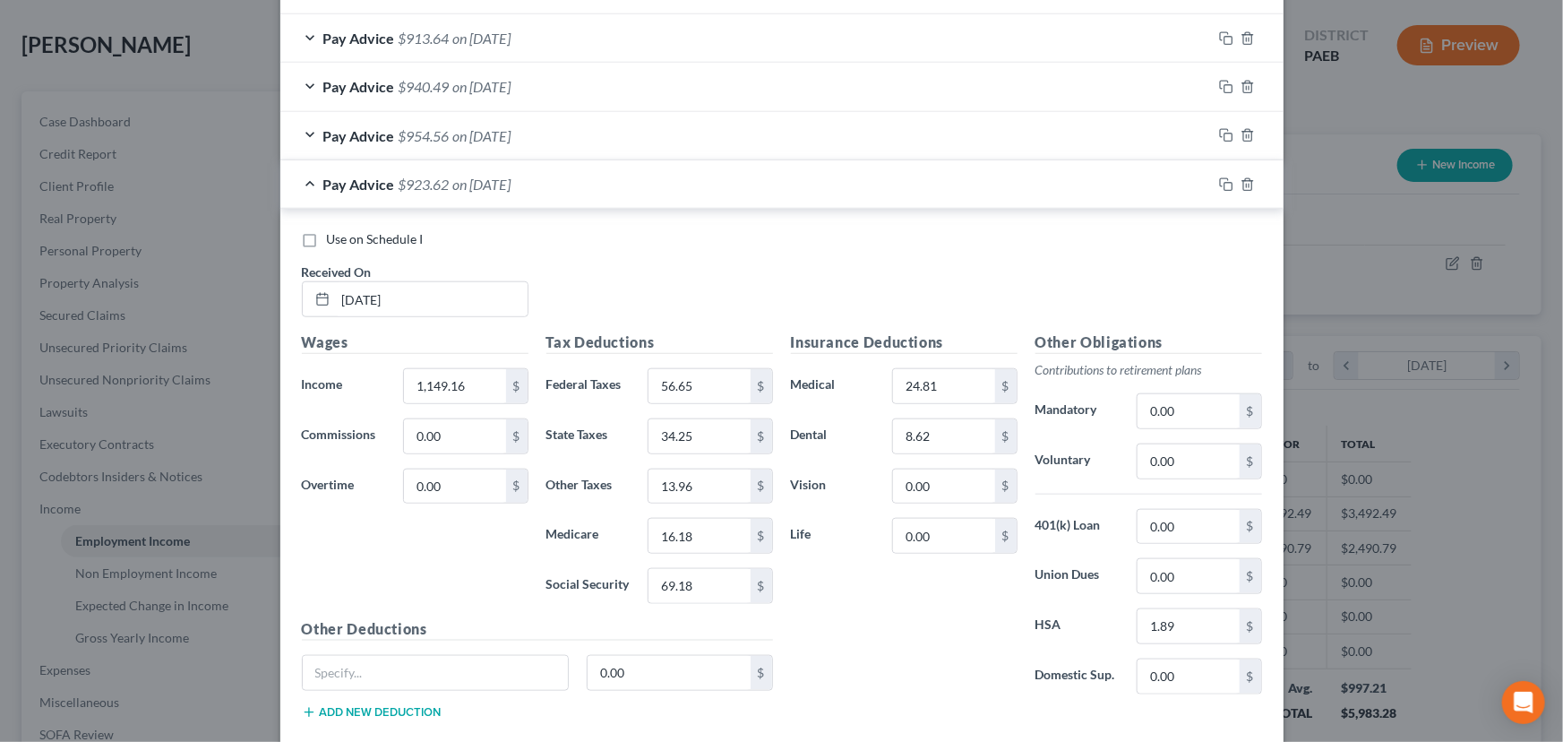
scroll to position [825, 0]
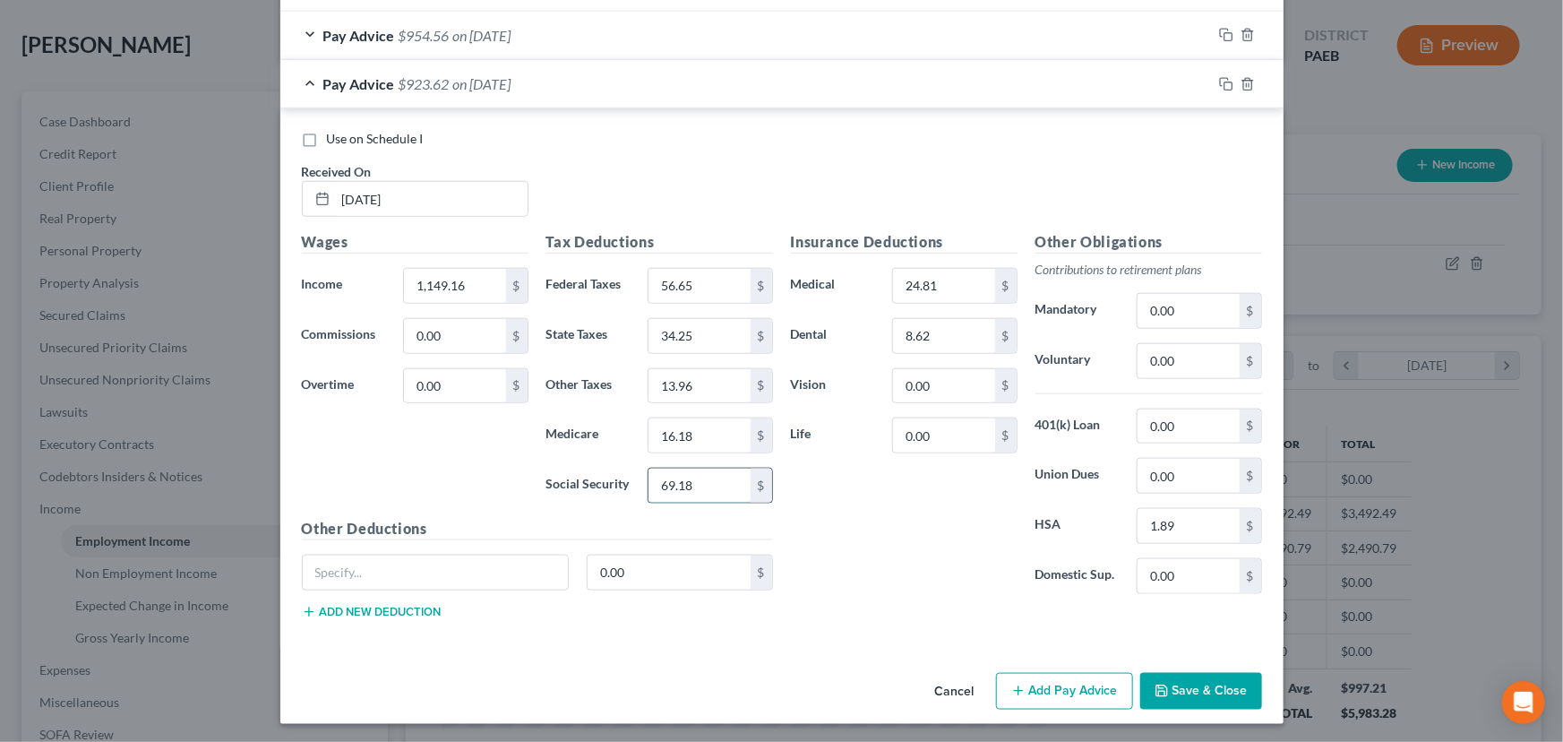
click at [669, 475] on input "69.18" at bounding box center [698, 485] width 101 height 34
type input "80.18"
click at [887, 524] on div "Insurance Deductions Medical 24.81 $ Dental 8.62 $ Vision 0.00 $ Life 0.00 $" at bounding box center [904, 419] width 244 height 377
click at [688, 431] on input "16.18" at bounding box center [698, 435] width 101 height 34
type input "18.75"
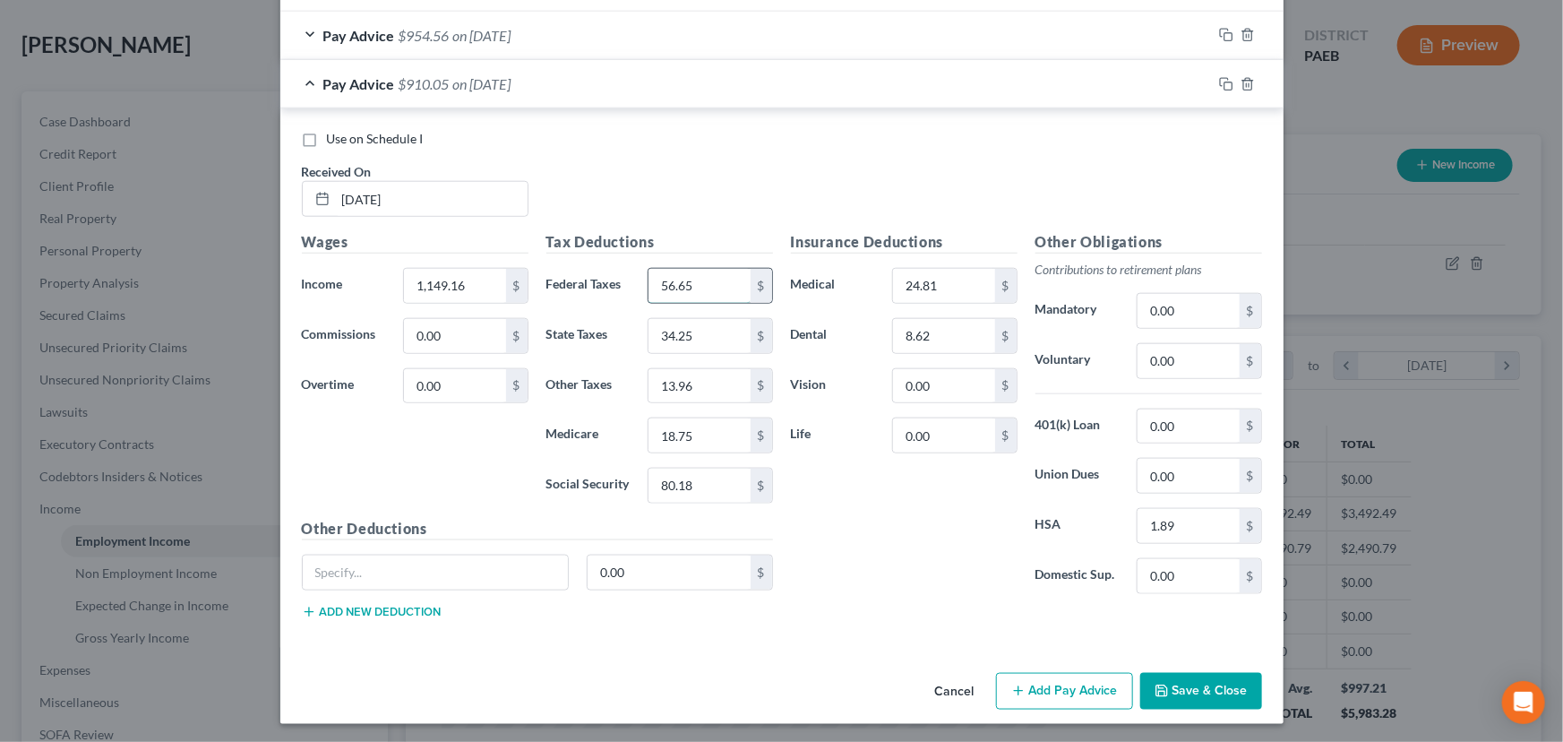
click at [685, 278] on input "56.65" at bounding box center [698, 286] width 101 height 34
type input "77.37"
click at [886, 520] on div "Insurance Deductions Medical 24.81 $ Dental 8.62 $ Vision 0.00 $ Life 0.00 $" at bounding box center [904, 419] width 244 height 377
click at [674, 336] on input "34.25" at bounding box center [698, 336] width 101 height 34
type input "39.70"
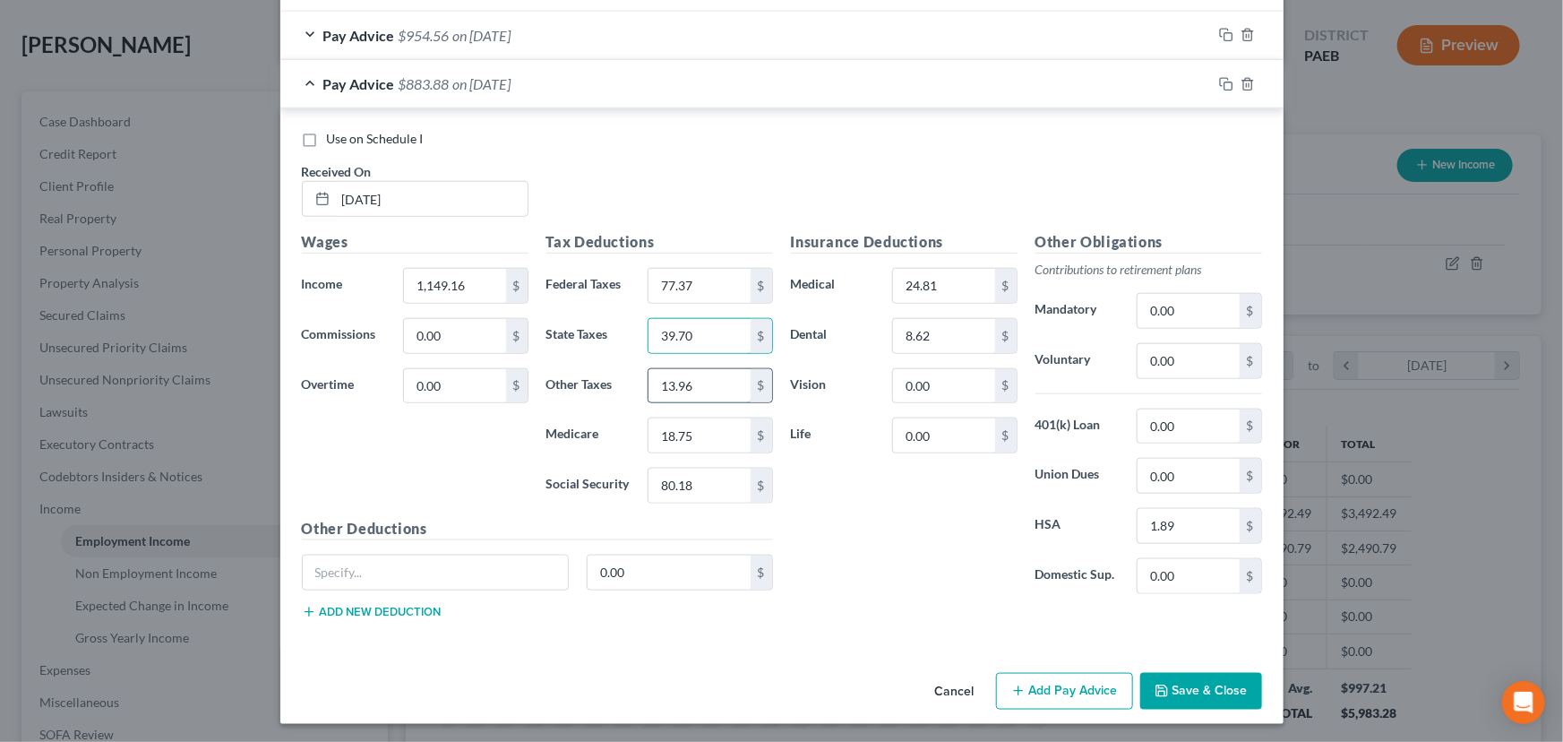
click at [715, 389] on input "13.96" at bounding box center [698, 386] width 101 height 34
click at [698, 383] on input "15" at bounding box center [698, 386] width 101 height 34
type input "15.86"
click at [882, 545] on div "Insurance Deductions Medical 24.81 $ Dental 8.62 $ Vision 0.00 $ Life 0.00 $" at bounding box center [904, 419] width 244 height 377
click at [447, 285] on input "1,149.16" at bounding box center [454, 286] width 101 height 34
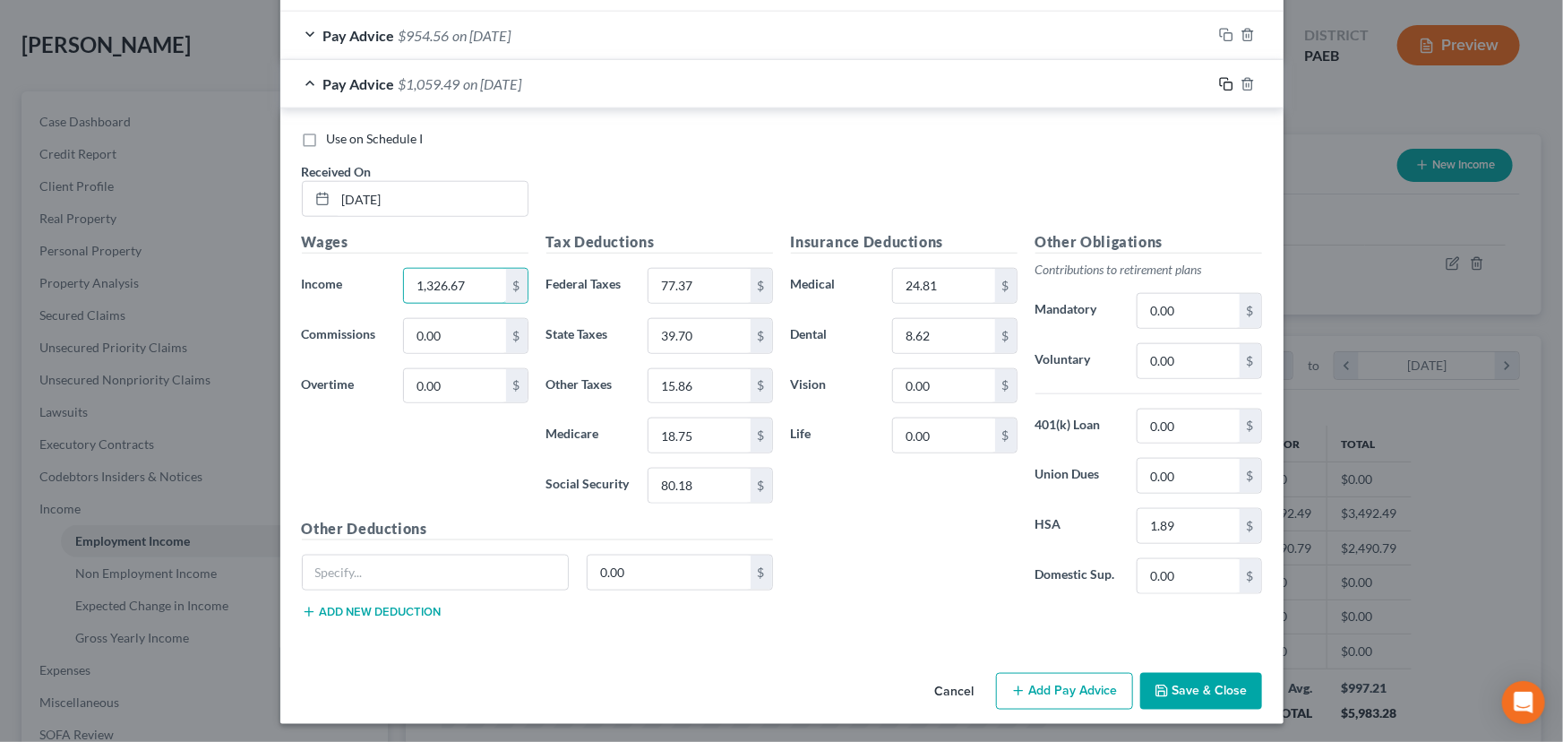
type input "1,326.67"
click at [1219, 81] on icon "button" at bounding box center [1226, 84] width 14 height 14
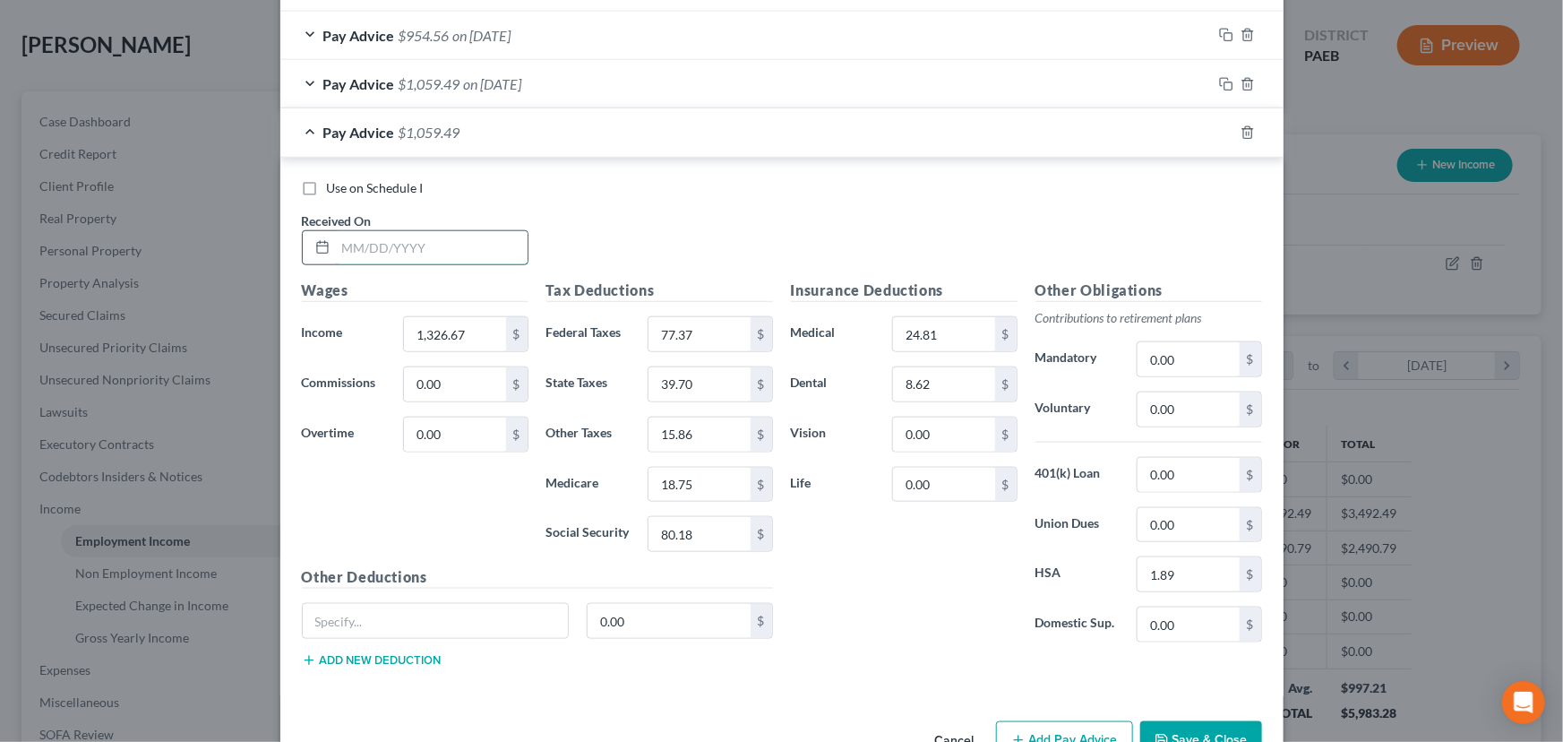
click at [424, 251] on input "text" at bounding box center [432, 248] width 192 height 34
type input "[DATE]"
click at [449, 319] on input "1,326.67" at bounding box center [454, 334] width 101 height 34
type input "1,159.78"
click at [689, 342] on input "77.37" at bounding box center [698, 334] width 101 height 34
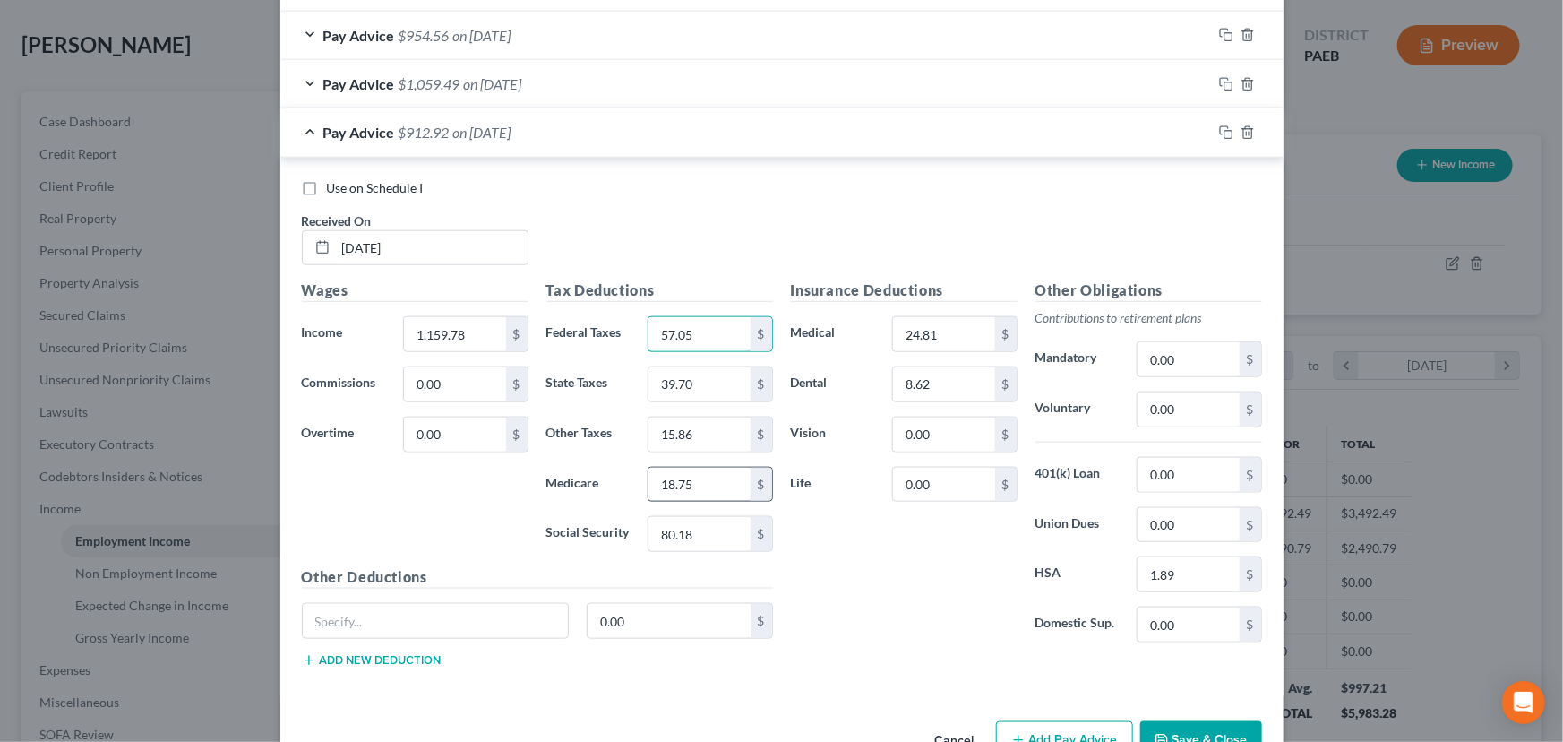
type input "57.05"
click at [695, 477] on input "18.75" at bounding box center [698, 484] width 101 height 34
type input "16.33"
click at [690, 529] on input "80.18" at bounding box center [698, 534] width 101 height 34
type input "69.83"
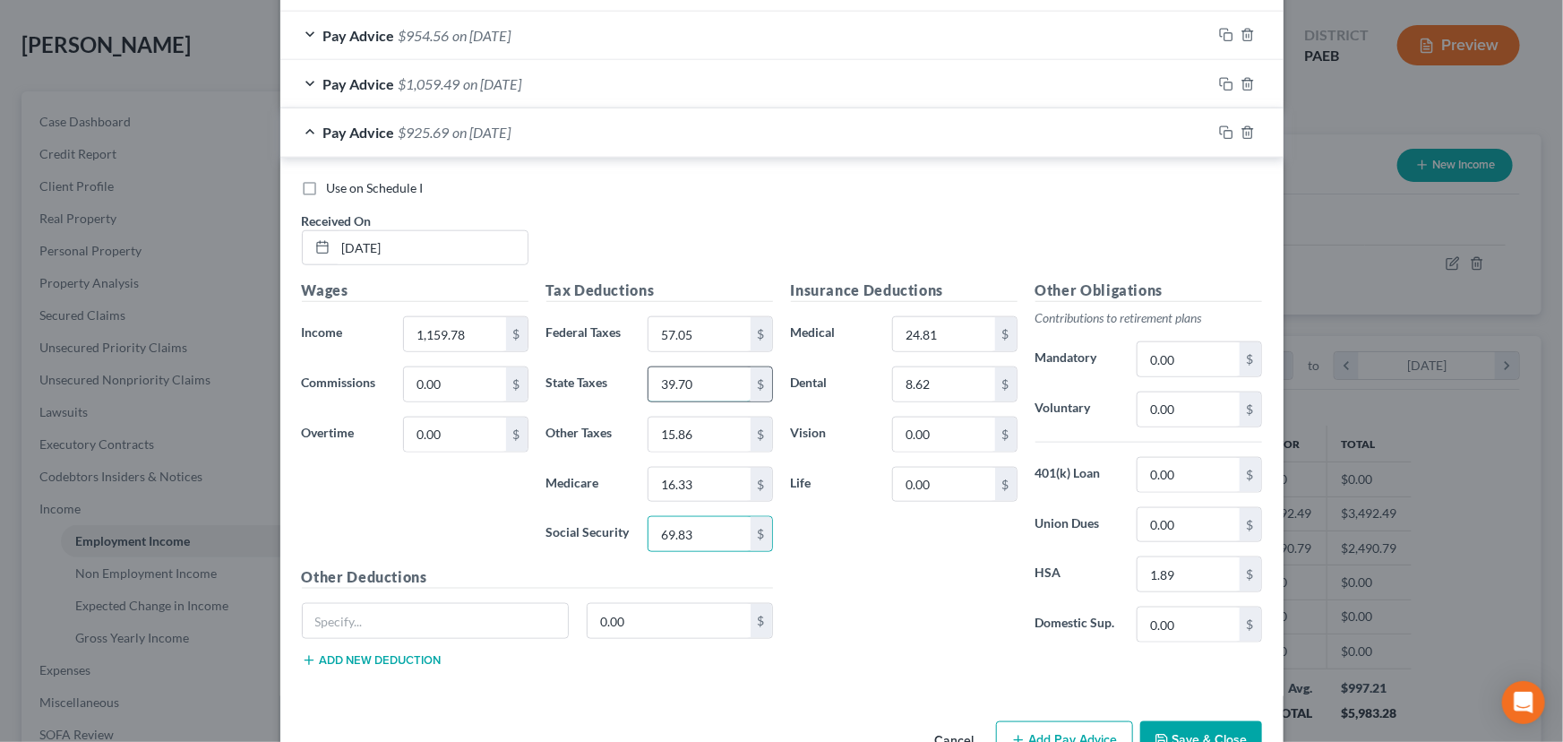
click at [699, 374] on input "39.70" at bounding box center [698, 384] width 101 height 34
type input "34.58"
click at [679, 433] on input "15.86" at bounding box center [698, 434] width 101 height 34
click at [649, 429] on input "15.86" at bounding box center [698, 434] width 101 height 34
click at [667, 433] on input "15.86" at bounding box center [698, 434] width 101 height 34
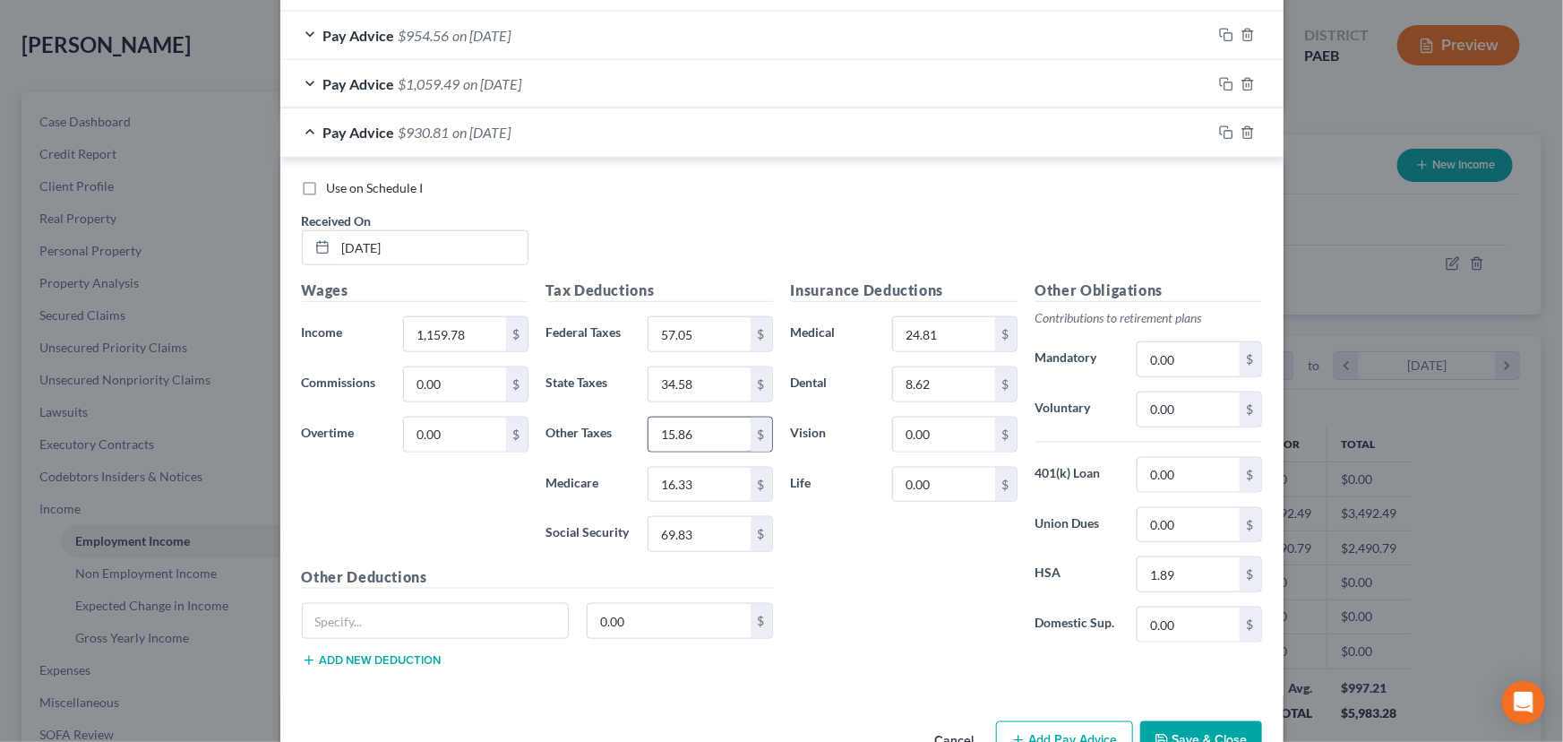
click at [667, 433] on input "15.86" at bounding box center [698, 434] width 101 height 34
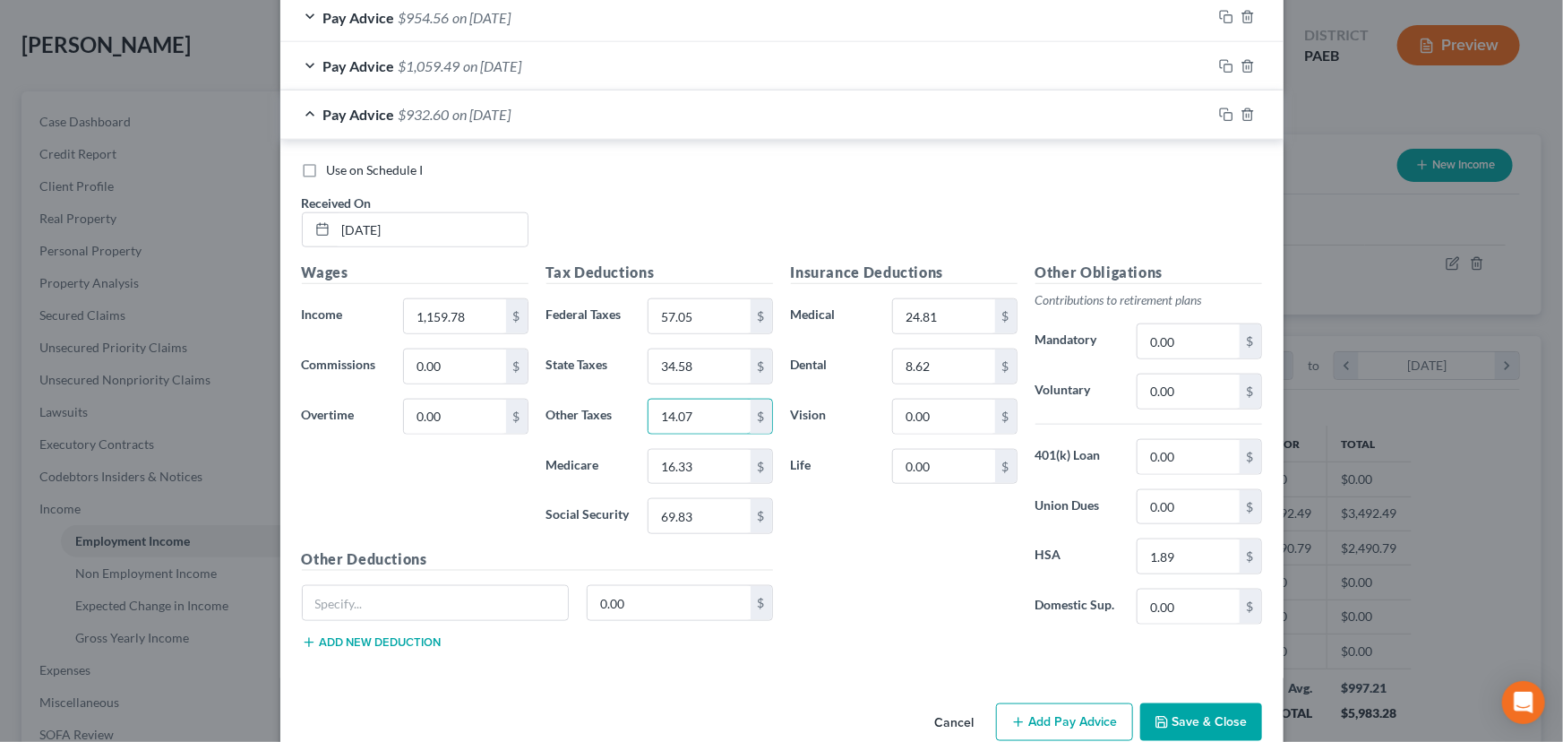
scroll to position [874, 0]
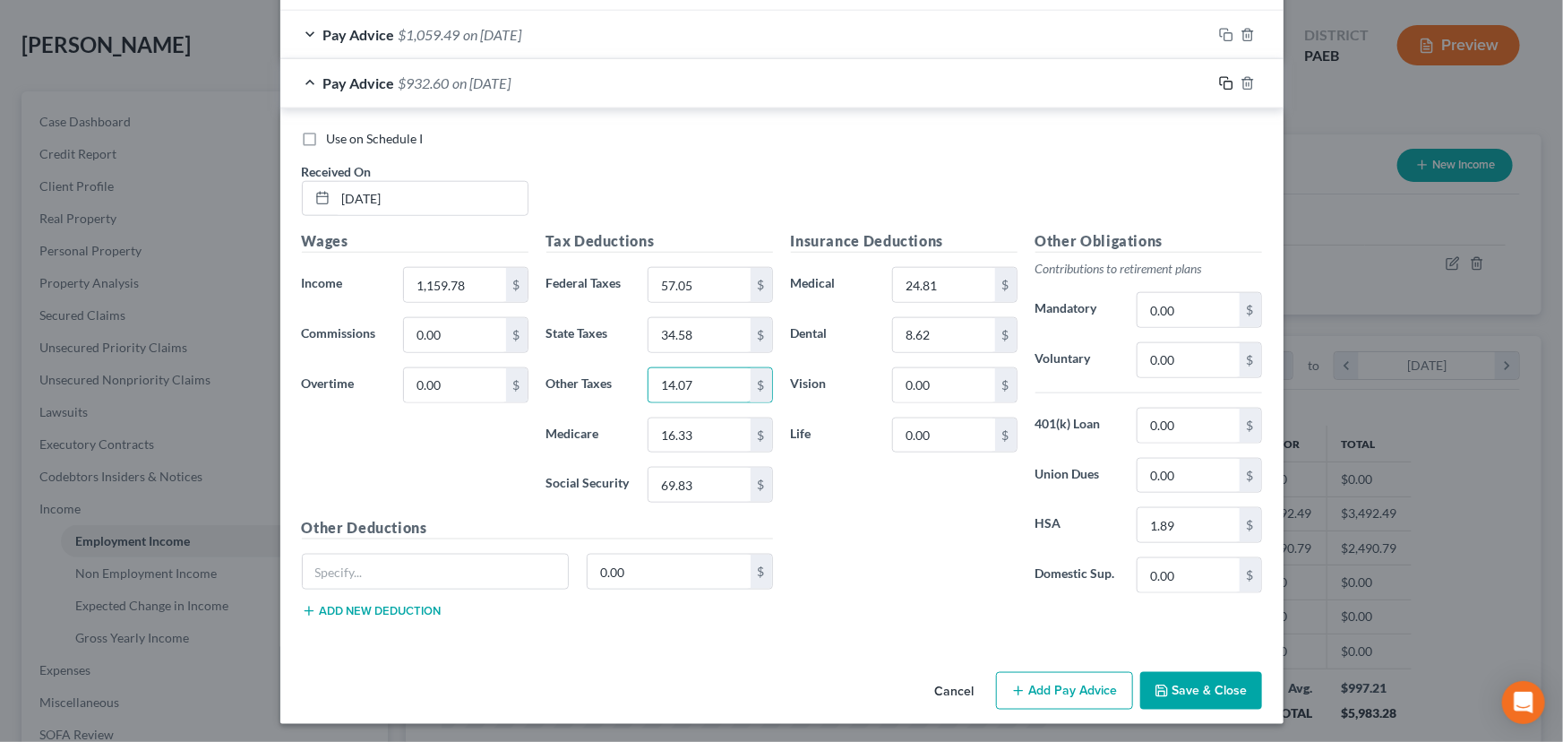
type input "14.07"
click at [1220, 78] on icon "button" at bounding box center [1224, 81] width 8 height 8
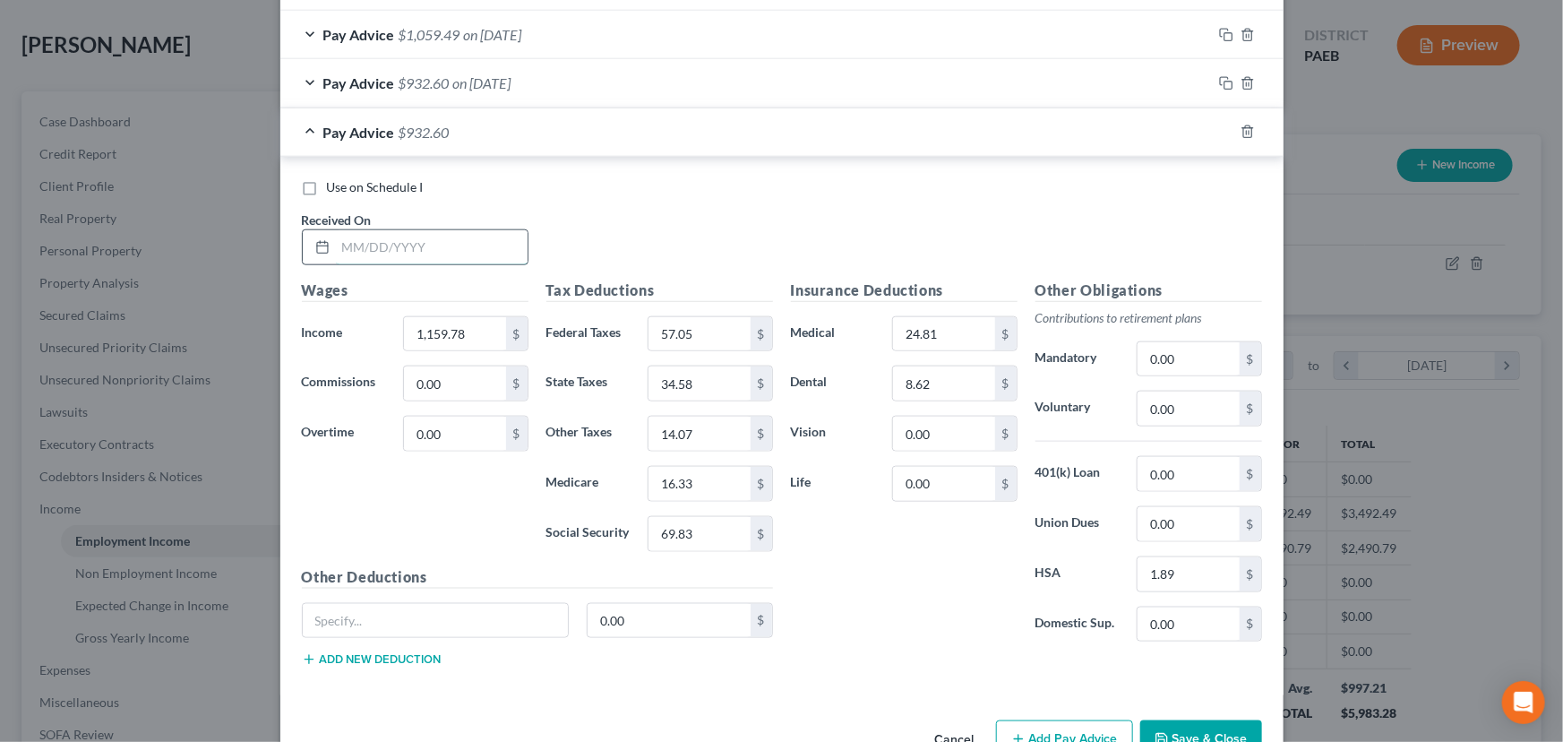
click at [416, 240] on input "text" at bounding box center [432, 247] width 192 height 34
type input "[DATE]"
click at [441, 319] on input "1,159.78" at bounding box center [454, 334] width 101 height 34
type input "1,281.81"
click at [684, 333] on input "57.05" at bounding box center [698, 334] width 101 height 34
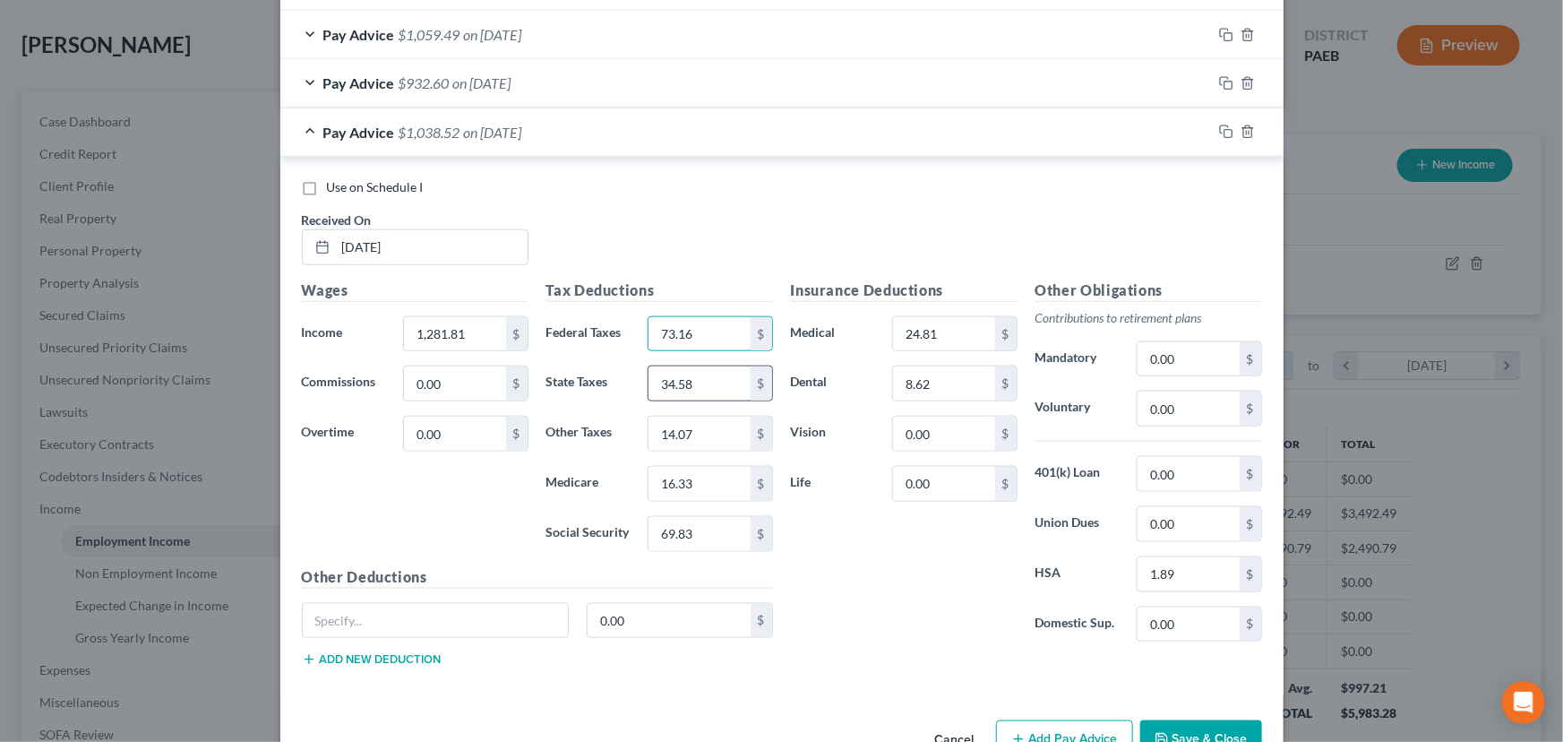
type input "73.16"
click at [683, 387] on input "34.58" at bounding box center [698, 383] width 101 height 34
type input "38.33"
click at [673, 488] on input "16.33" at bounding box center [698, 484] width 101 height 34
type input "18.10"
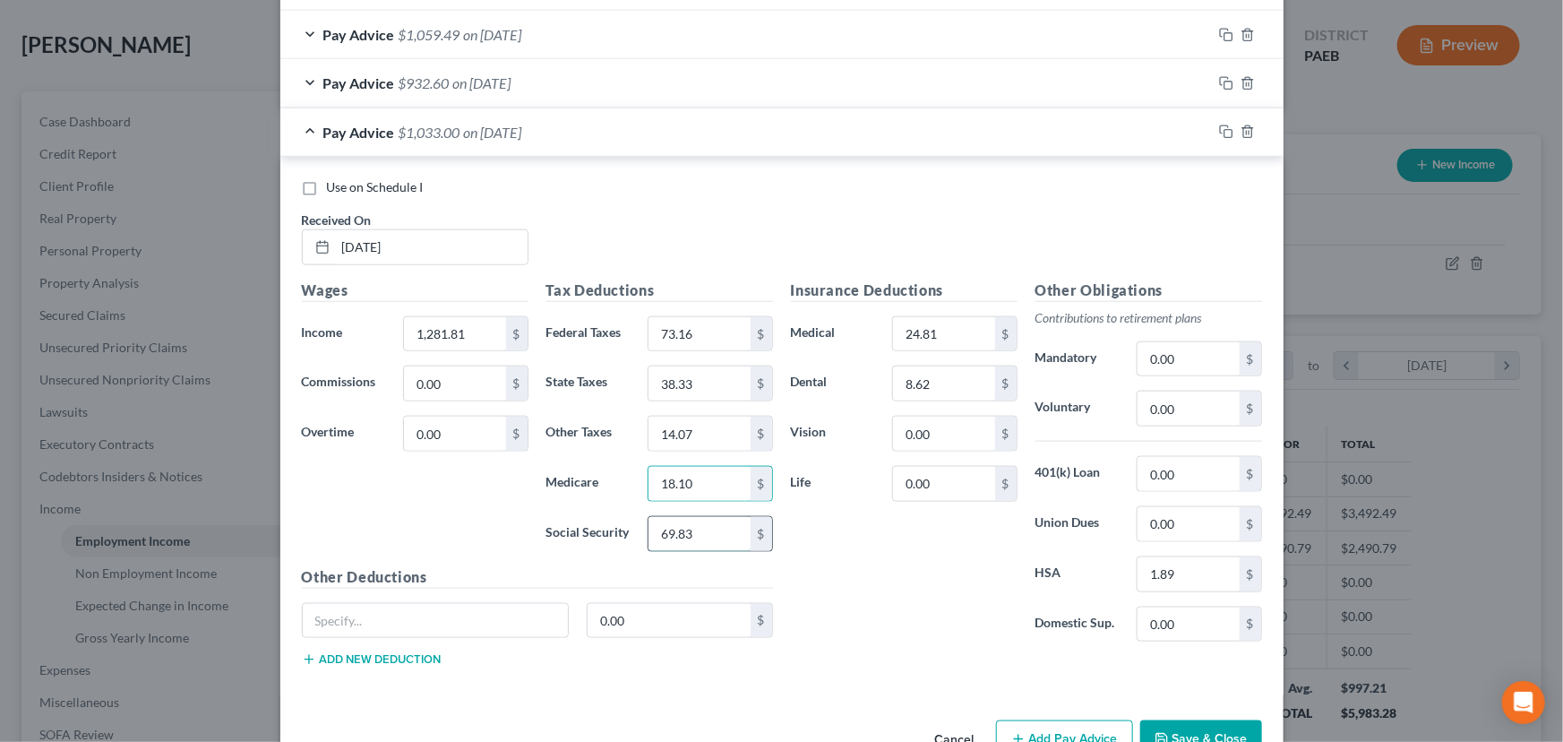
click at [700, 544] on input "69.83" at bounding box center [698, 534] width 101 height 34
type input "77.40"
click at [690, 429] on input "14.07" at bounding box center [698, 433] width 101 height 34
click at [967, 591] on div "Insurance Deductions Medical 24.81 $ Dental 8.62 $ Vision 0.00 $ Life 0.00 $" at bounding box center [904, 467] width 244 height 377
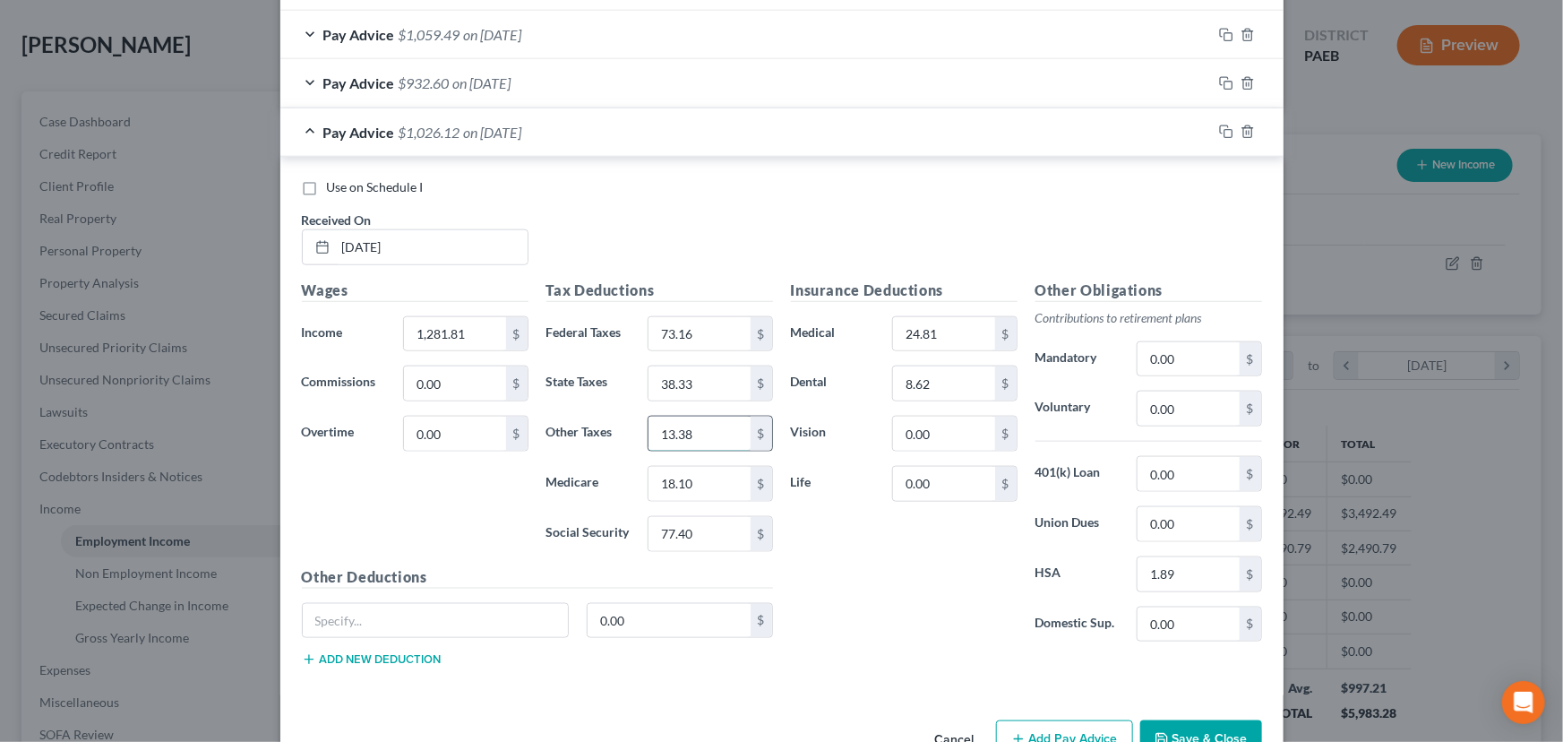
click at [669, 431] on input "13.38" at bounding box center [698, 433] width 101 height 34
click at [666, 429] on input "13.38" at bounding box center [698, 433] width 101 height 34
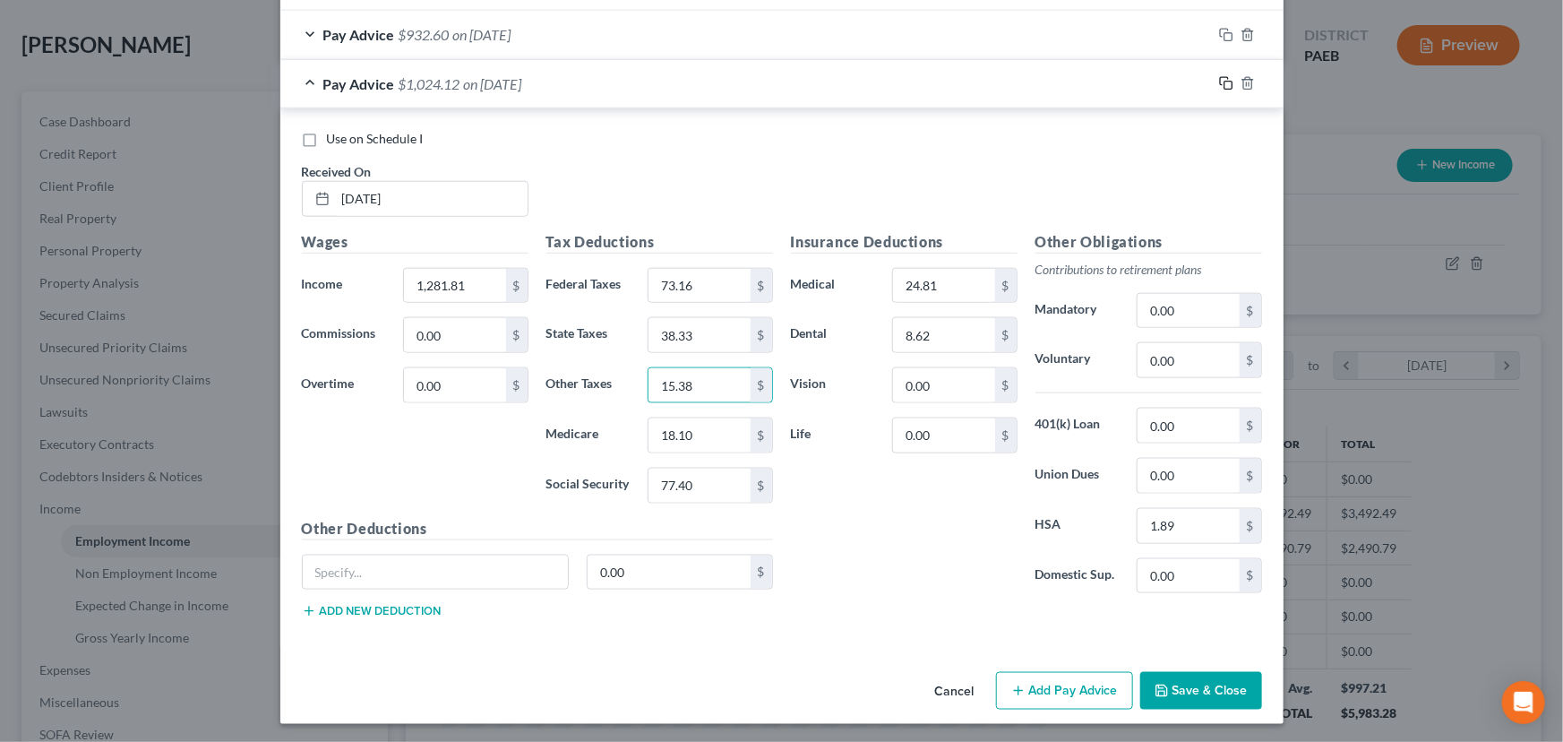
type input "15.38"
click at [1219, 81] on icon "button" at bounding box center [1226, 83] width 14 height 14
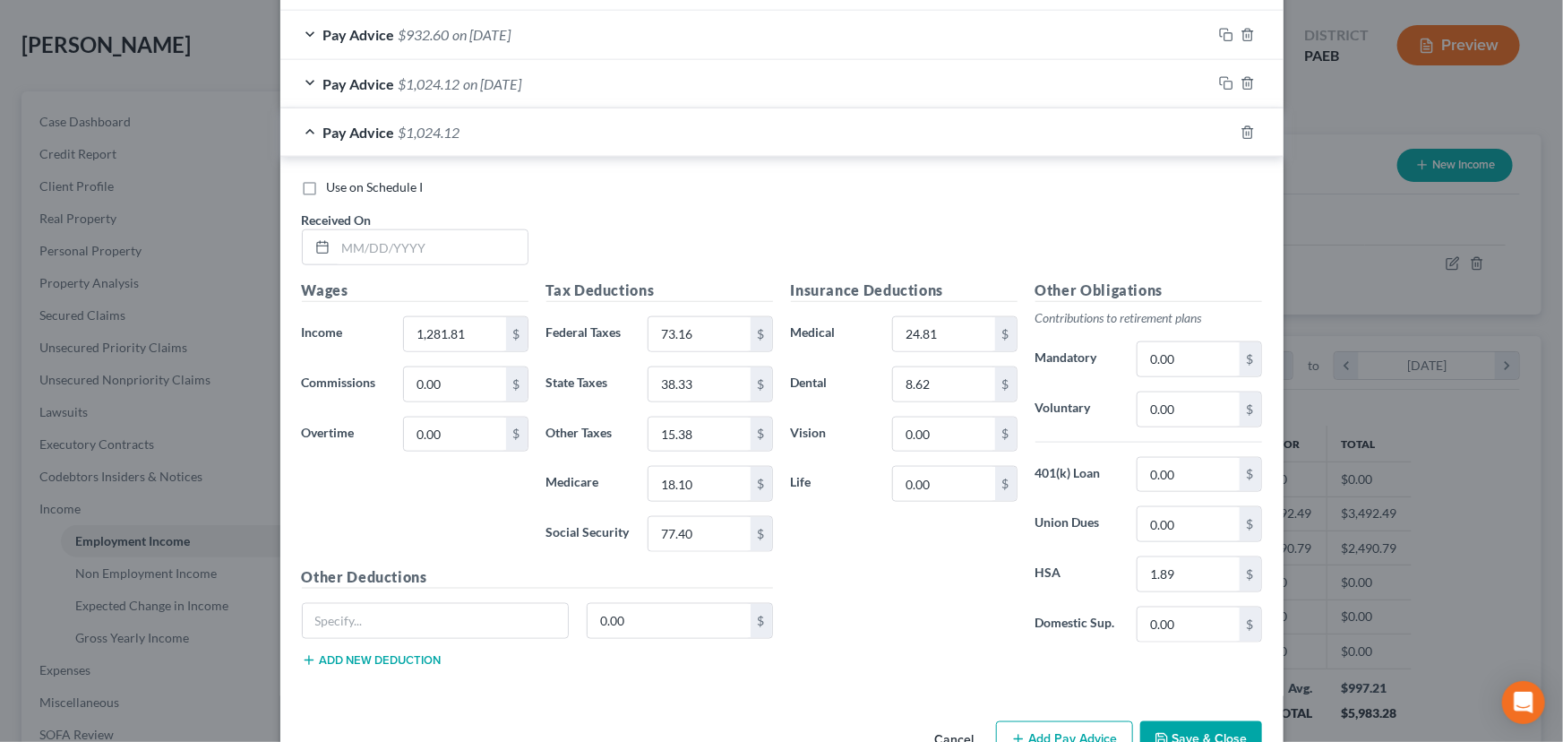
scroll to position [971, 0]
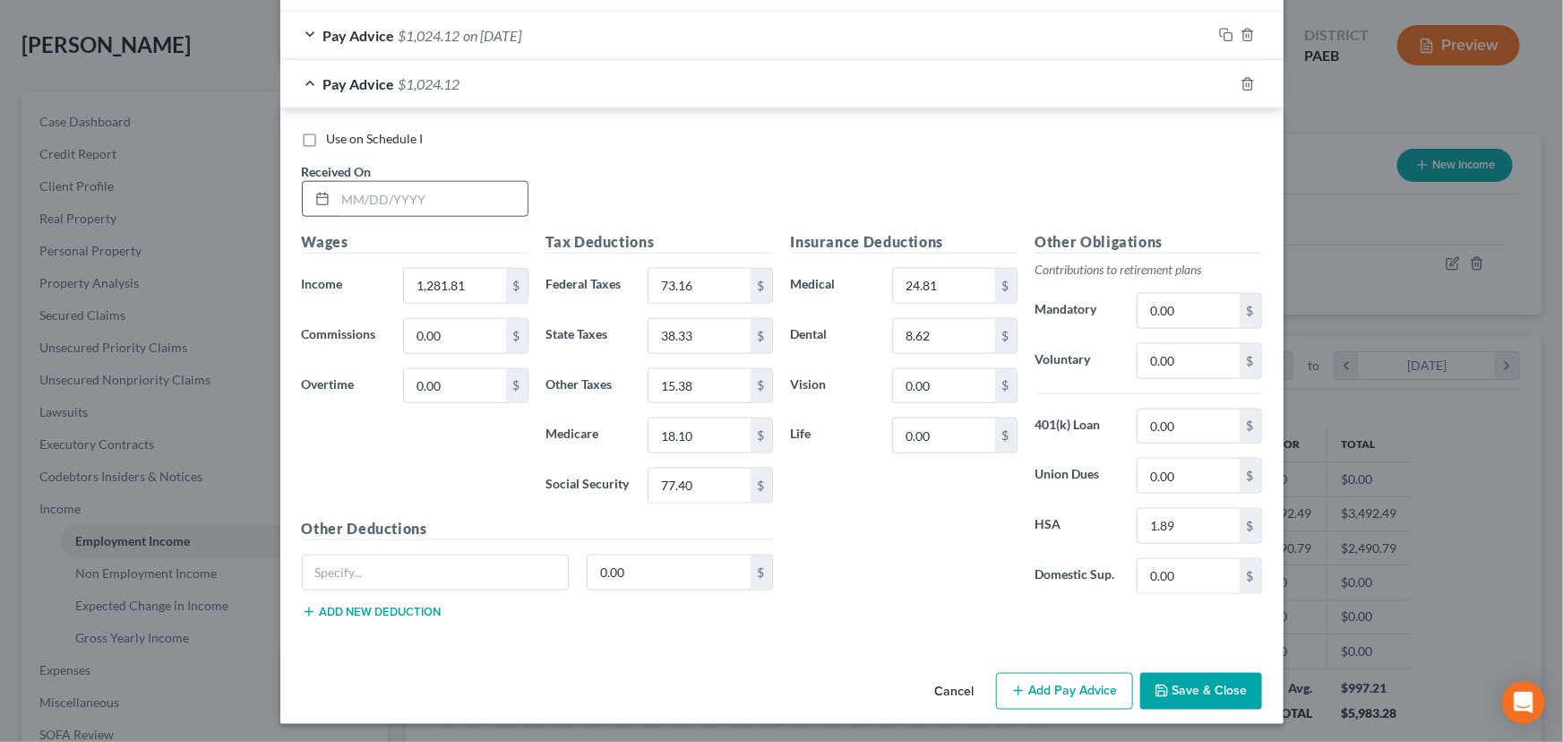
click at [398, 206] on input "text" at bounding box center [432, 199] width 192 height 34
type input "[DATE]"
click at [448, 279] on input "1,281.81" at bounding box center [454, 286] width 101 height 34
click at [418, 283] on input "1,281.81" at bounding box center [454, 286] width 101 height 34
click at [427, 279] on input "1,281.81" at bounding box center [454, 286] width 101 height 34
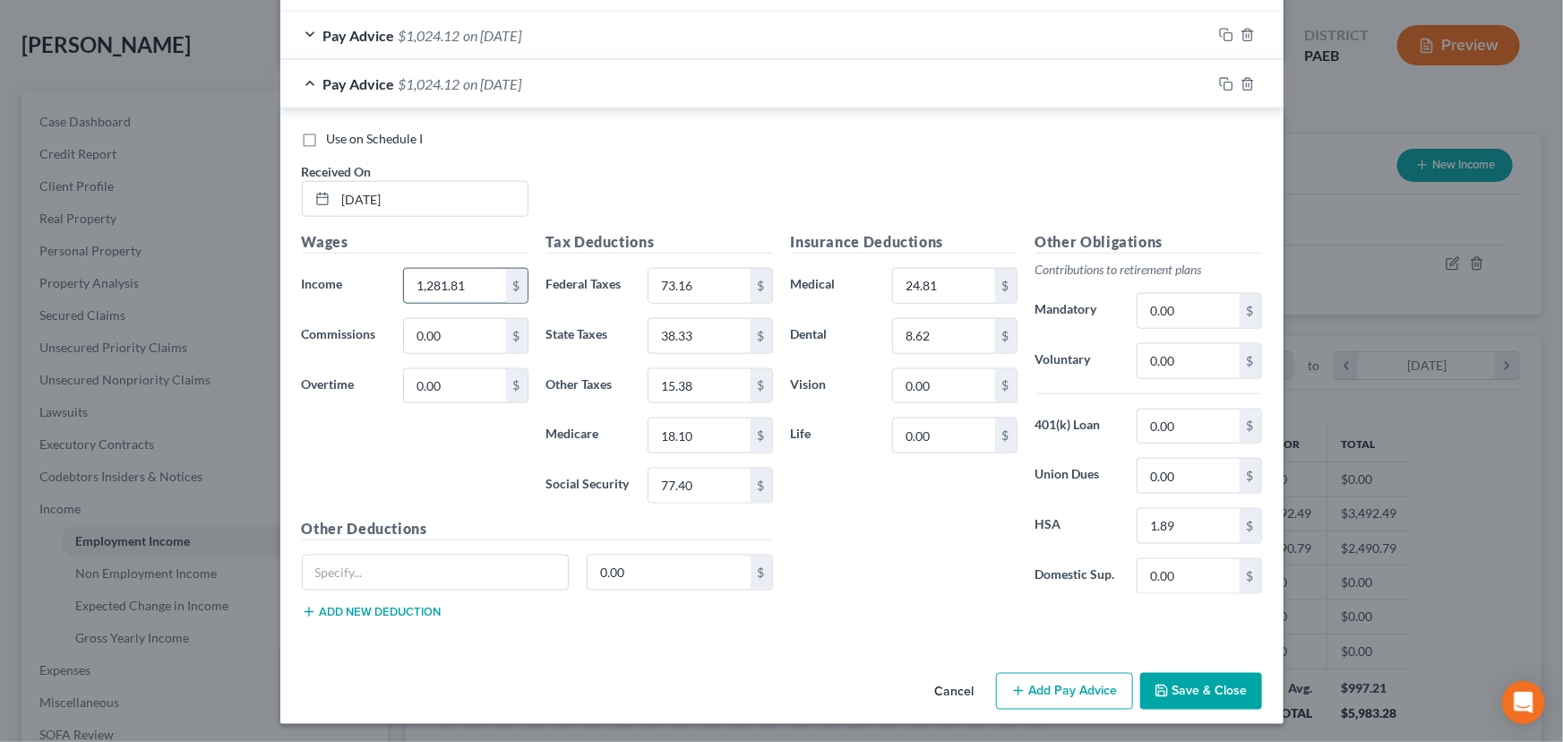
click at [427, 279] on input "1,281.81" at bounding box center [454, 286] width 101 height 34
type input "1,258.07"
click at [704, 287] on input "73.16" at bounding box center [698, 286] width 101 height 34
type input "70.60"
click at [691, 336] on input "38.33" at bounding box center [698, 336] width 101 height 34
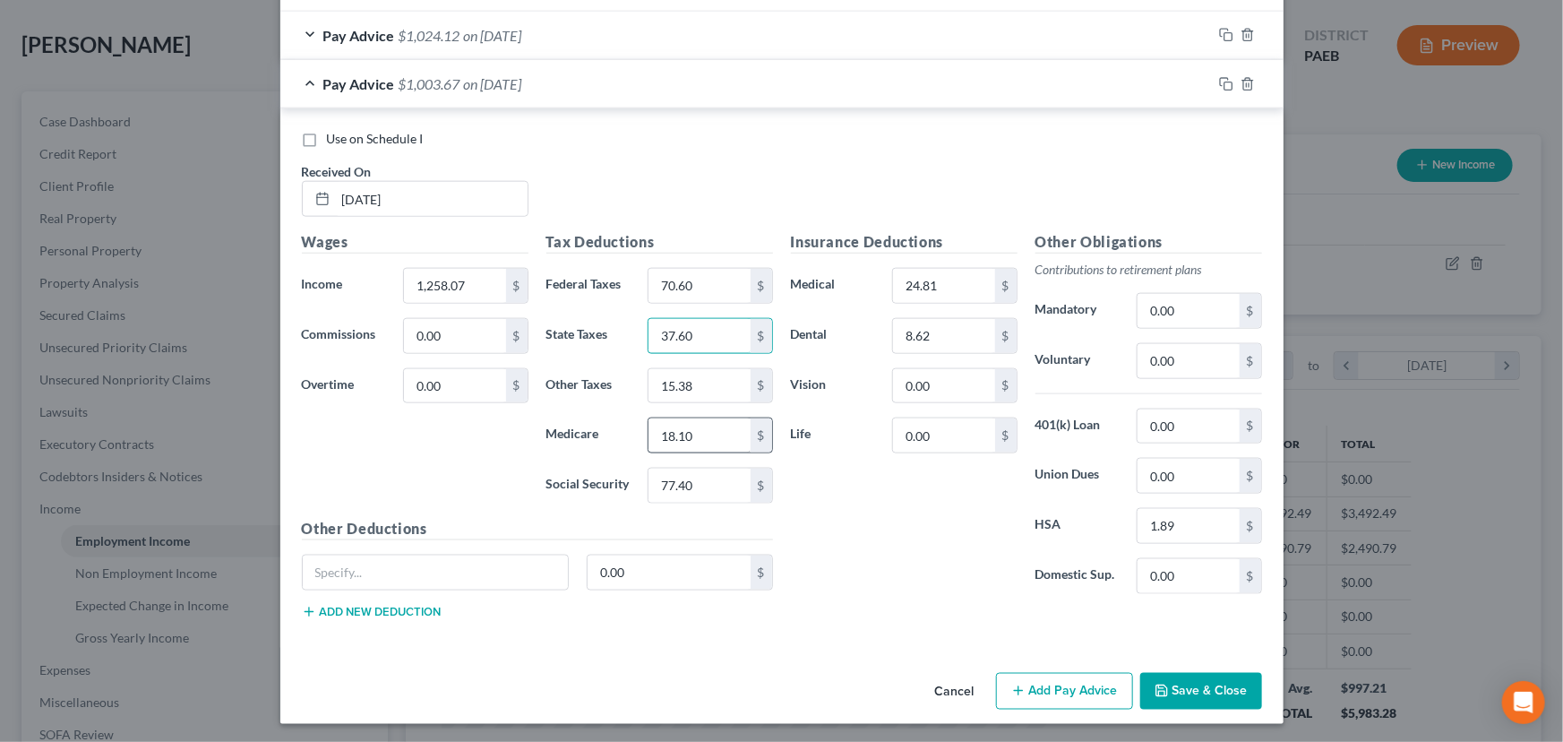
type input "37.60"
click at [701, 440] on input "18.10" at bounding box center [698, 435] width 101 height 34
type input "17.76"
click at [711, 489] on input "77.40" at bounding box center [698, 485] width 101 height 34
type input "75.93"
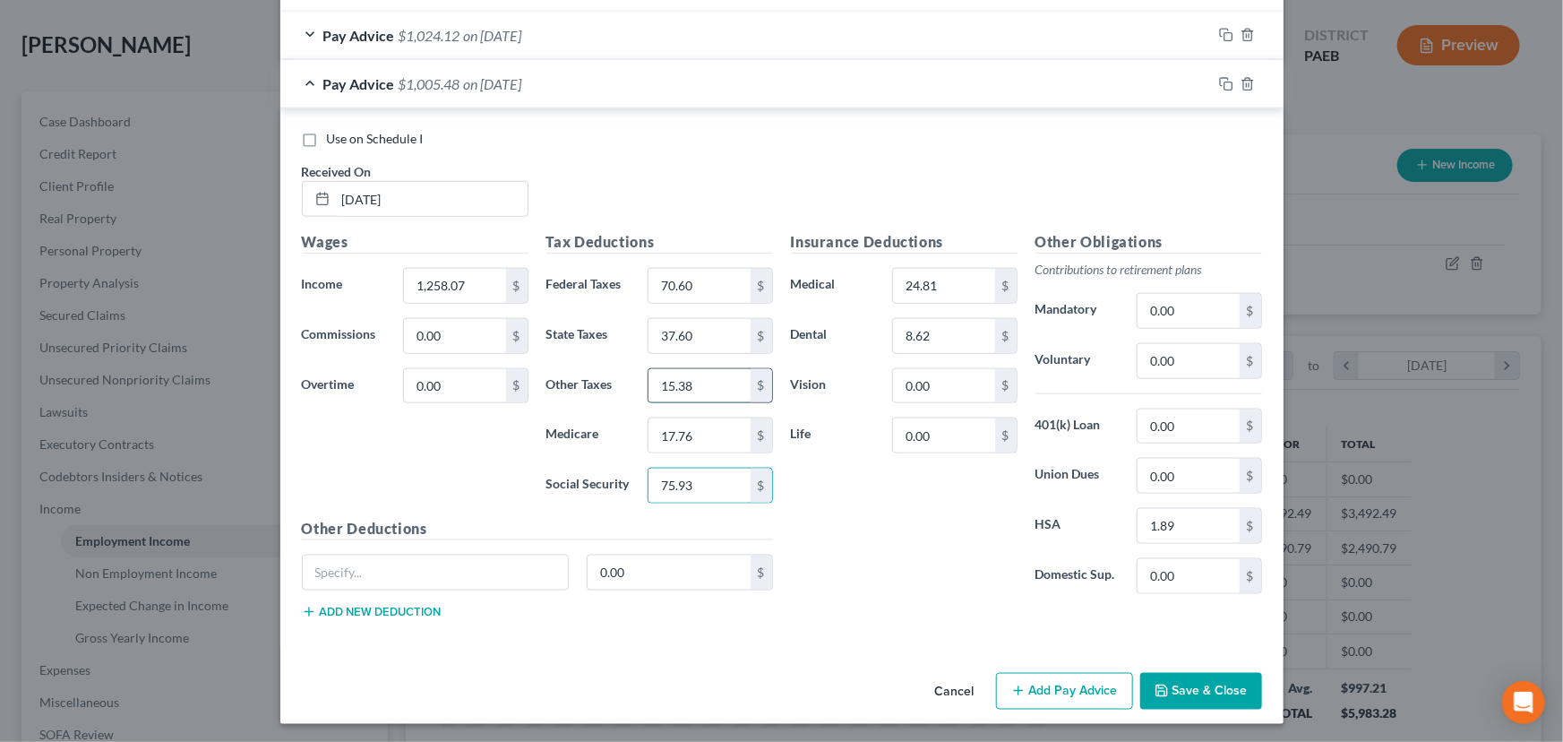
click at [710, 379] on input "15.38" at bounding box center [698, 386] width 101 height 34
click at [686, 381] on input "15.38" at bounding box center [698, 386] width 101 height 34
type input "15.13"
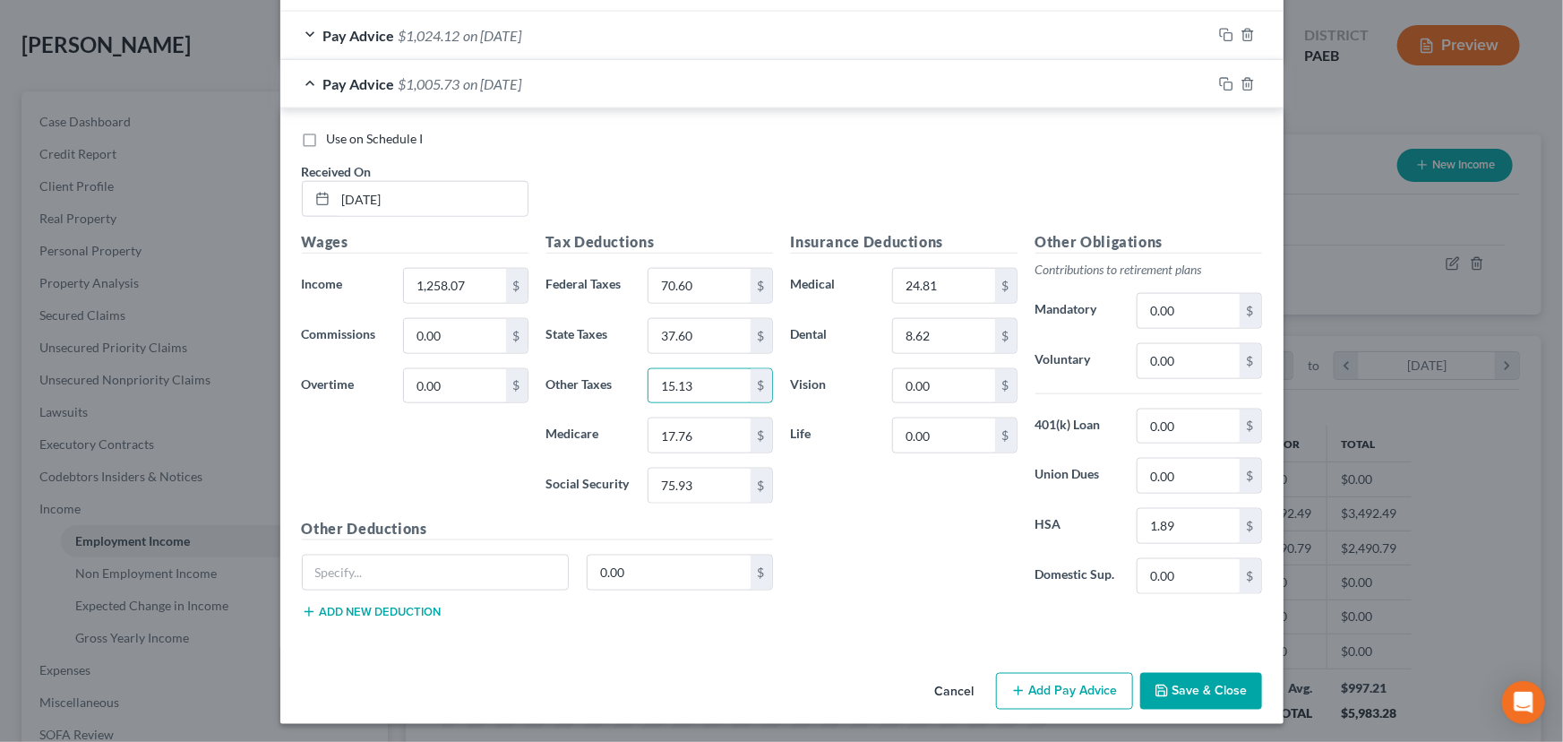
drag, startPoint x: 1193, startPoint y: 707, endPoint x: 1188, endPoint y: 695, distance: 12.5
click at [1193, 704] on div "Cancel Add Pay Advice Save & Close" at bounding box center [781, 694] width 1003 height 59
click at [1188, 695] on button "Save & Close" at bounding box center [1201, 692] width 122 height 38
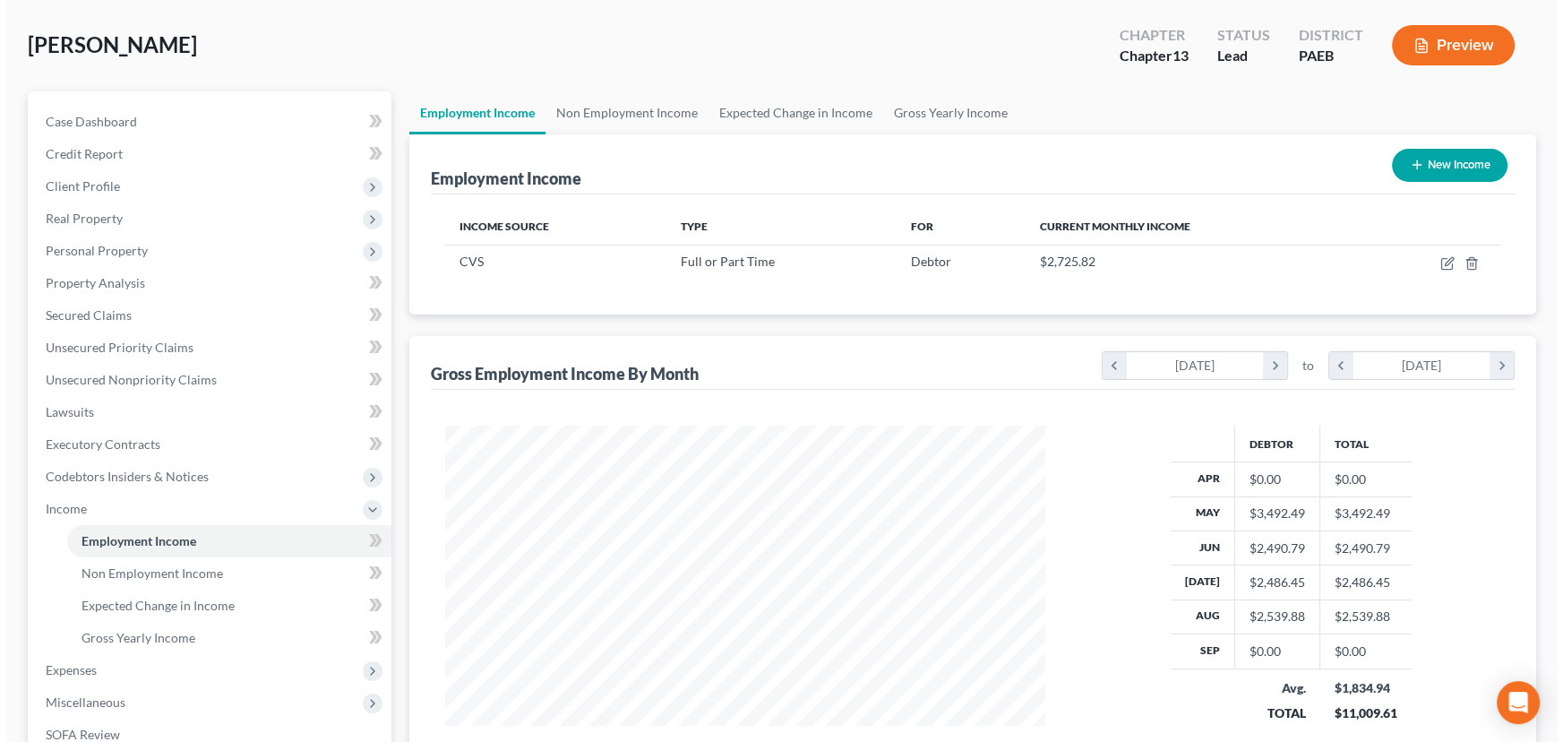
scroll to position [895213, 894898]
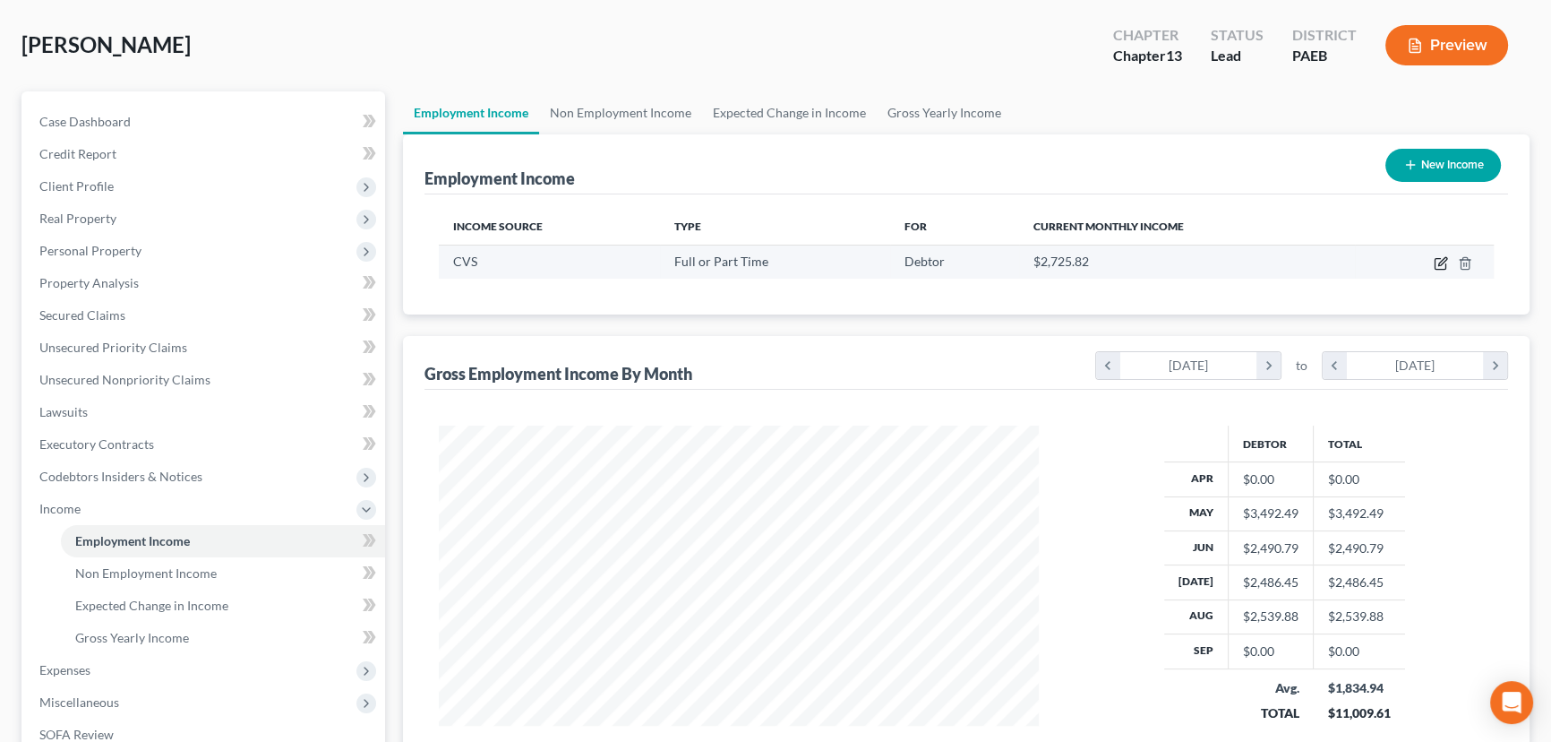
click at [1437, 263] on icon "button" at bounding box center [1441, 263] width 14 height 14
select select "0"
select select "39"
select select "2"
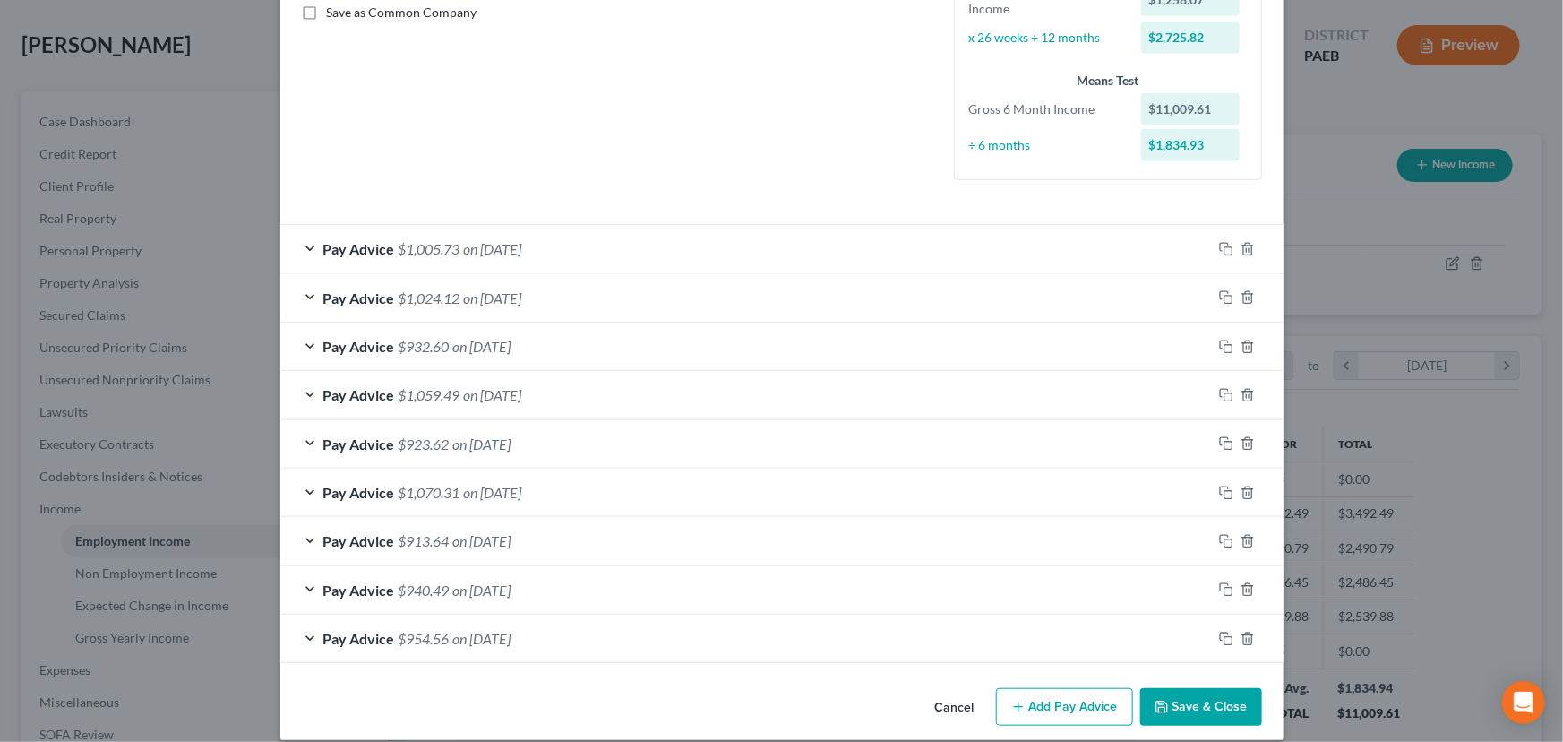
scroll to position [434, 0]
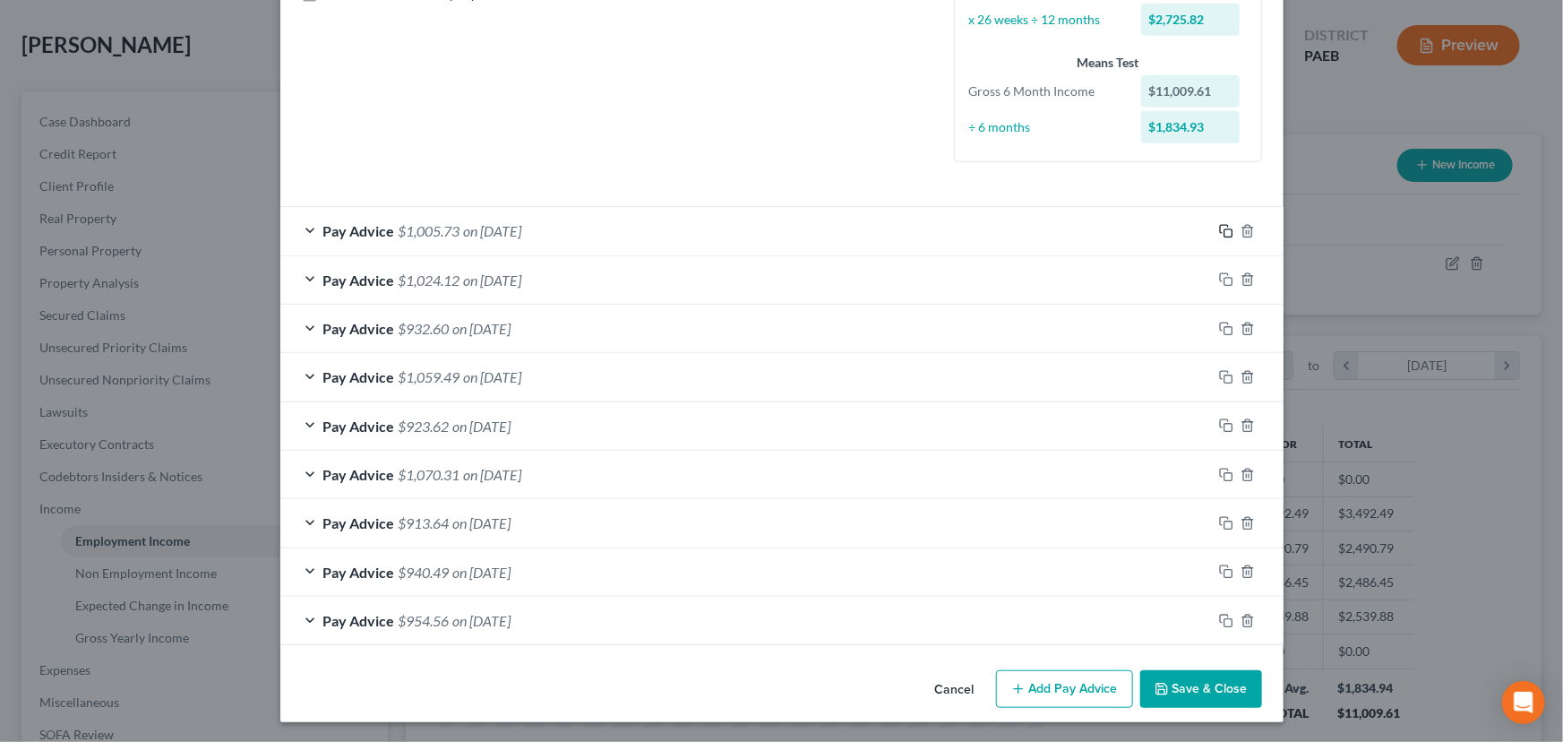
click at [1224, 232] on rect "button" at bounding box center [1228, 233] width 8 height 8
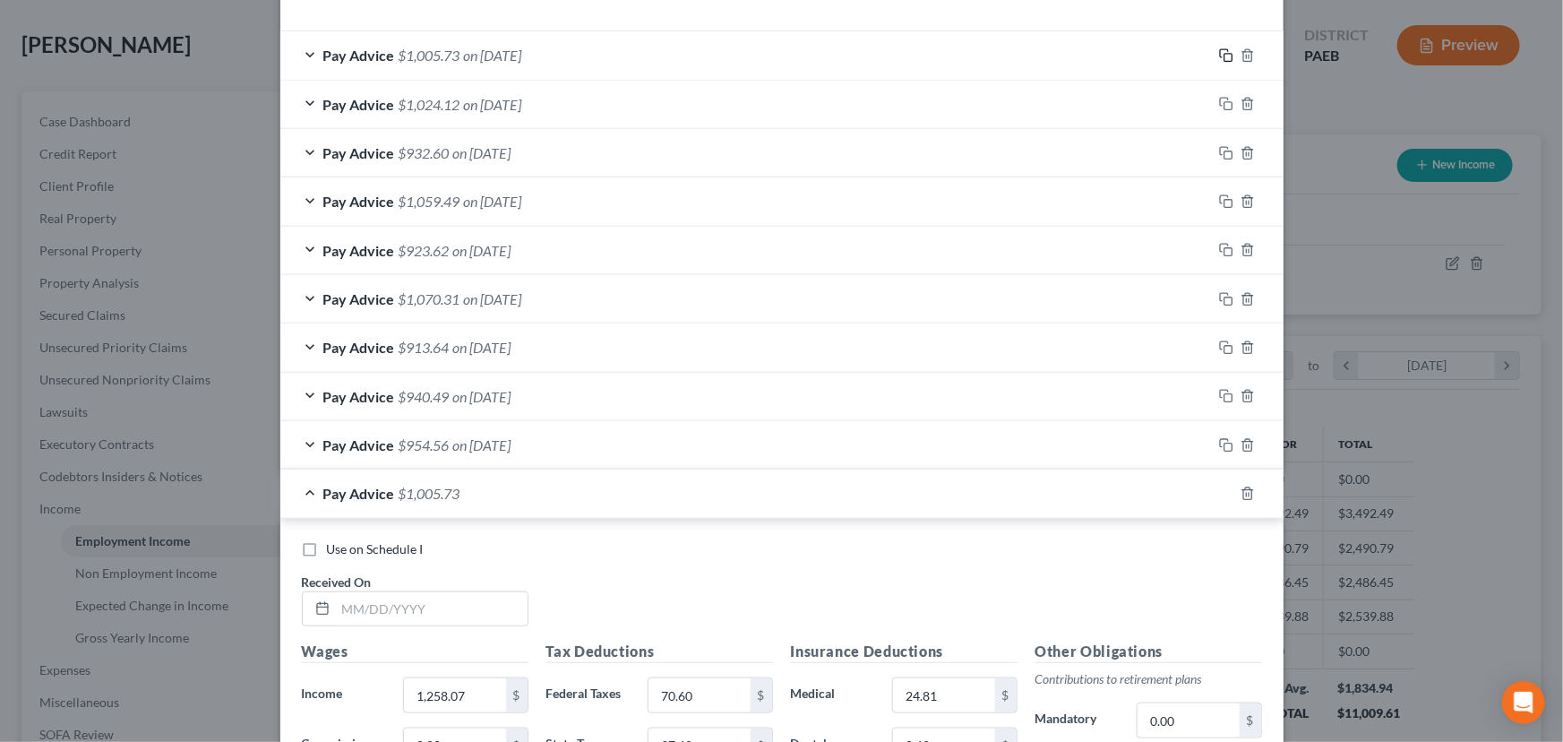
scroll to position [842, 0]
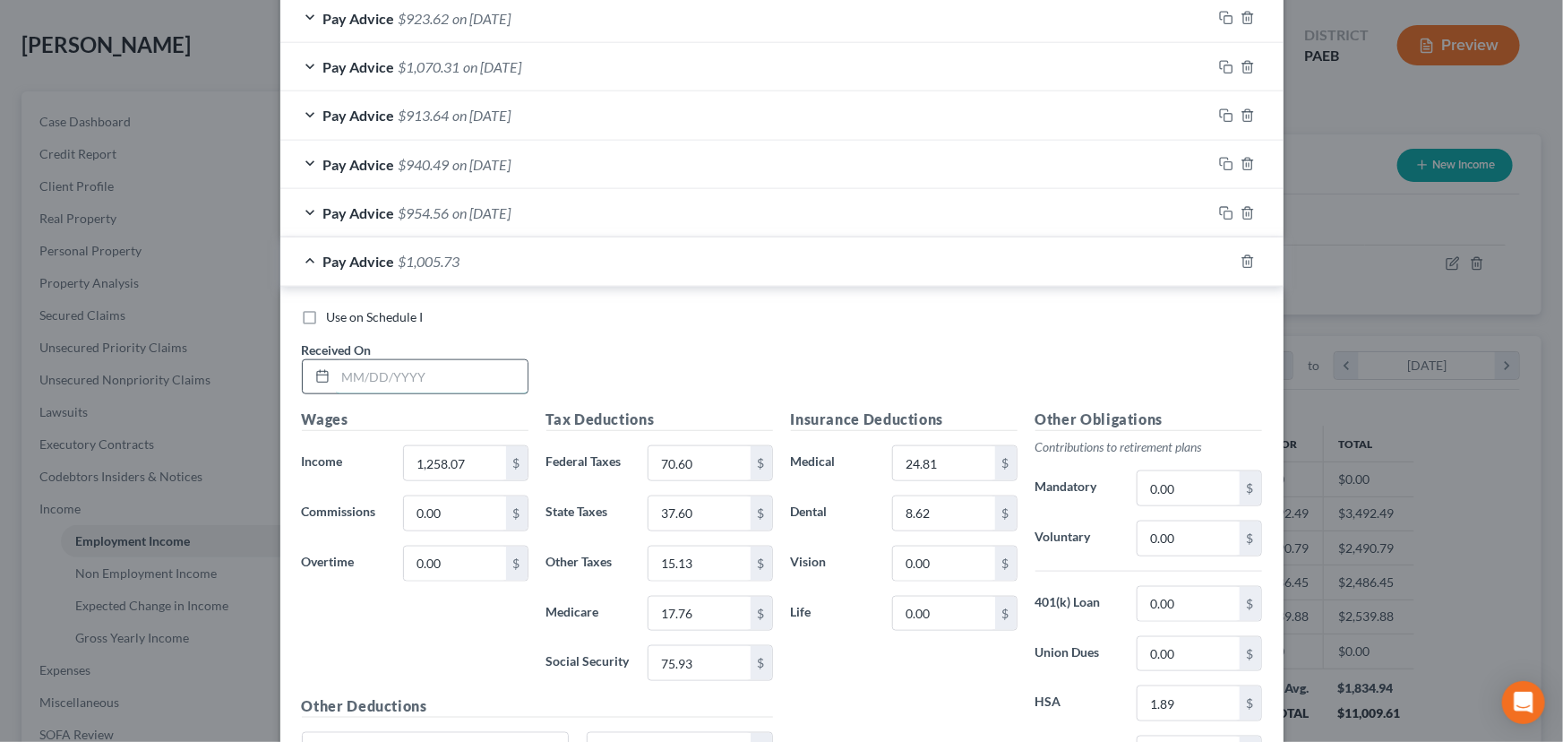
click at [385, 366] on input "text" at bounding box center [432, 377] width 192 height 34
type input "[DATE]"
click at [429, 460] on input "1,258.07" at bounding box center [454, 463] width 101 height 34
type input "1,232.96"
click at [697, 468] on input "70.60" at bounding box center [698, 463] width 101 height 34
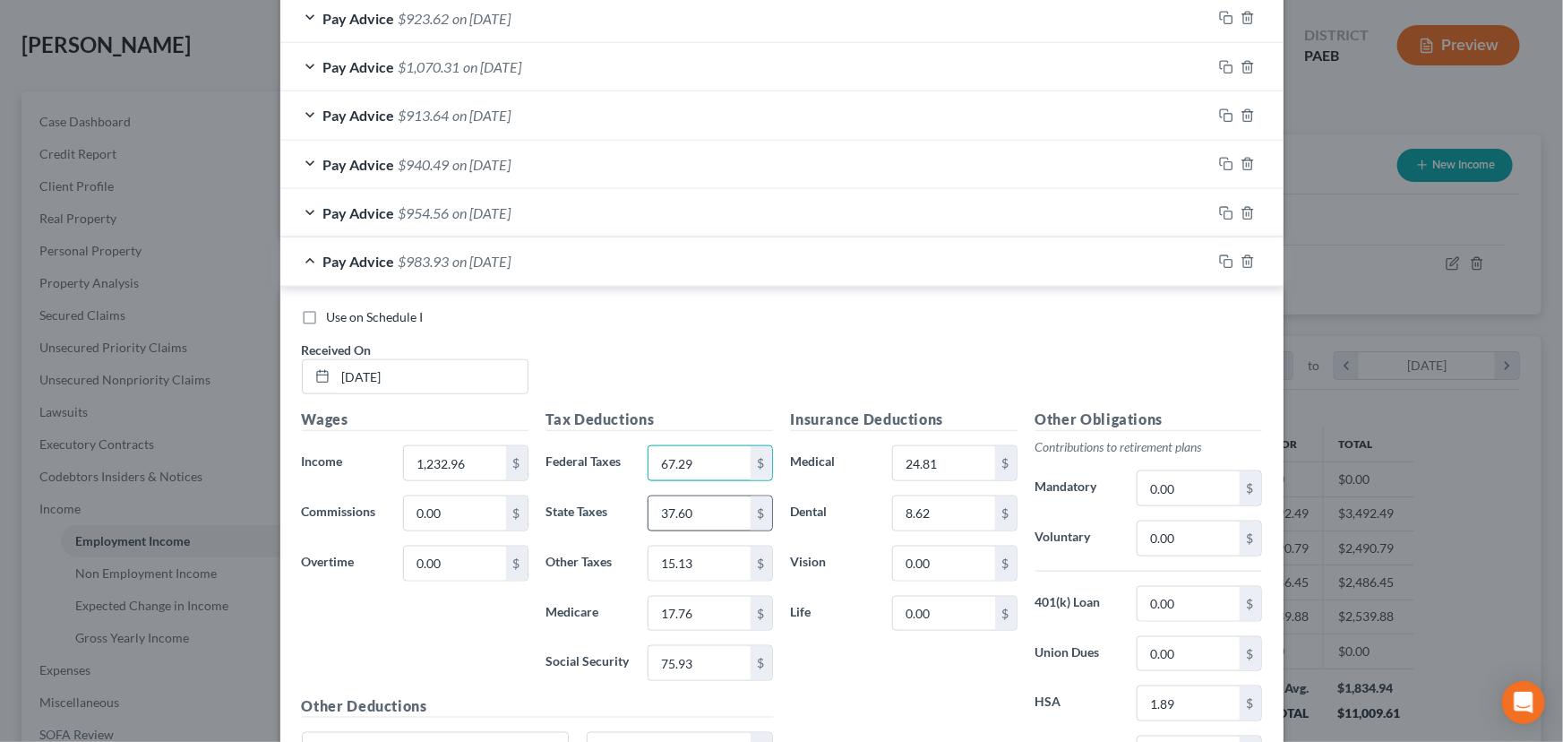
type input "67.29"
click at [708, 510] on input "37.60" at bounding box center [698, 513] width 101 height 34
type input "36.83"
click at [698, 600] on input "17.76" at bounding box center [698, 613] width 101 height 34
type input "17.39"
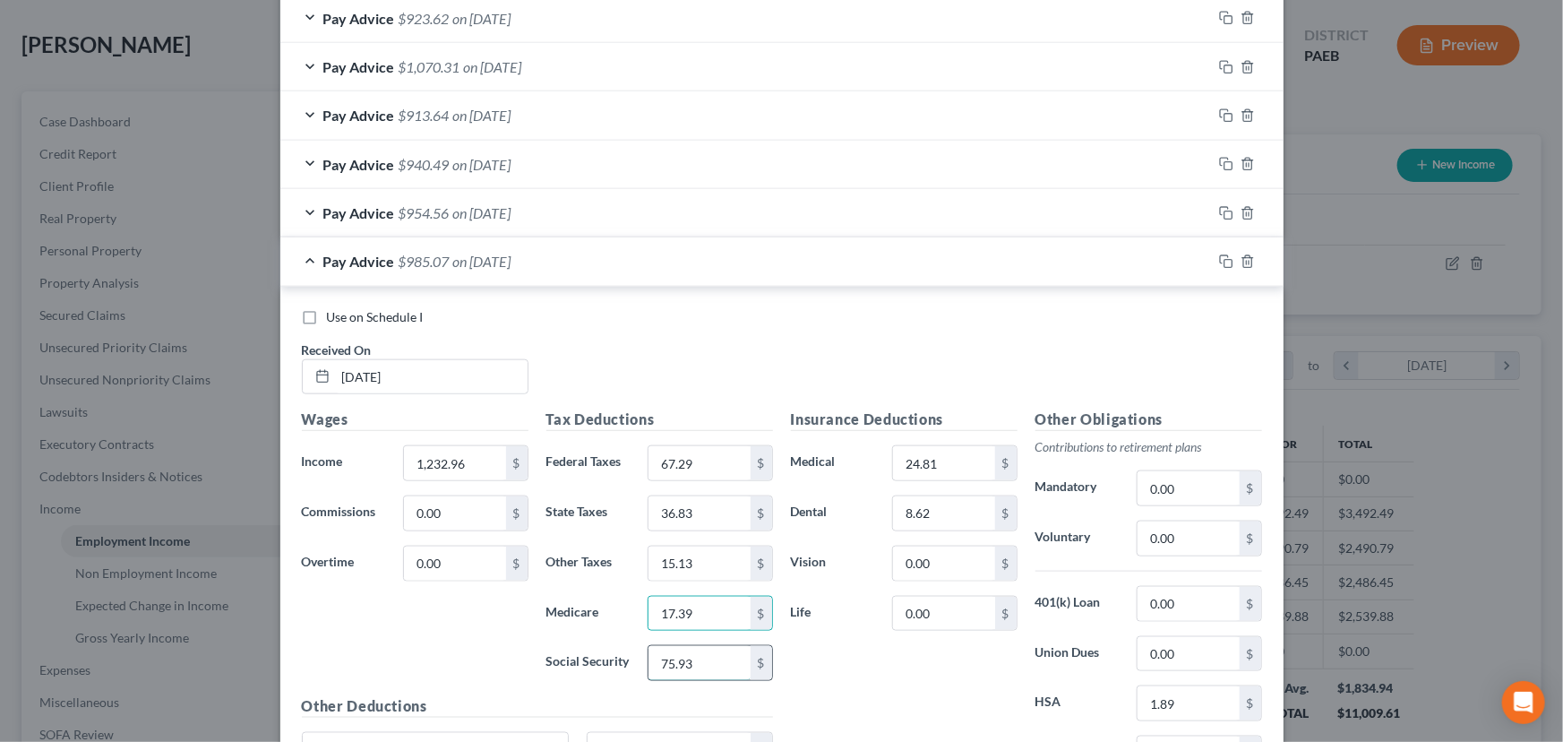
click at [707, 672] on input "75.93" at bounding box center [698, 663] width 101 height 34
type input "74.37"
click at [662, 560] on input "15.13" at bounding box center [698, 563] width 101 height 34
click at [682, 555] on input "15.13" at bounding box center [698, 563] width 101 height 34
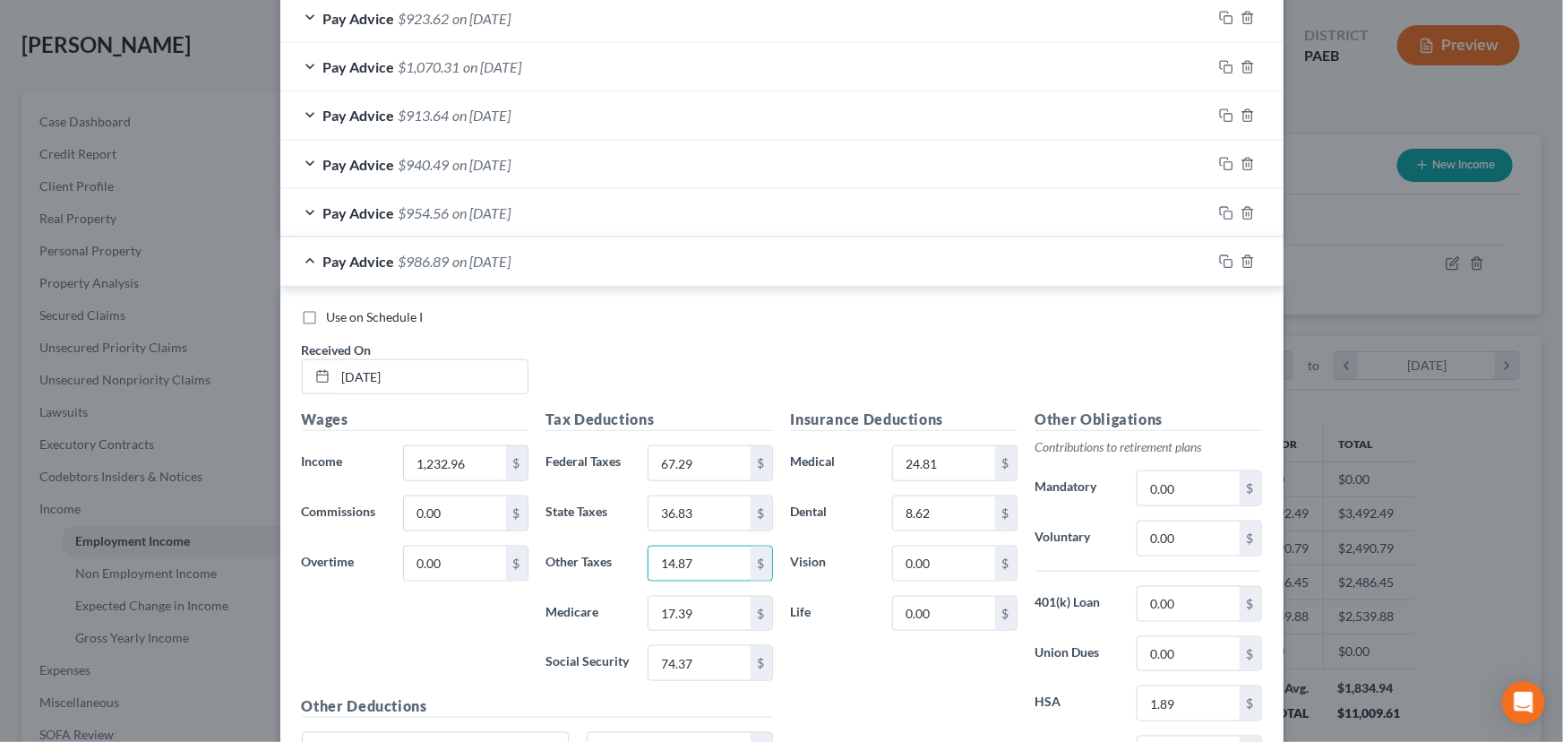
type input "14.87"
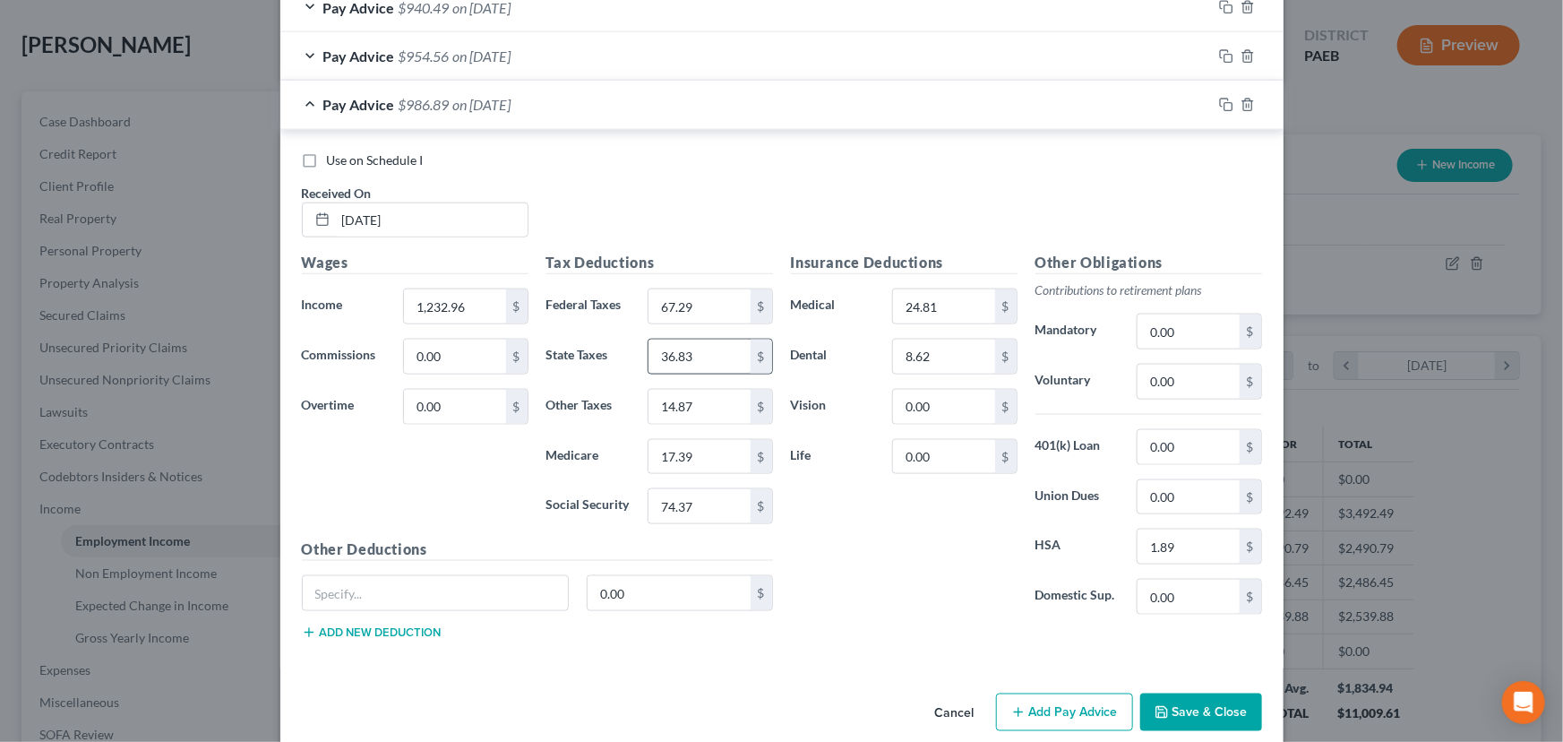
scroll to position [1004, 0]
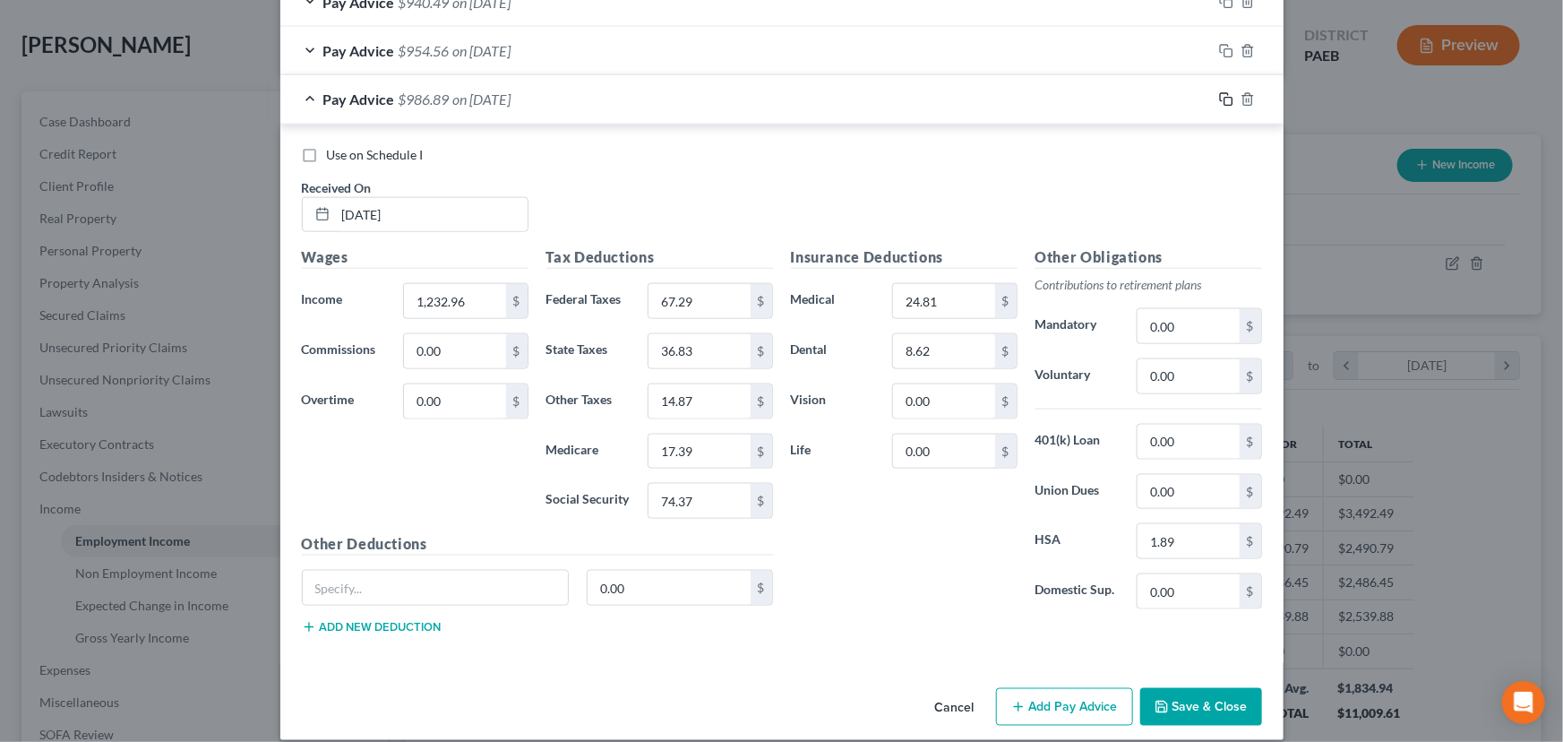
drag, startPoint x: 1212, startPoint y: 95, endPoint x: 1199, endPoint y: 104, distance: 15.4
click at [1219, 95] on icon "button" at bounding box center [1226, 99] width 14 height 14
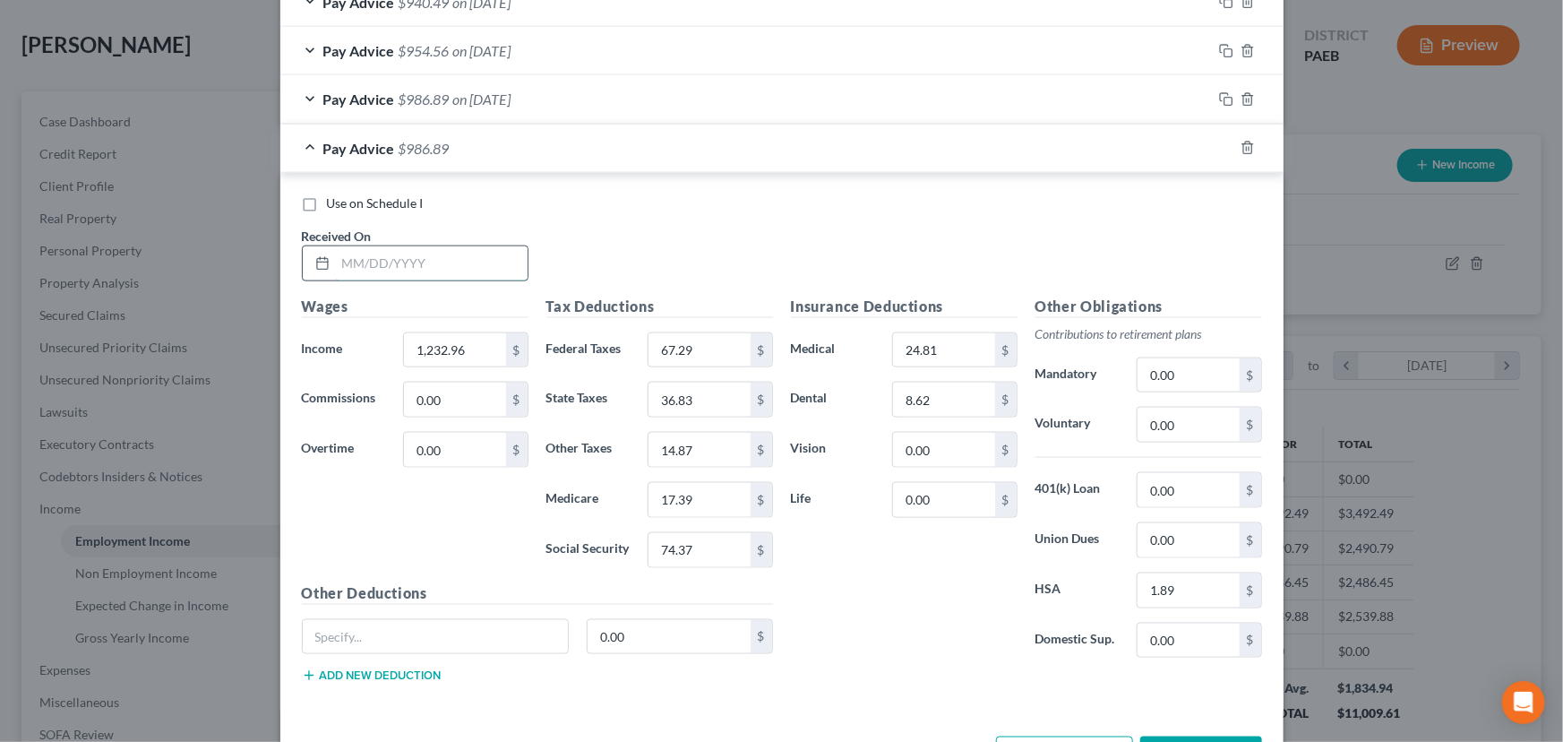
click at [420, 247] on input "text" at bounding box center [432, 263] width 192 height 34
type input "[DATE]"
click at [451, 367] on div "Wages Income * 1,232.96 $ Commissions 0.00 $ Overtime 0.00 $" at bounding box center [415, 439] width 244 height 287
click at [456, 349] on input "1,232.96" at bounding box center [454, 350] width 101 height 34
type input "1,399.52"
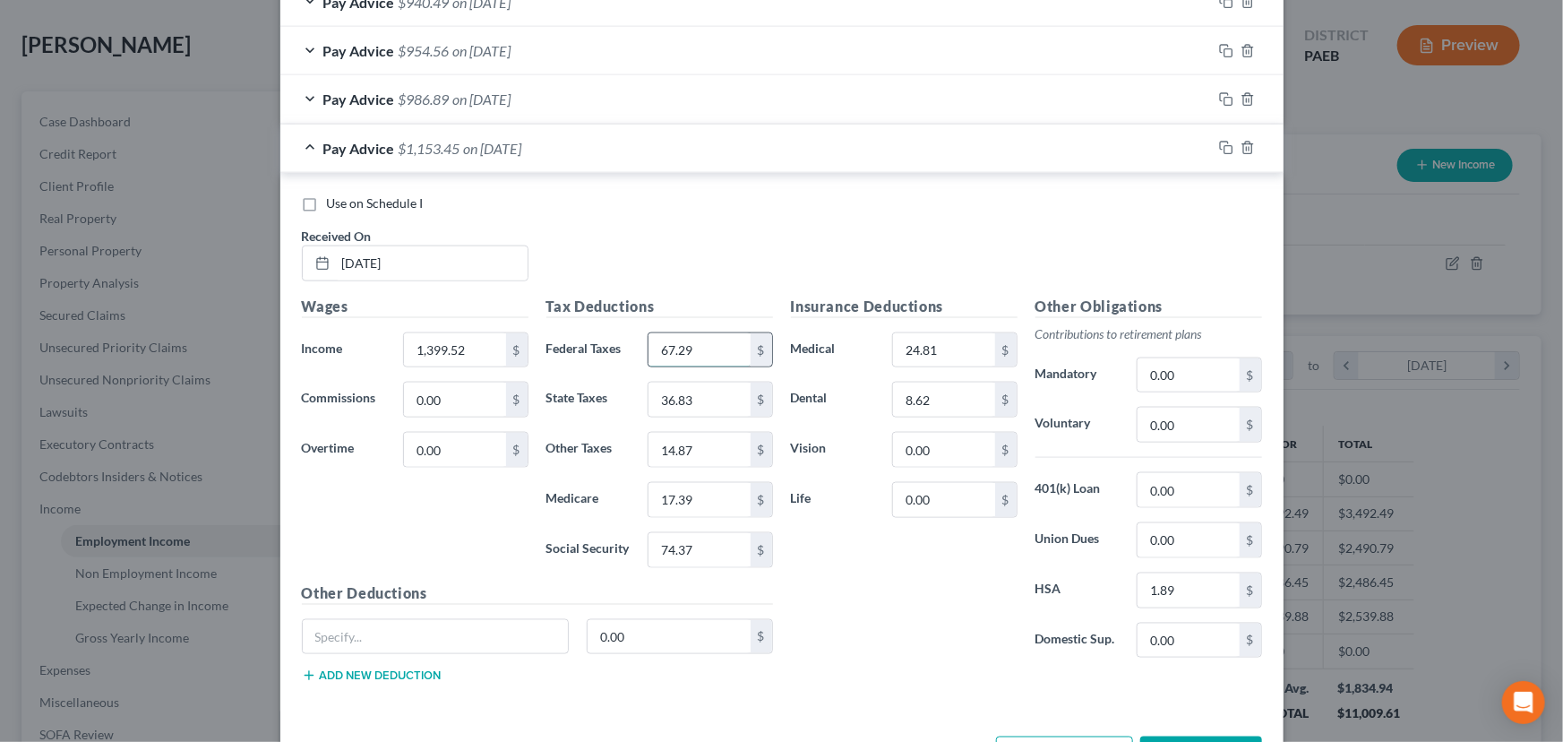
click at [735, 349] on input "67.29" at bounding box center [698, 350] width 101 height 34
type input "86.40"
click at [722, 398] on input "36.83" at bounding box center [698, 399] width 101 height 34
type input "41.94"
click at [699, 503] on input "17.39" at bounding box center [698, 500] width 101 height 34
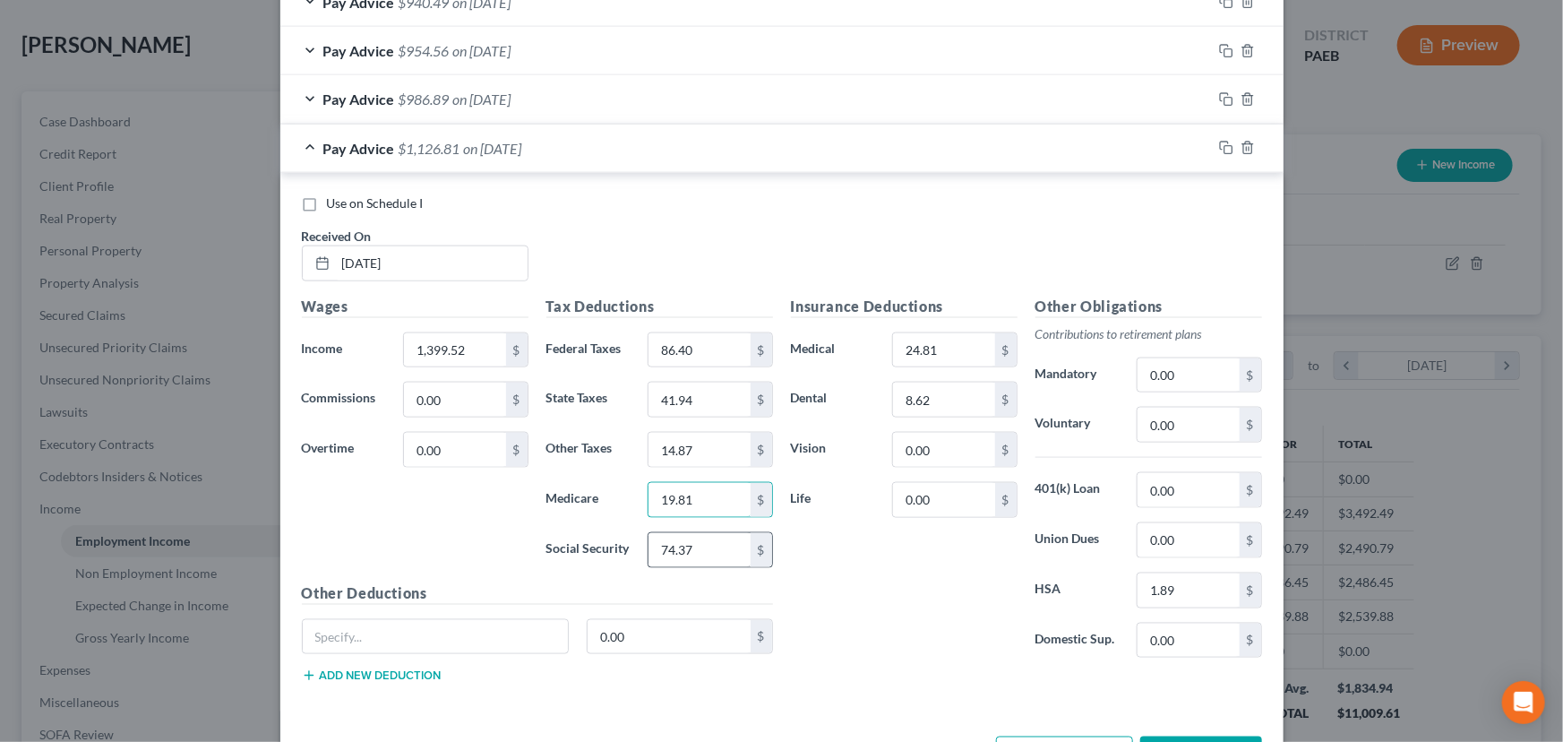
type input "19.81"
click at [699, 549] on input "74.37" at bounding box center [698, 550] width 101 height 34
type input "84.70"
click at [699, 454] on input "14.87" at bounding box center [698, 450] width 101 height 34
click at [664, 442] on input "14.87" at bounding box center [698, 450] width 101 height 34
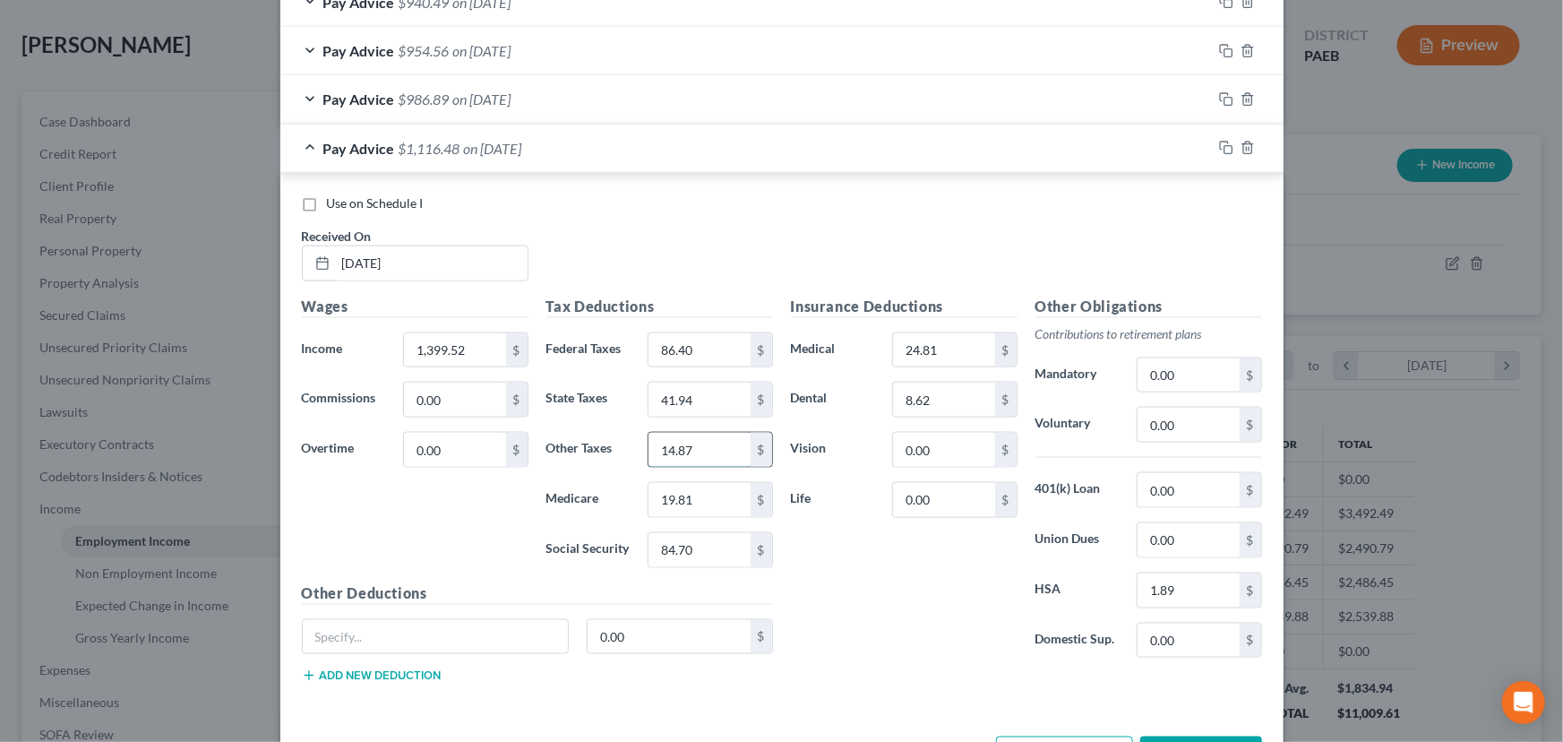
click at [662, 446] on input "14.87" at bounding box center [698, 450] width 101 height 34
type input "16.64"
click at [932, 599] on div "Insurance Deductions Medical 24.81 $ Dental 8.62 $ Vision 0.00 $ Life 0.00 $" at bounding box center [904, 484] width 244 height 377
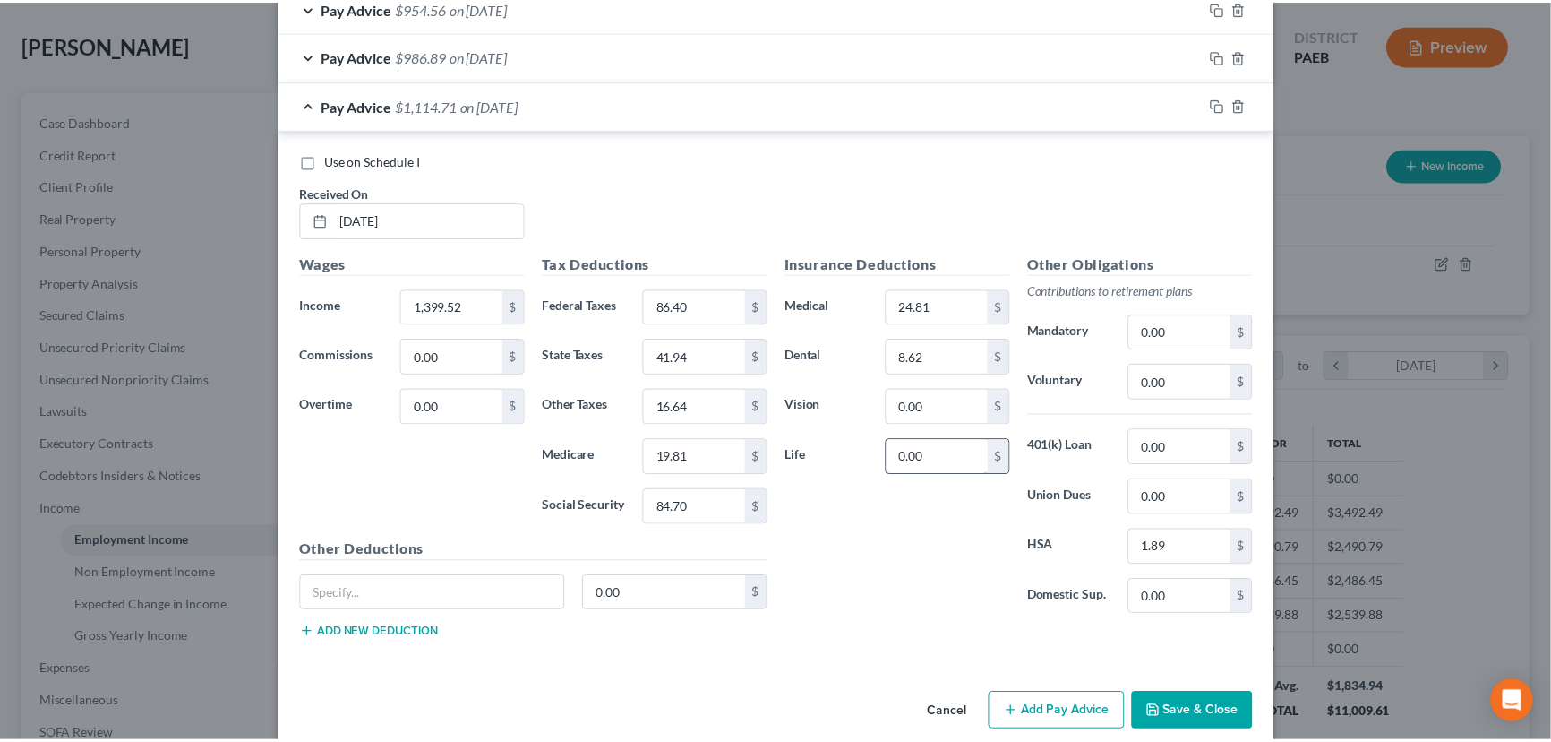
scroll to position [1068, 0]
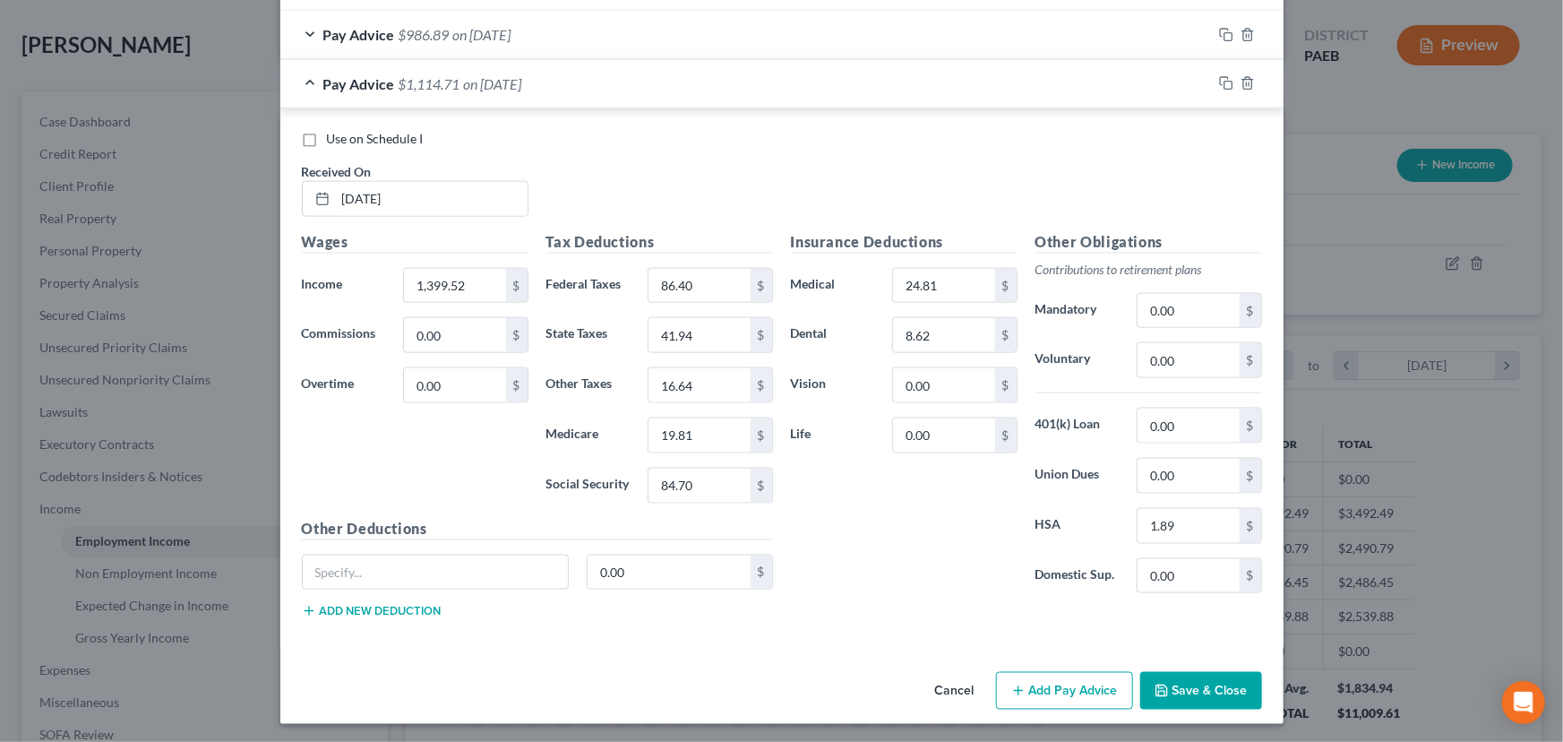
click at [1176, 673] on button "Save & Close" at bounding box center [1201, 691] width 122 height 38
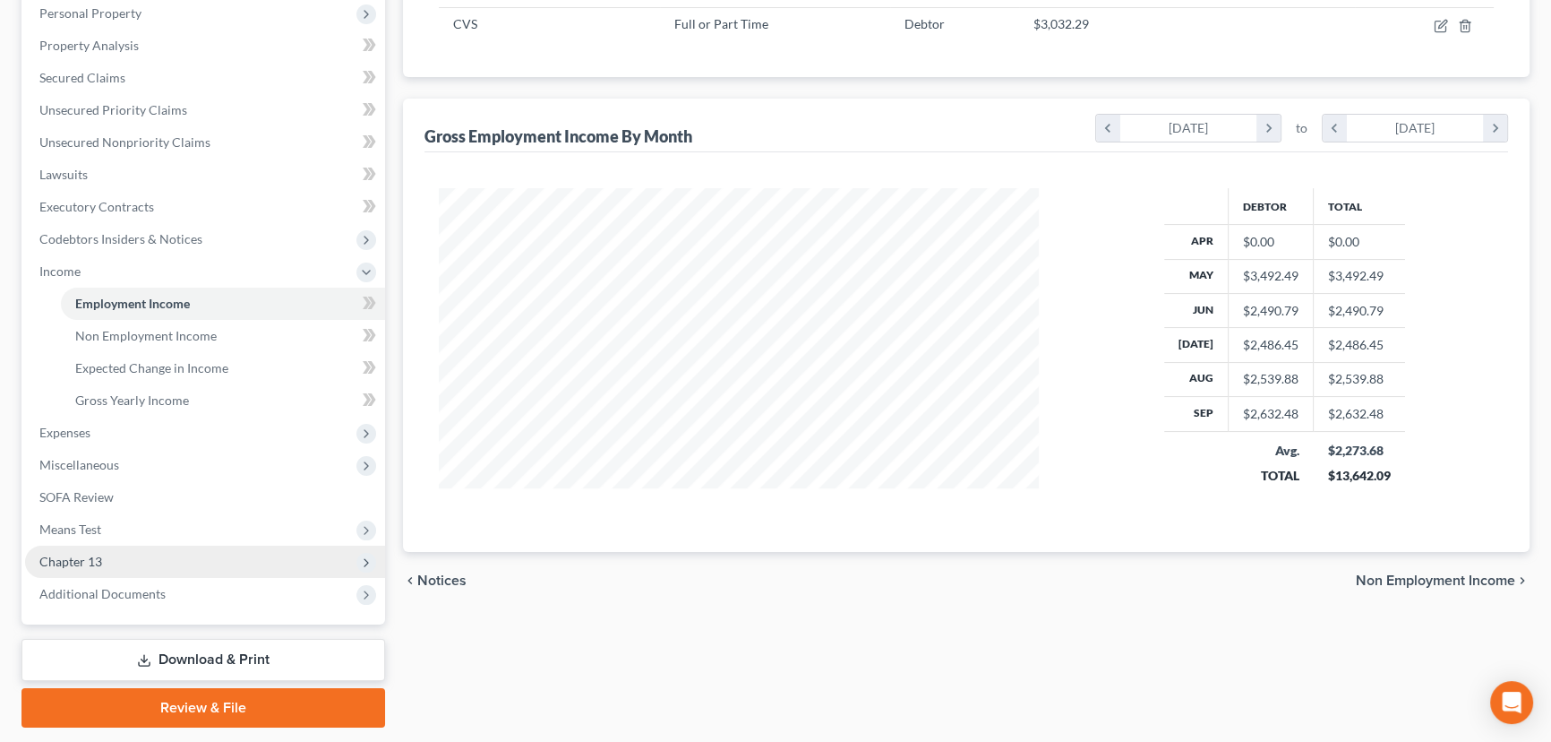
scroll to position [369, 0]
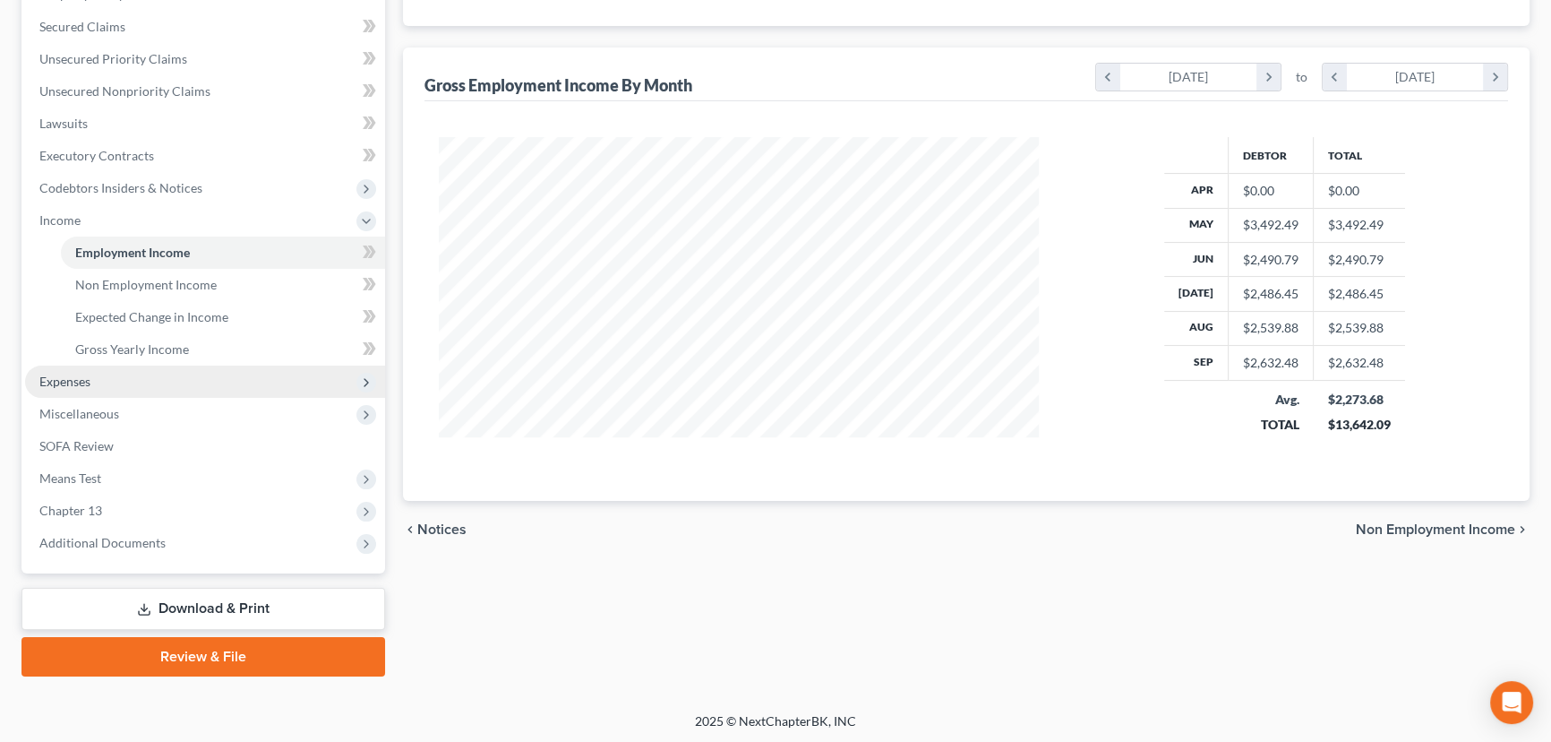
click at [81, 376] on span "Expenses" at bounding box center [64, 380] width 51 height 15
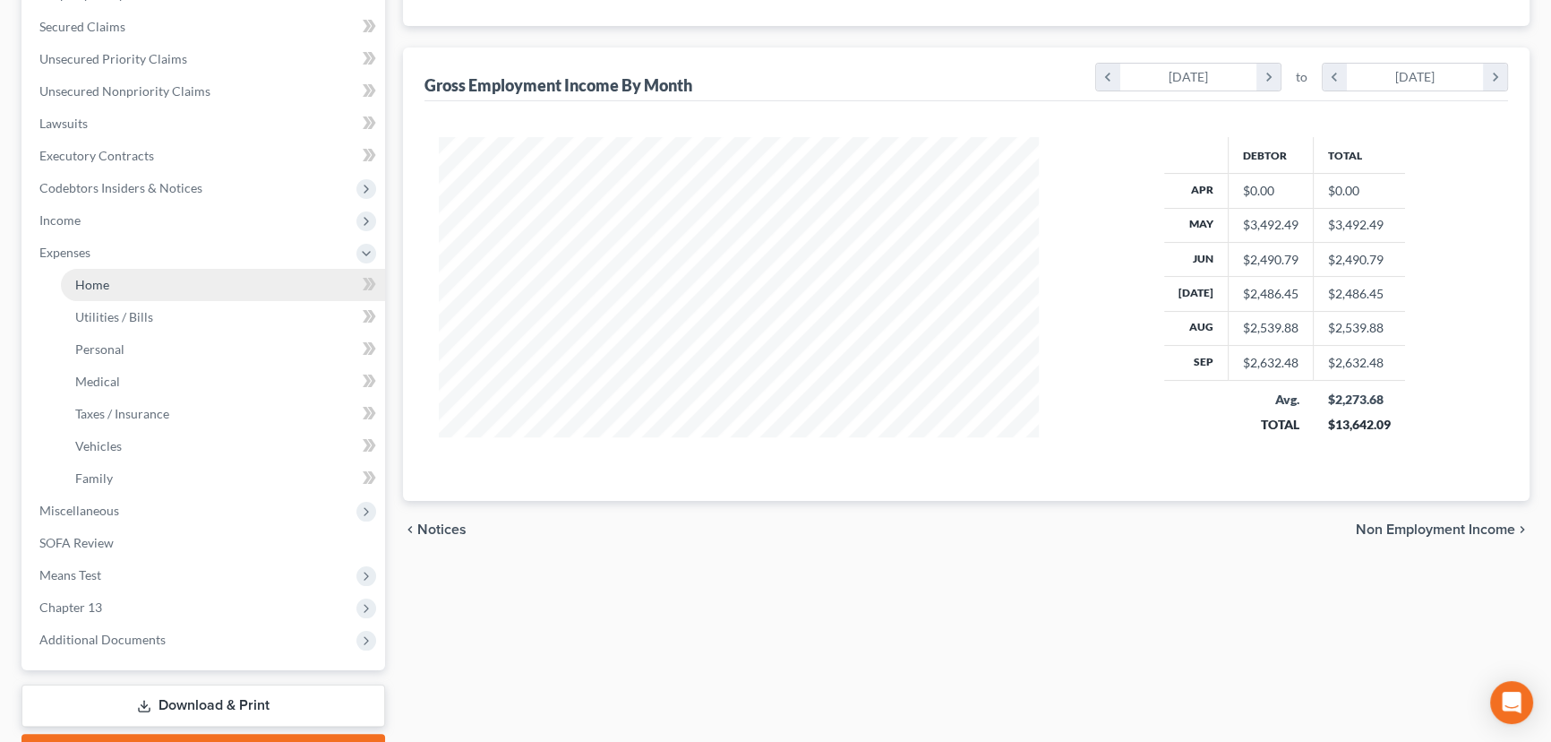
click at [171, 285] on link "Home" at bounding box center [223, 285] width 324 height 32
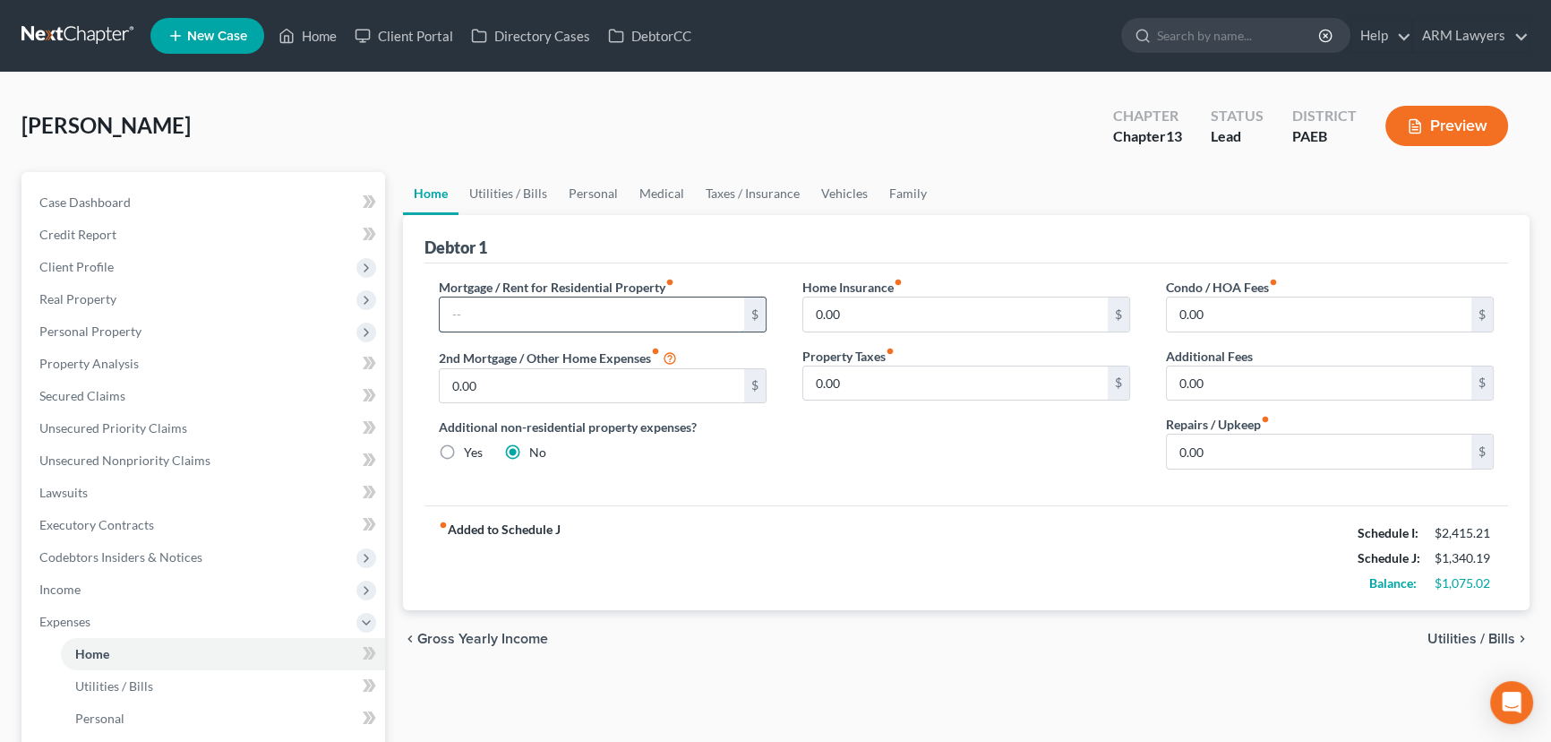
click at [502, 302] on input "text" at bounding box center [592, 314] width 304 height 34
type input "375.00"
click at [831, 184] on link "Vehicles" at bounding box center [844, 193] width 68 height 43
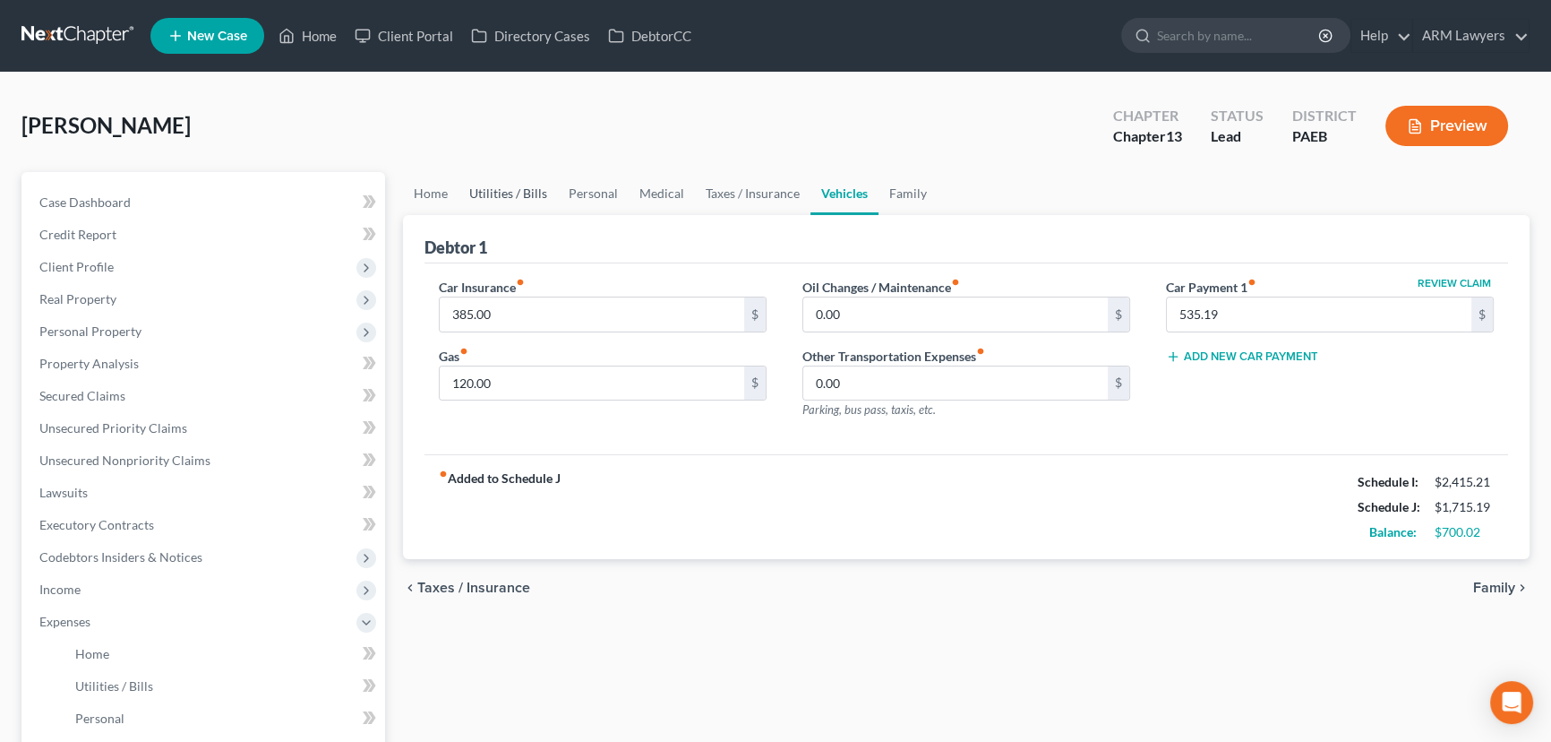
click at [495, 193] on link "Utilities / Bills" at bounding box center [508, 193] width 99 height 43
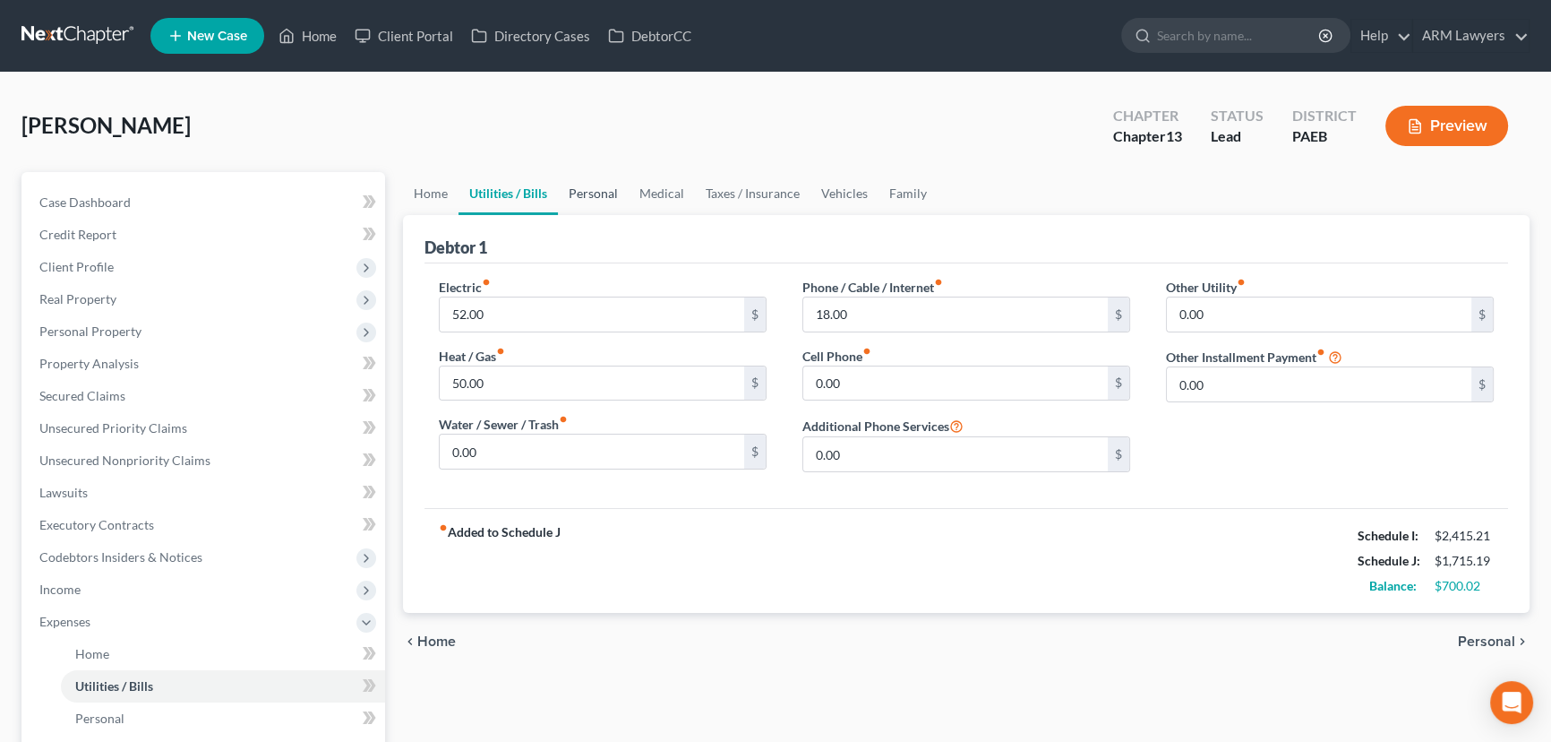
click at [582, 192] on link "Personal" at bounding box center [593, 193] width 71 height 43
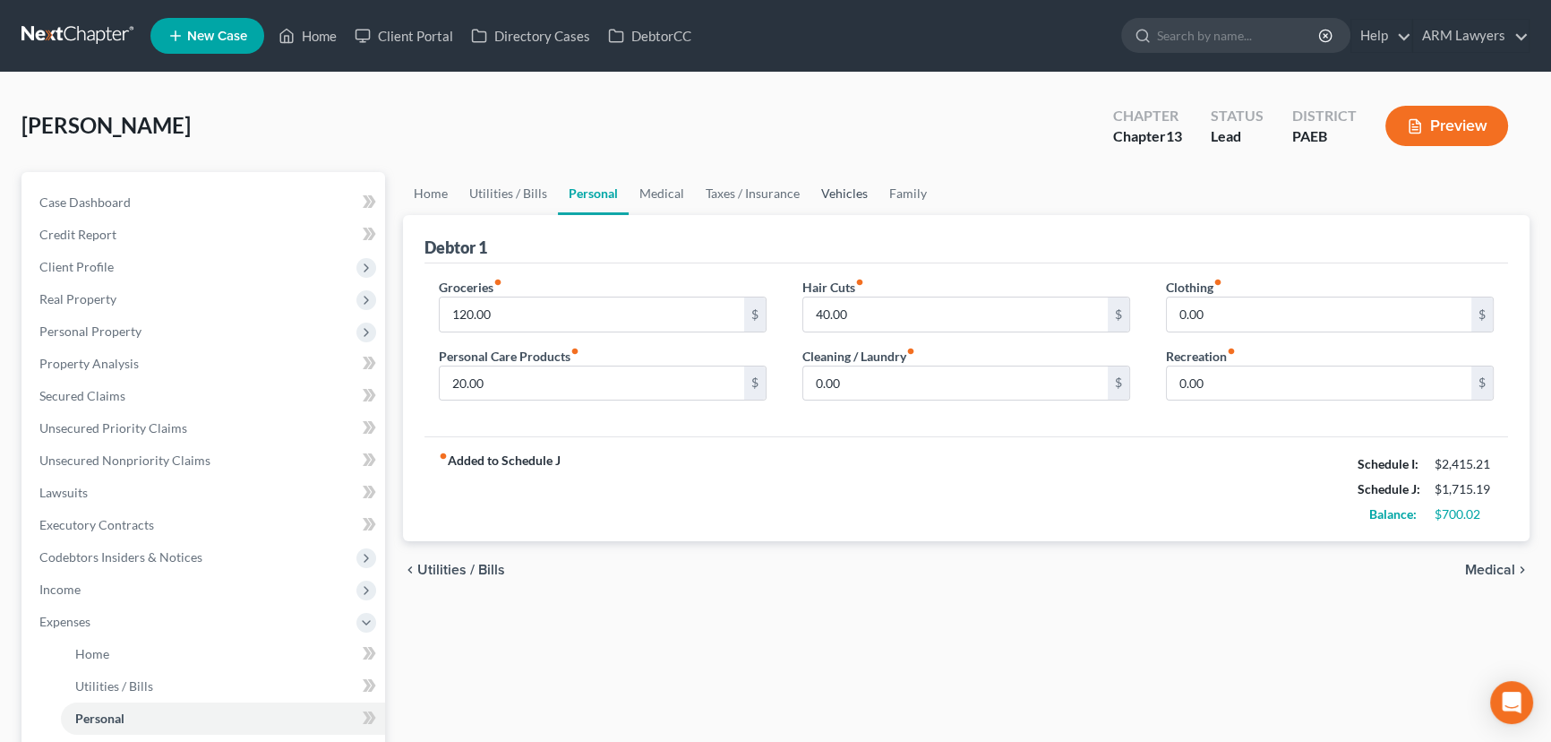
drag, startPoint x: 845, startPoint y: 193, endPoint x: 850, endPoint y: 209, distance: 16.7
click at [846, 193] on link "Vehicles" at bounding box center [844, 193] width 68 height 43
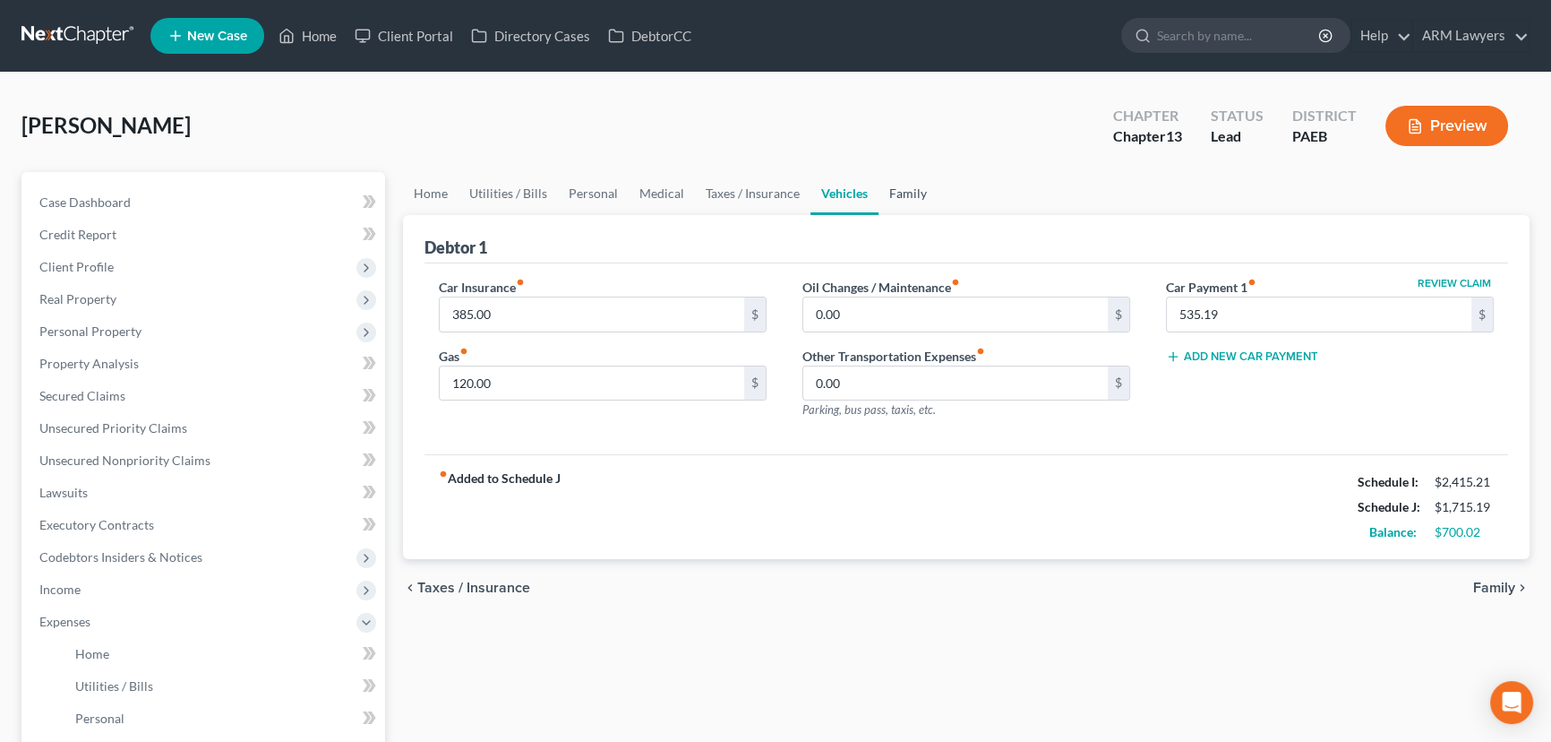
click at [891, 191] on link "Family" at bounding box center [908, 193] width 59 height 43
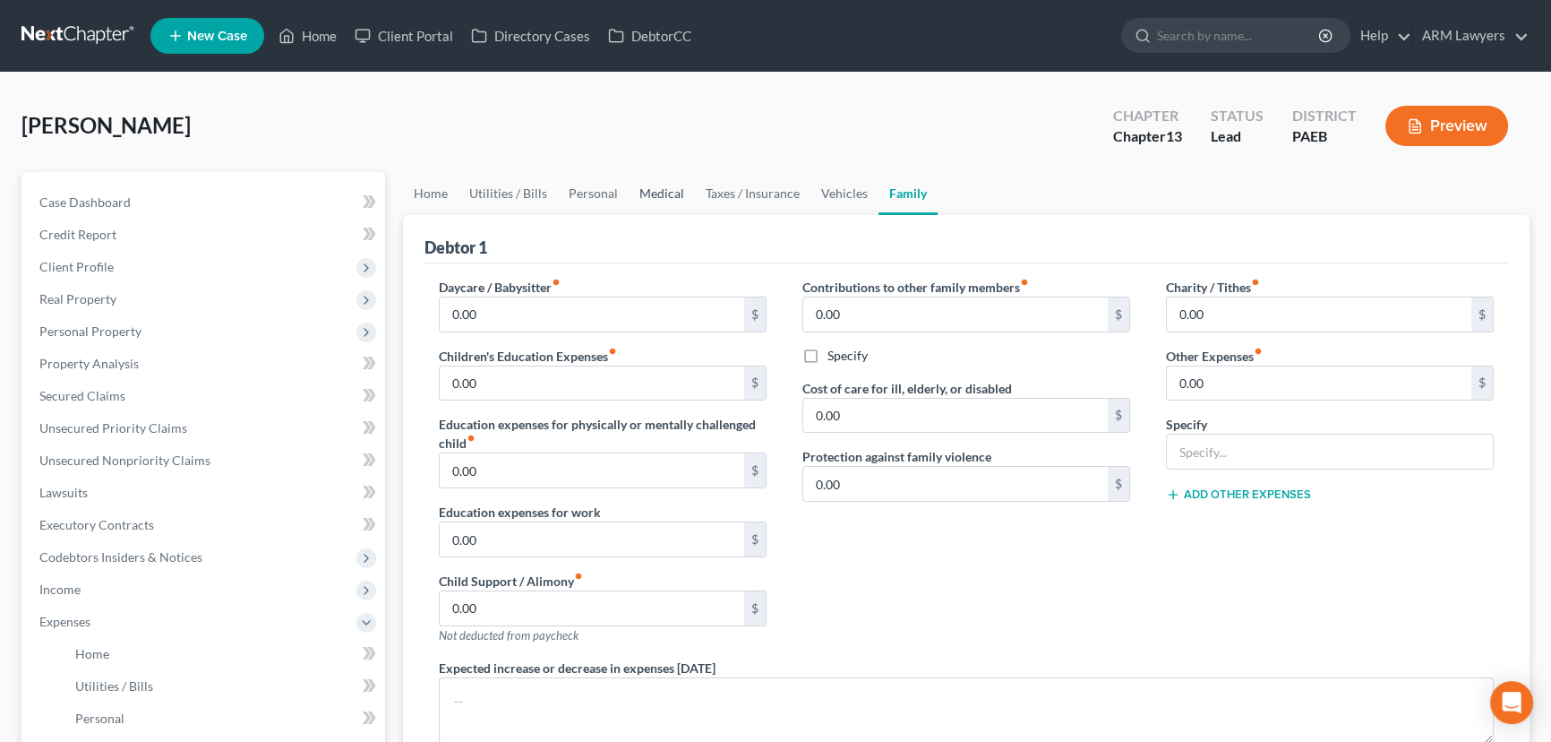
click at [642, 192] on link "Medical" at bounding box center [662, 193] width 66 height 43
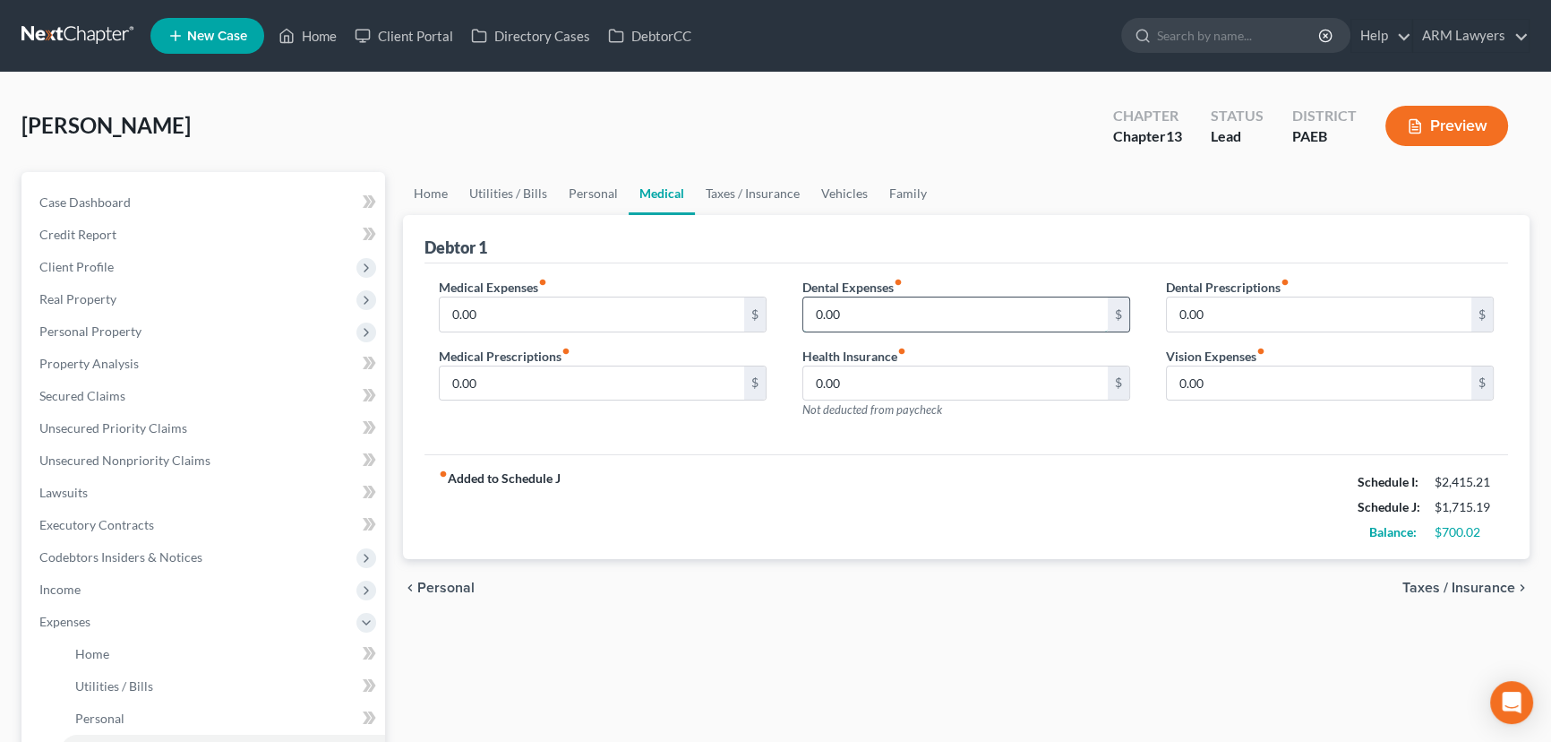
click at [847, 307] on input "0.00" at bounding box center [955, 314] width 304 height 34
type input "2"
click at [146, 294] on span "Real Property" at bounding box center [205, 299] width 360 height 32
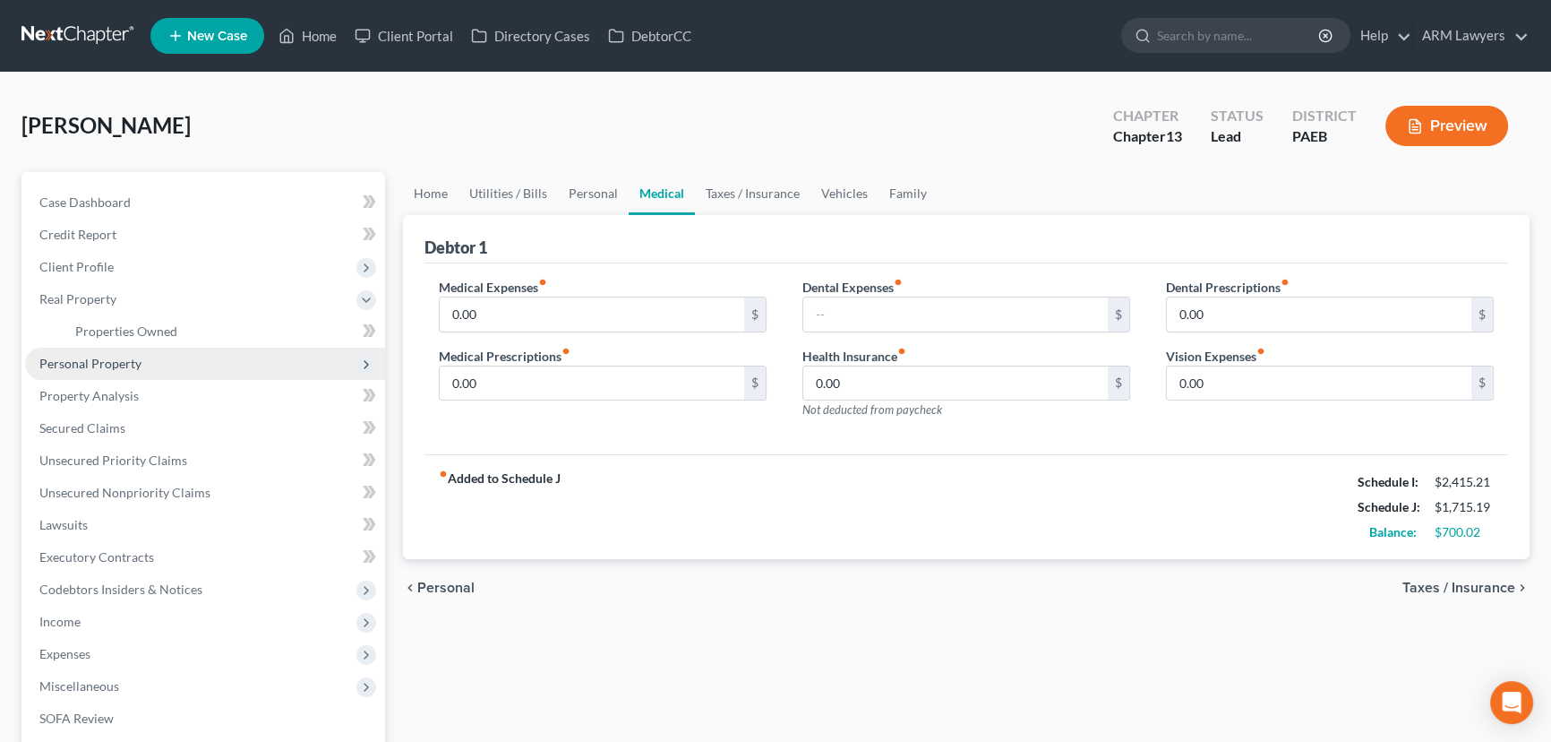
click at [159, 369] on span "Personal Property" at bounding box center [205, 363] width 360 height 32
click at [164, 366] on link "Vehicles Owned" at bounding box center [223, 363] width 324 height 32
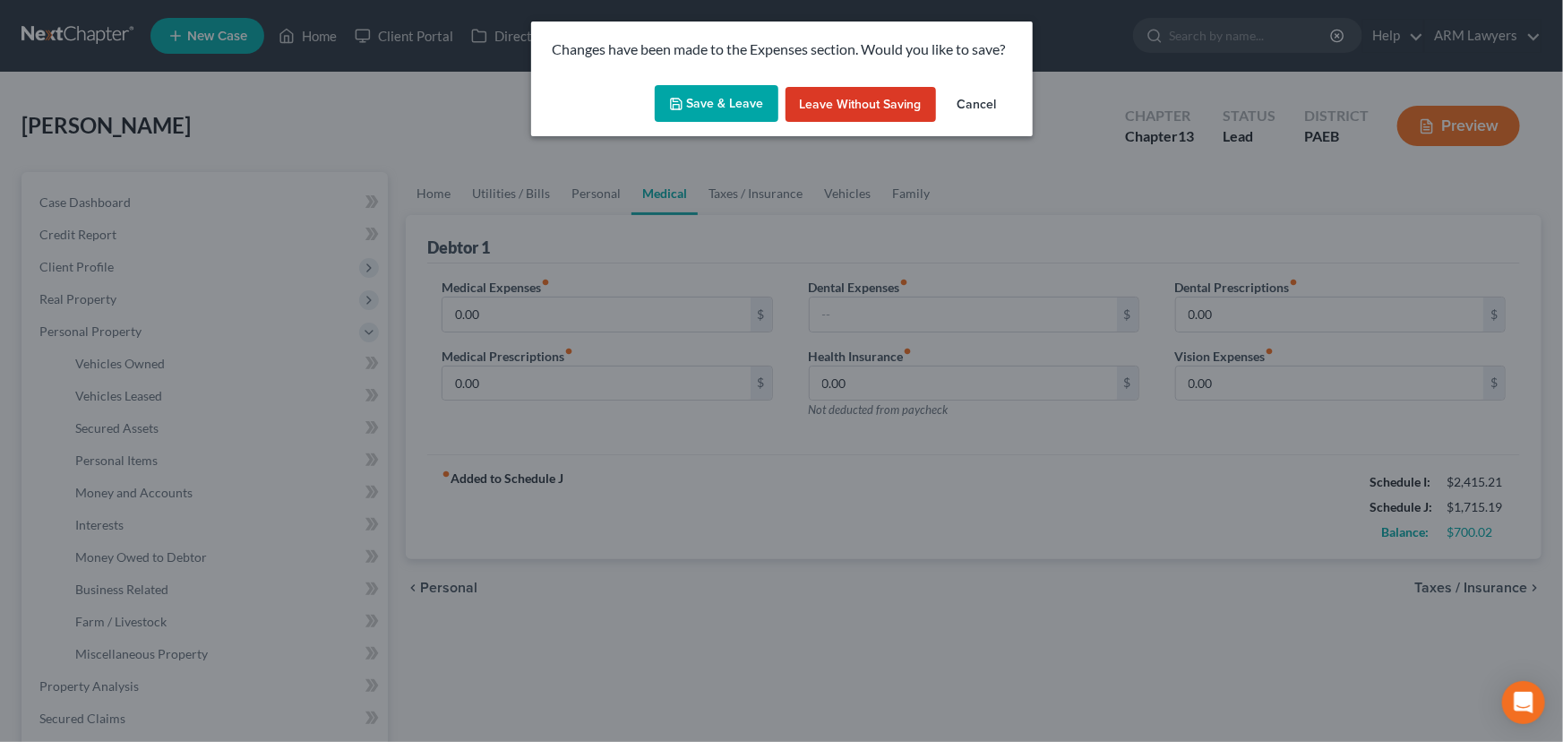
click at [716, 112] on button "Save & Leave" at bounding box center [717, 104] width 124 height 38
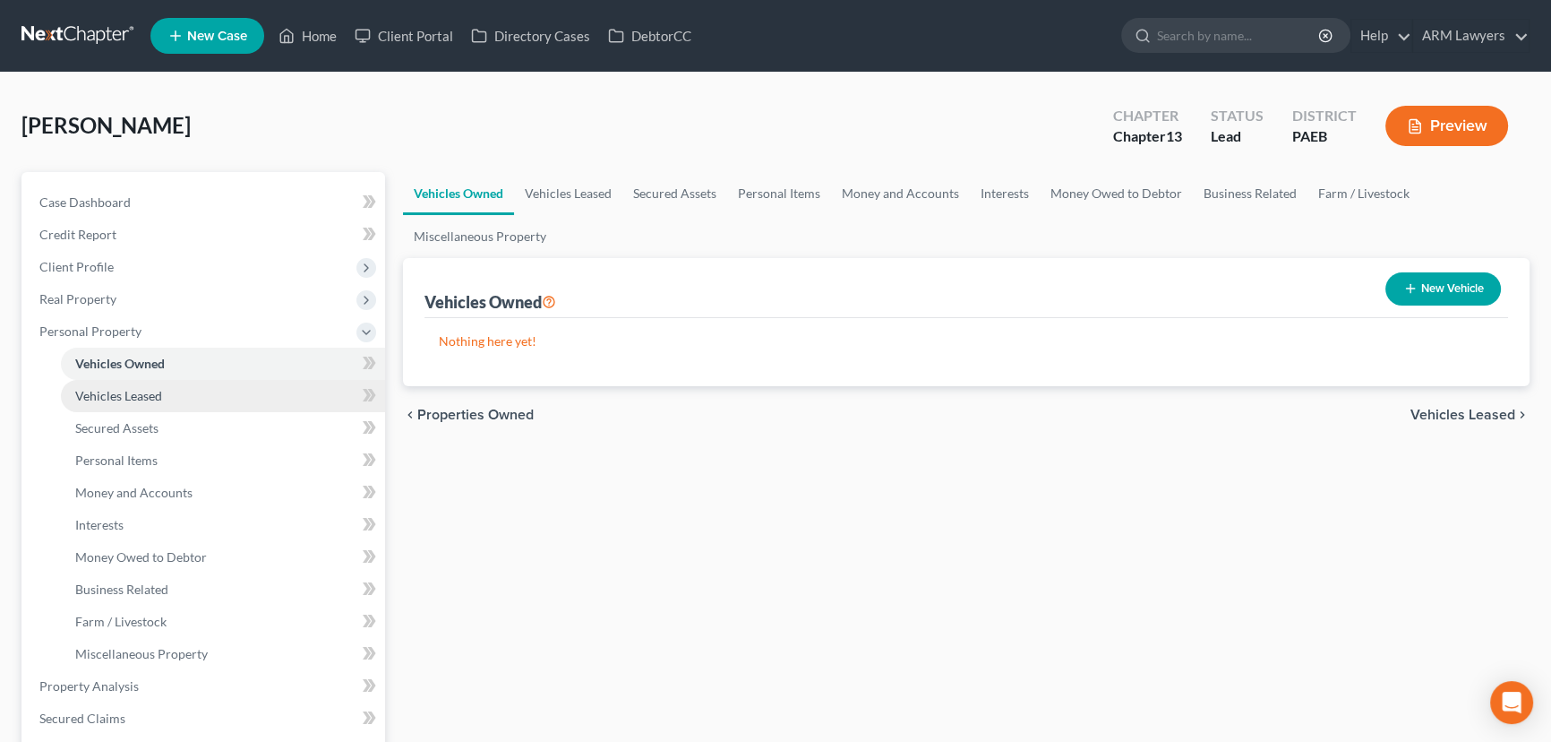
click at [196, 390] on link "Vehicles Leased" at bounding box center [223, 396] width 324 height 32
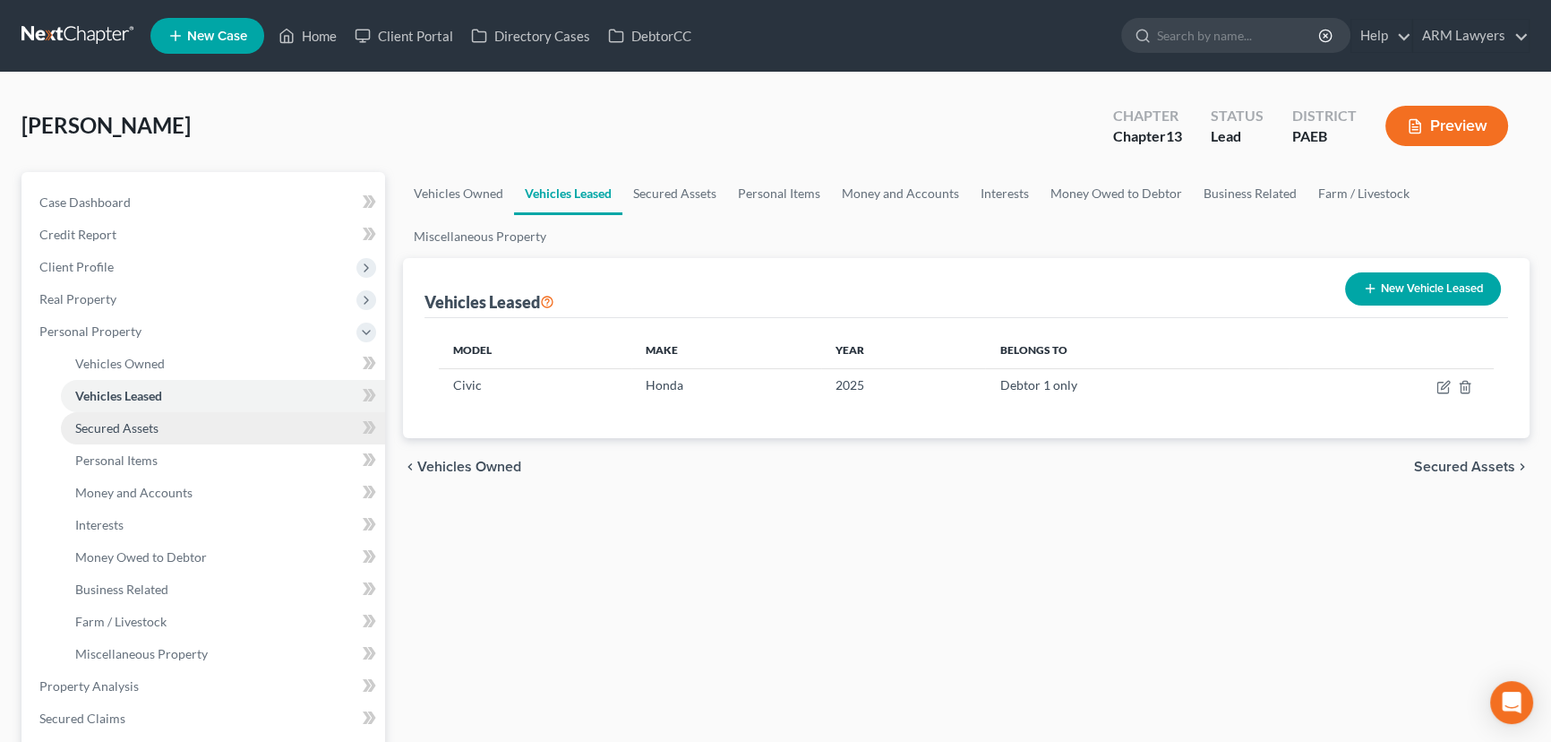
click at [201, 430] on link "Secured Assets" at bounding box center [223, 428] width 324 height 32
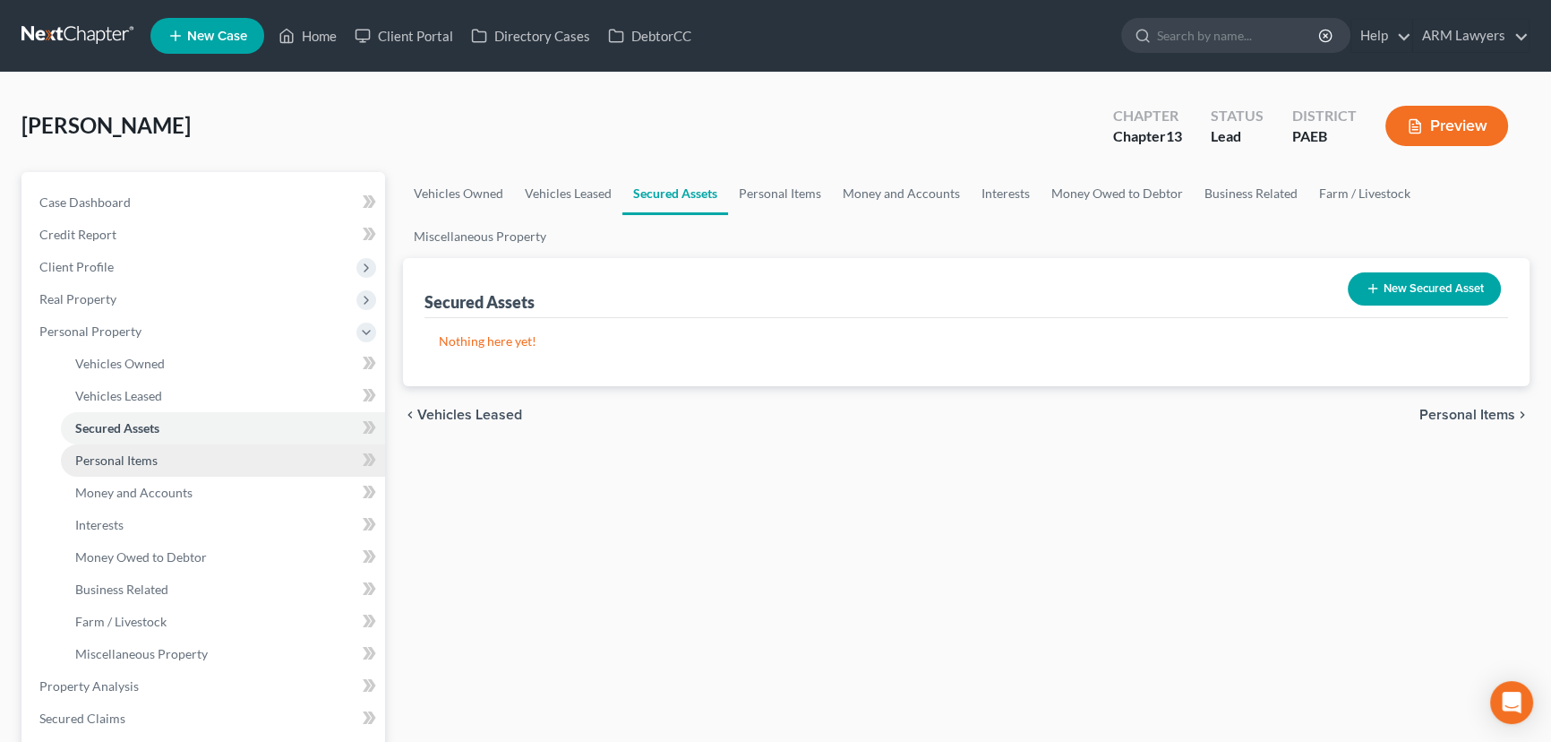
click at [196, 458] on link "Personal Items" at bounding box center [223, 460] width 324 height 32
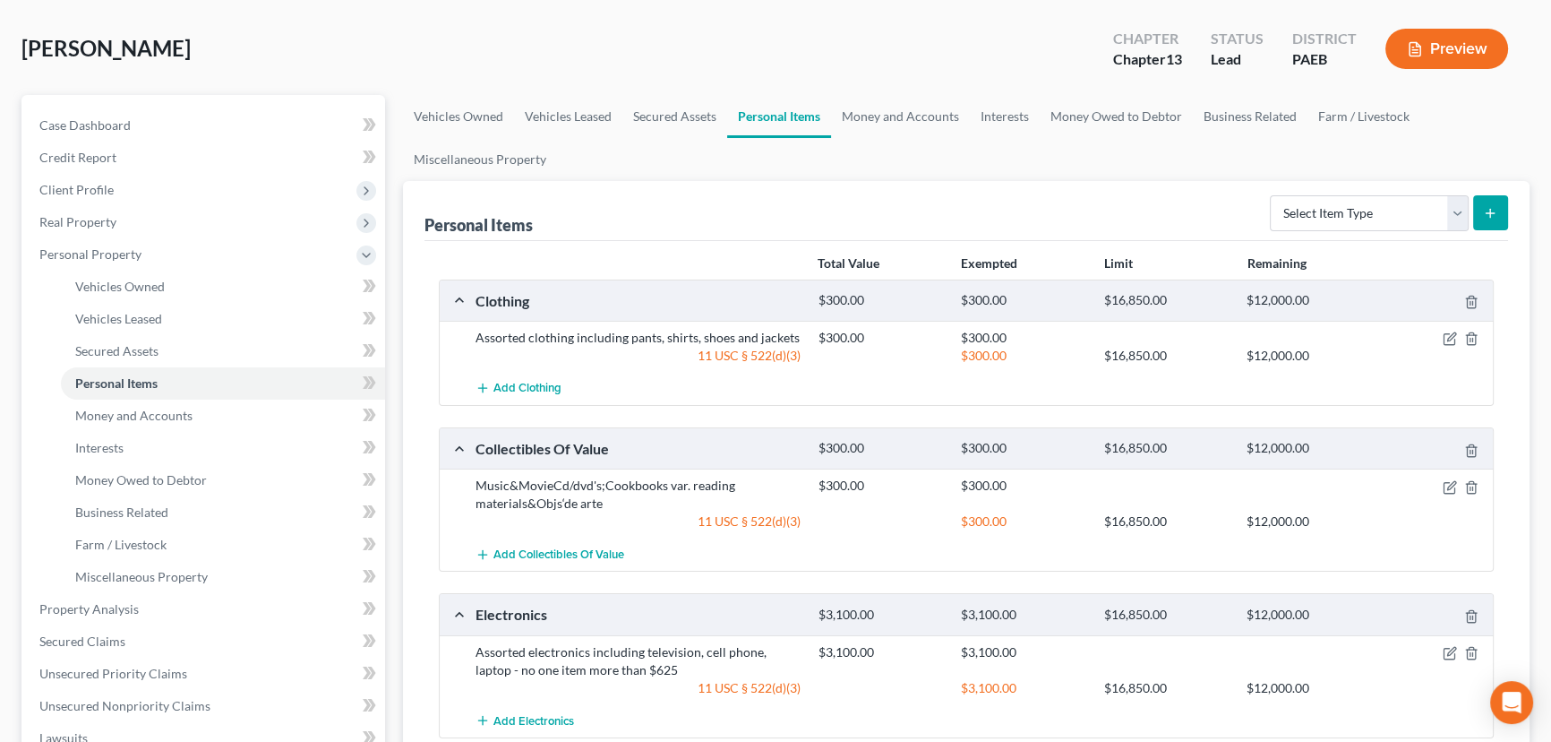
scroll to position [244, 0]
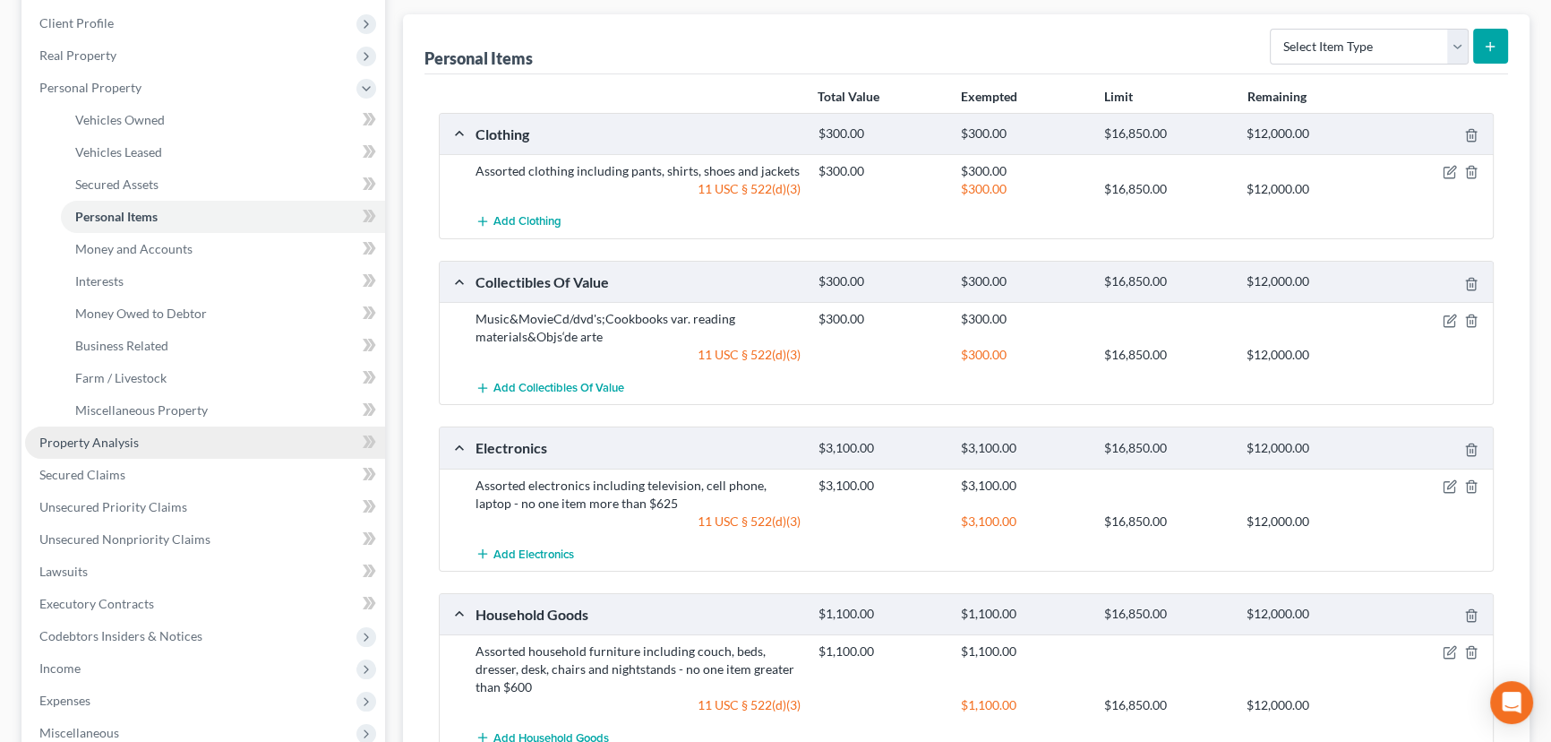
click at [154, 443] on link "Property Analysis" at bounding box center [205, 442] width 360 height 32
